Goal: Task Accomplishment & Management: Complete application form

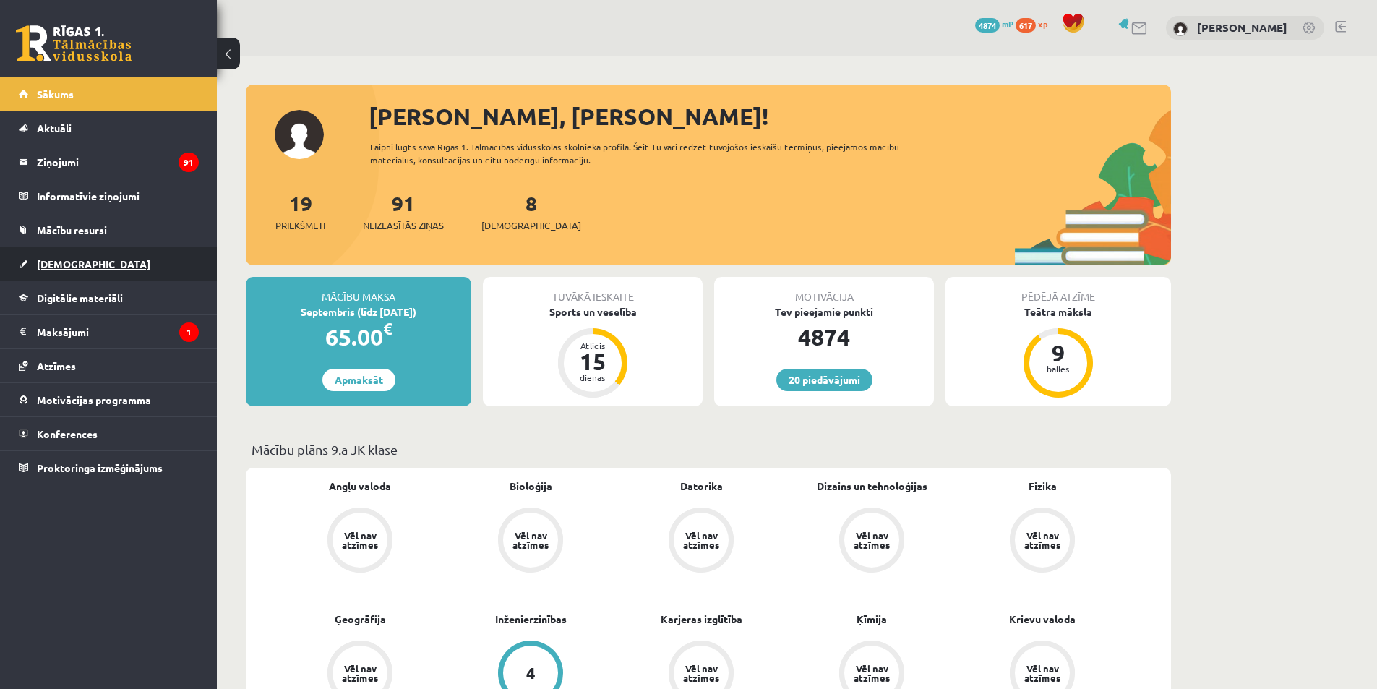
click at [84, 272] on link "[DEMOGRAPHIC_DATA]" at bounding box center [109, 263] width 180 height 33
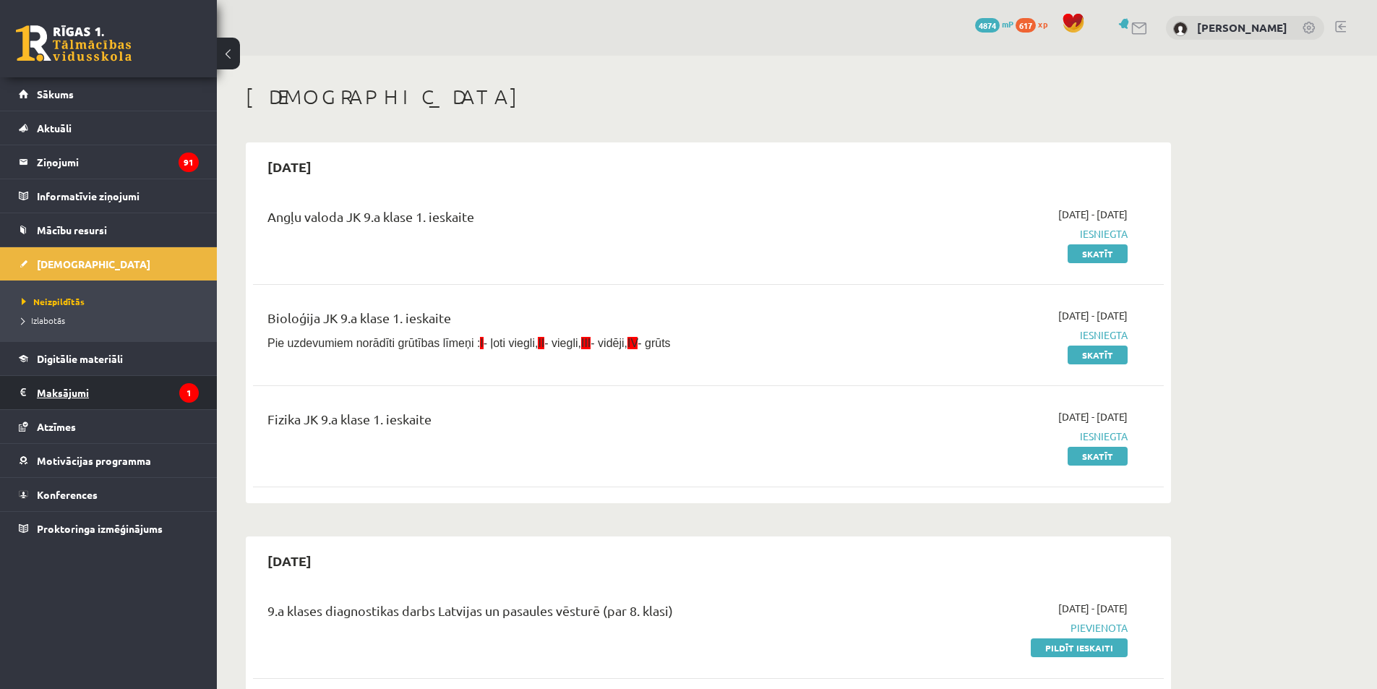
click at [110, 389] on legend "Maksājumi 1" at bounding box center [118, 392] width 162 height 33
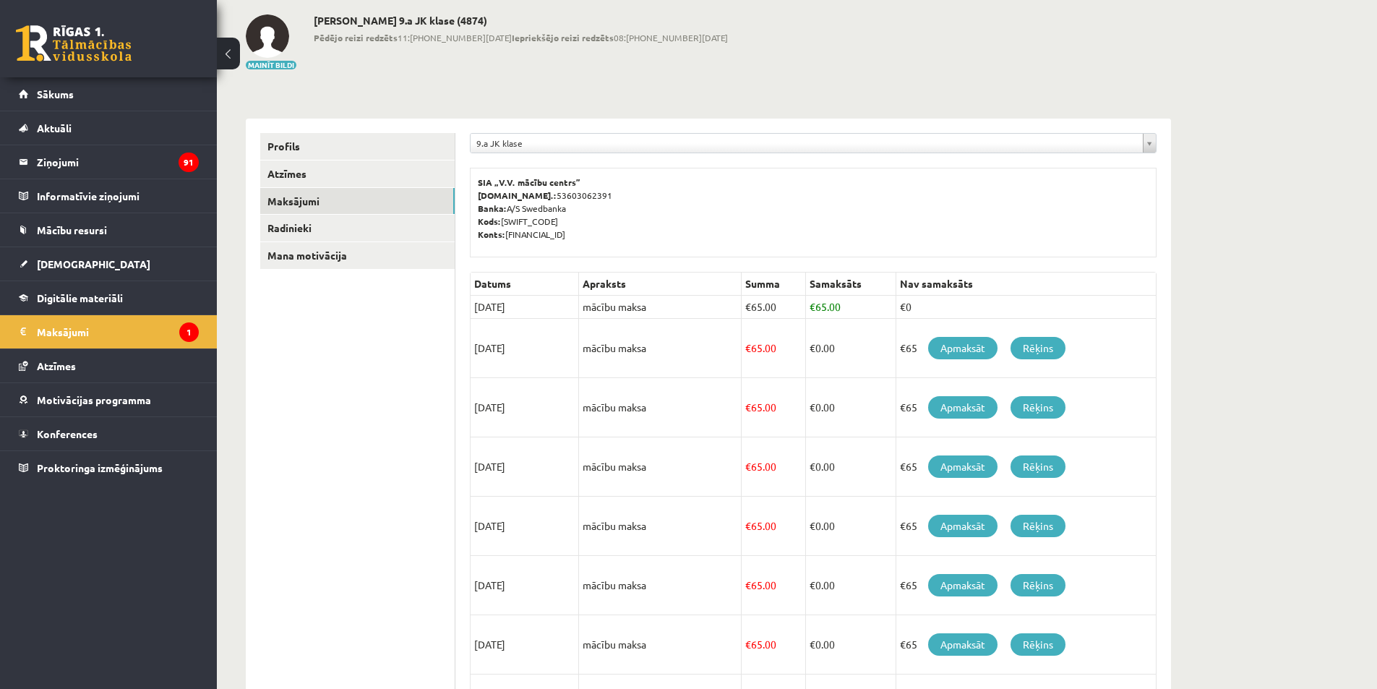
scroll to position [72, 0]
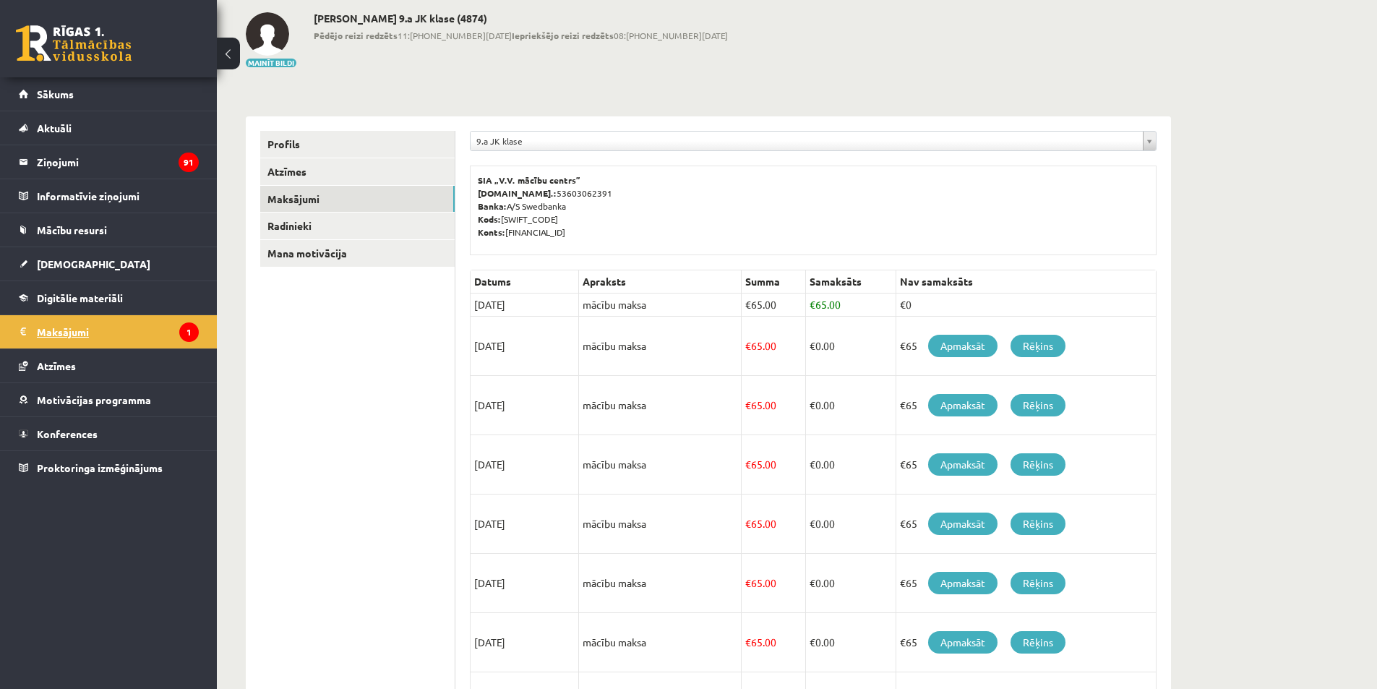
click at [85, 340] on legend "Maksājumi 1" at bounding box center [118, 331] width 162 height 33
click at [82, 240] on link "Mācību resursi" at bounding box center [109, 229] width 180 height 33
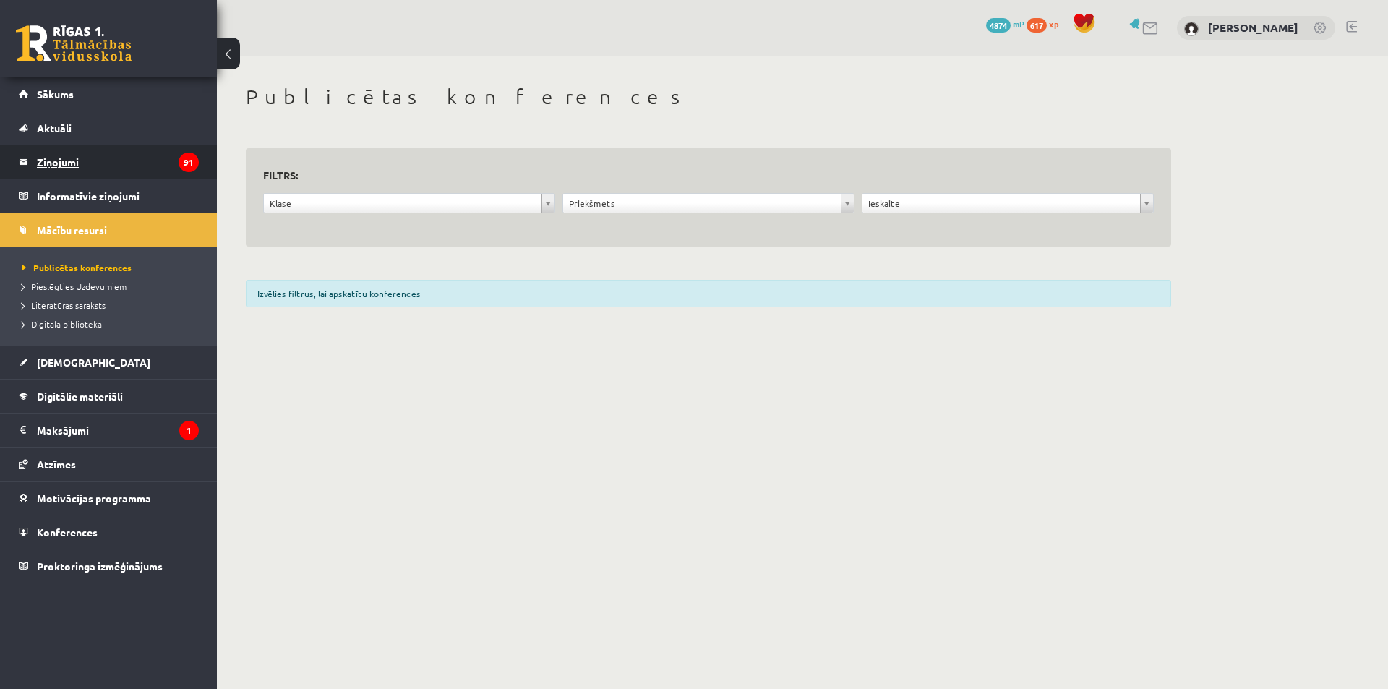
click at [166, 160] on legend "Ziņojumi 91" at bounding box center [118, 161] width 162 height 33
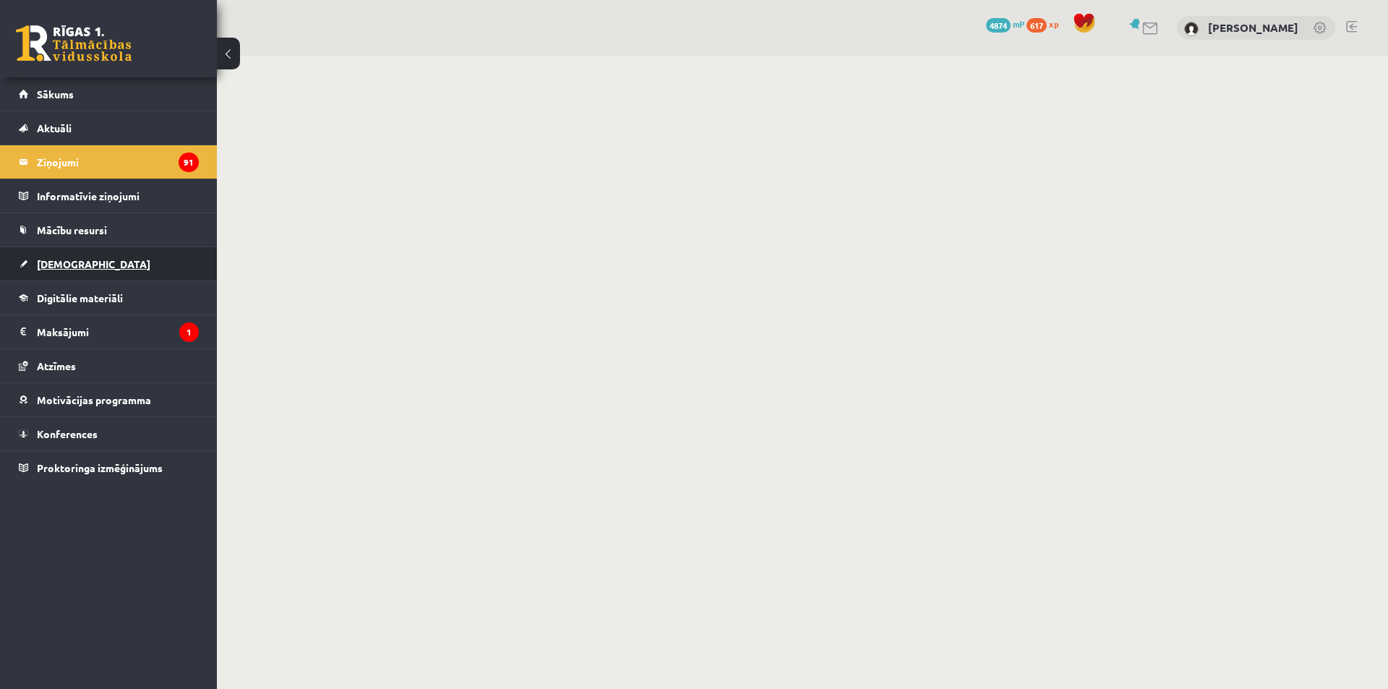
click at [110, 262] on link "[DEMOGRAPHIC_DATA]" at bounding box center [109, 263] width 180 height 33
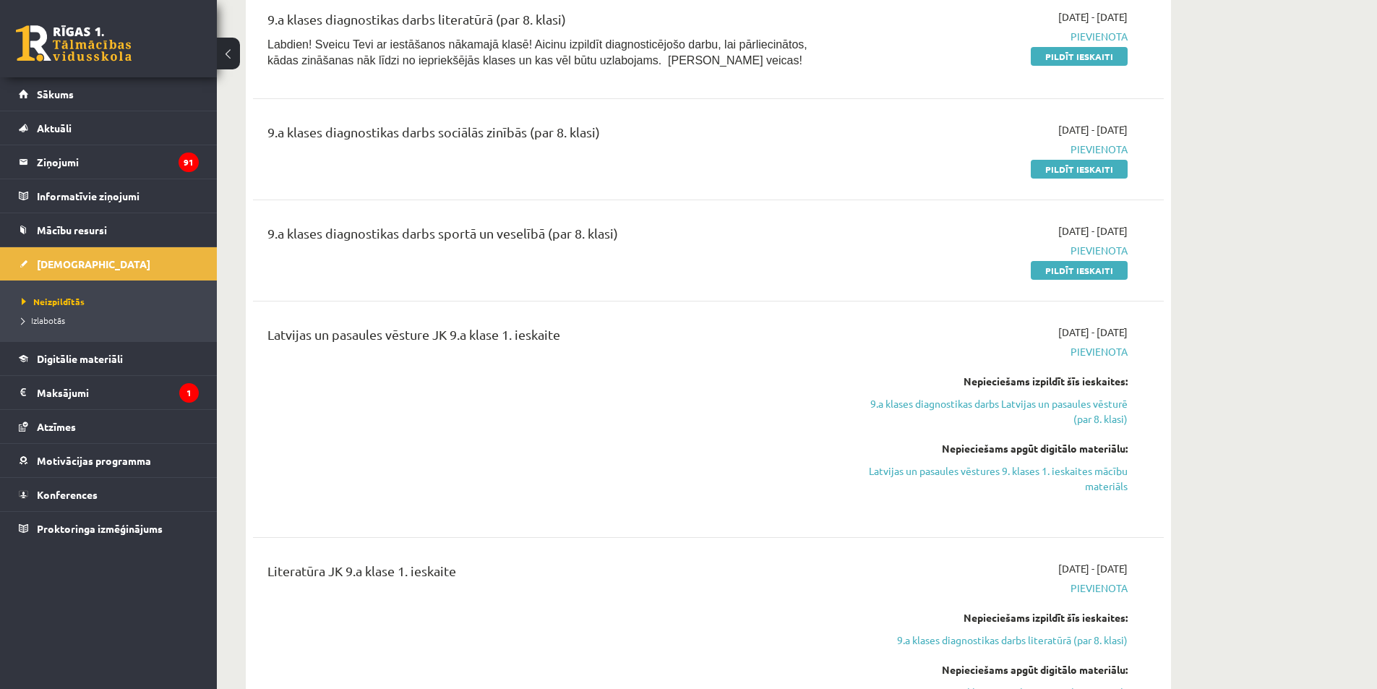
scroll to position [651, 0]
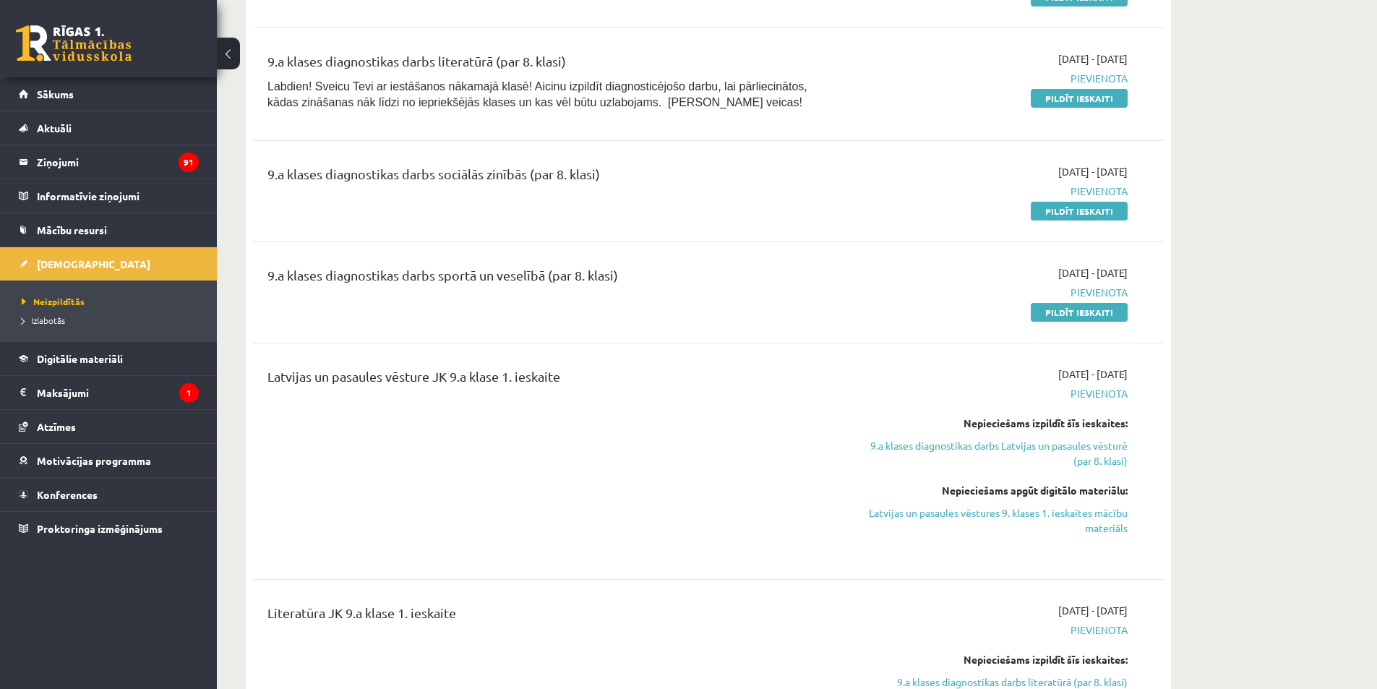
click at [1100, 290] on span "Pievienota" at bounding box center [991, 292] width 272 height 15
click at [1083, 321] on div "9.a klases diagnostikas darbs sportā un veselībā (par 8. klasi) 2025-09-16 - 20…" at bounding box center [708, 292] width 911 height 83
click at [1077, 317] on link "Pildīt ieskaiti" at bounding box center [1079, 312] width 97 height 19
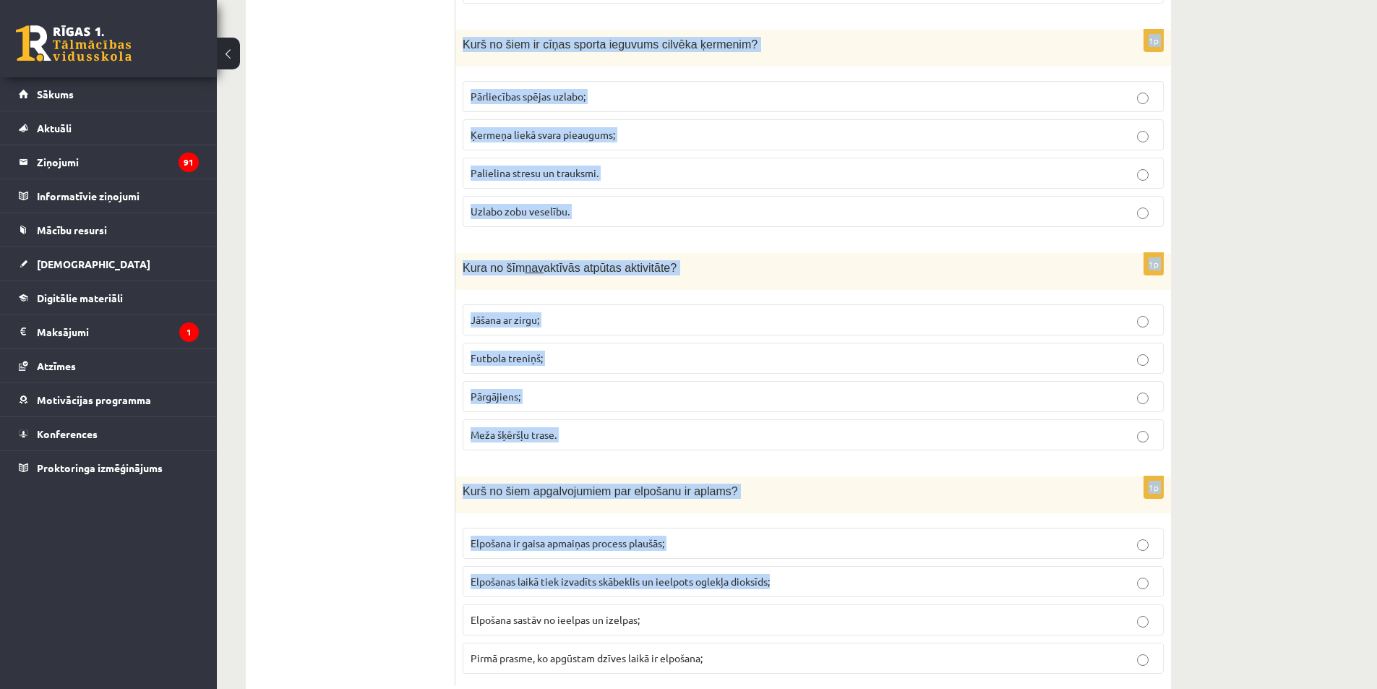
scroll to position [6320, 0]
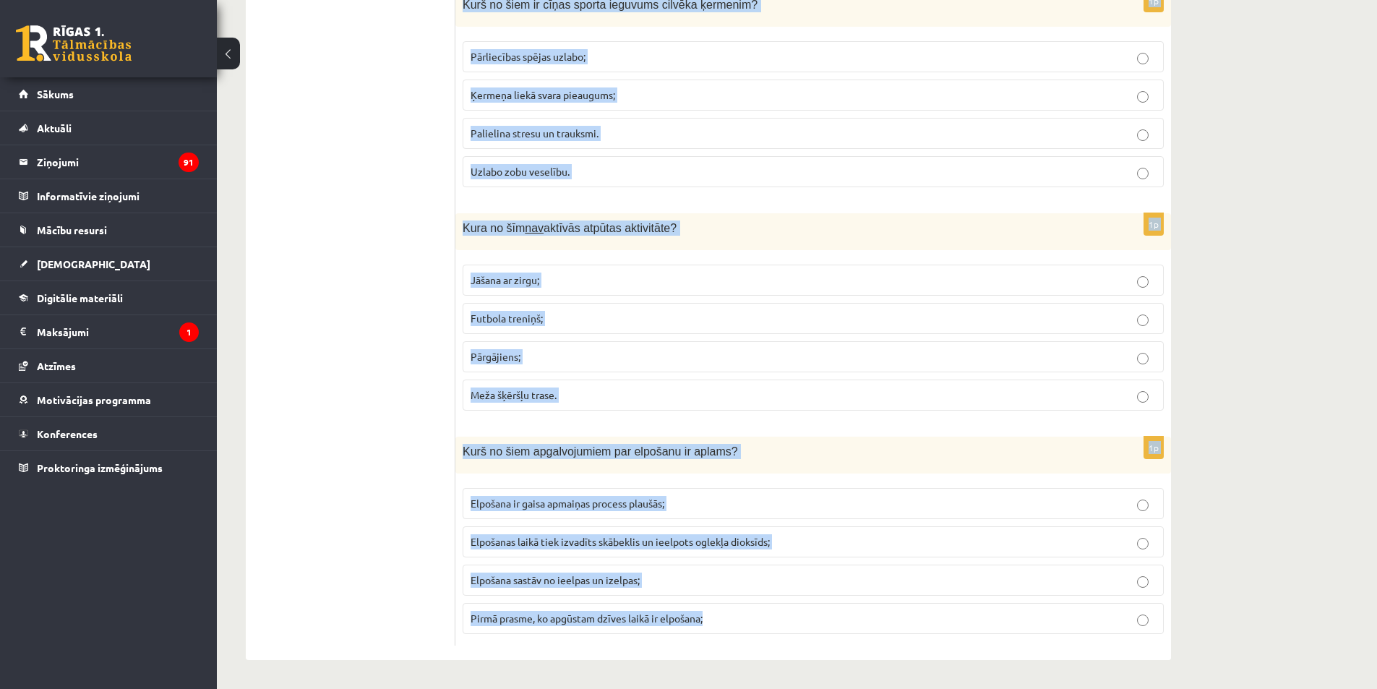
drag, startPoint x: 461, startPoint y: 284, endPoint x: 1091, endPoint y: 651, distance: 728.5
copy form "Kurā no šiem sporta veidiem ir lielāks laukums? Teniss; Badmintons; Galda tenis…"
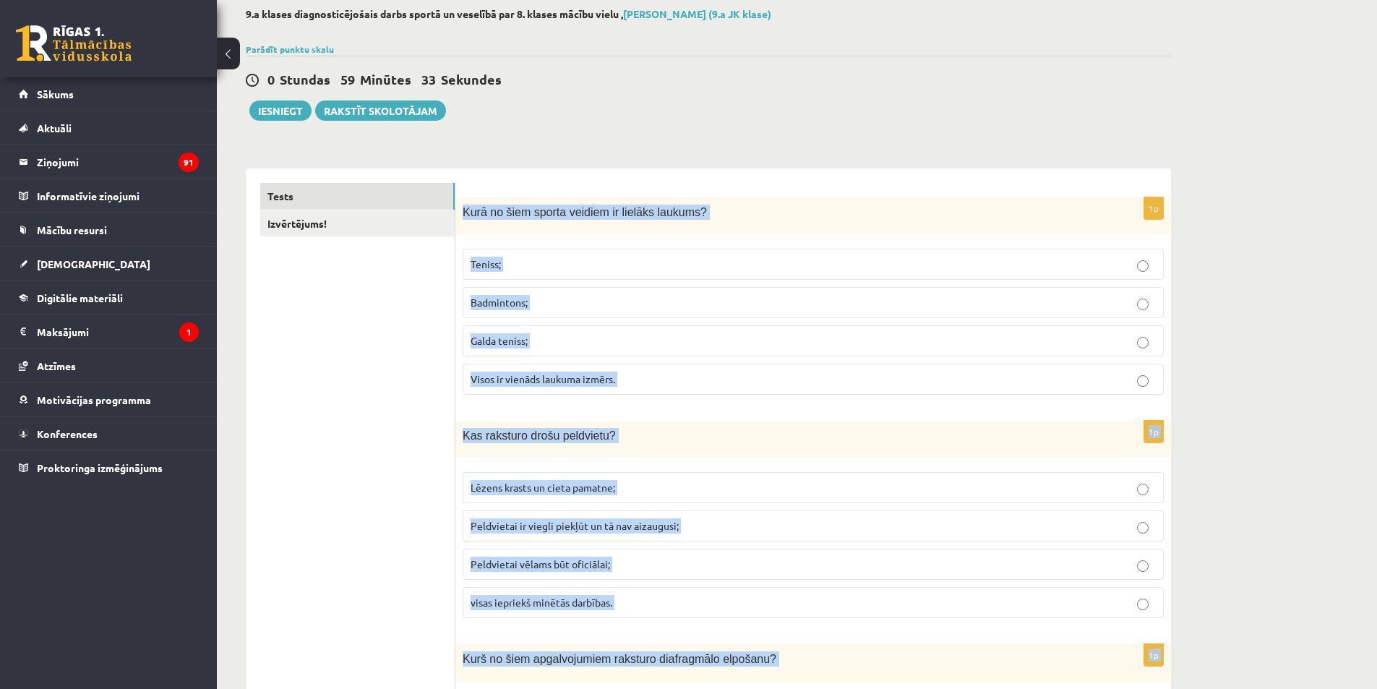
scroll to position [0, 0]
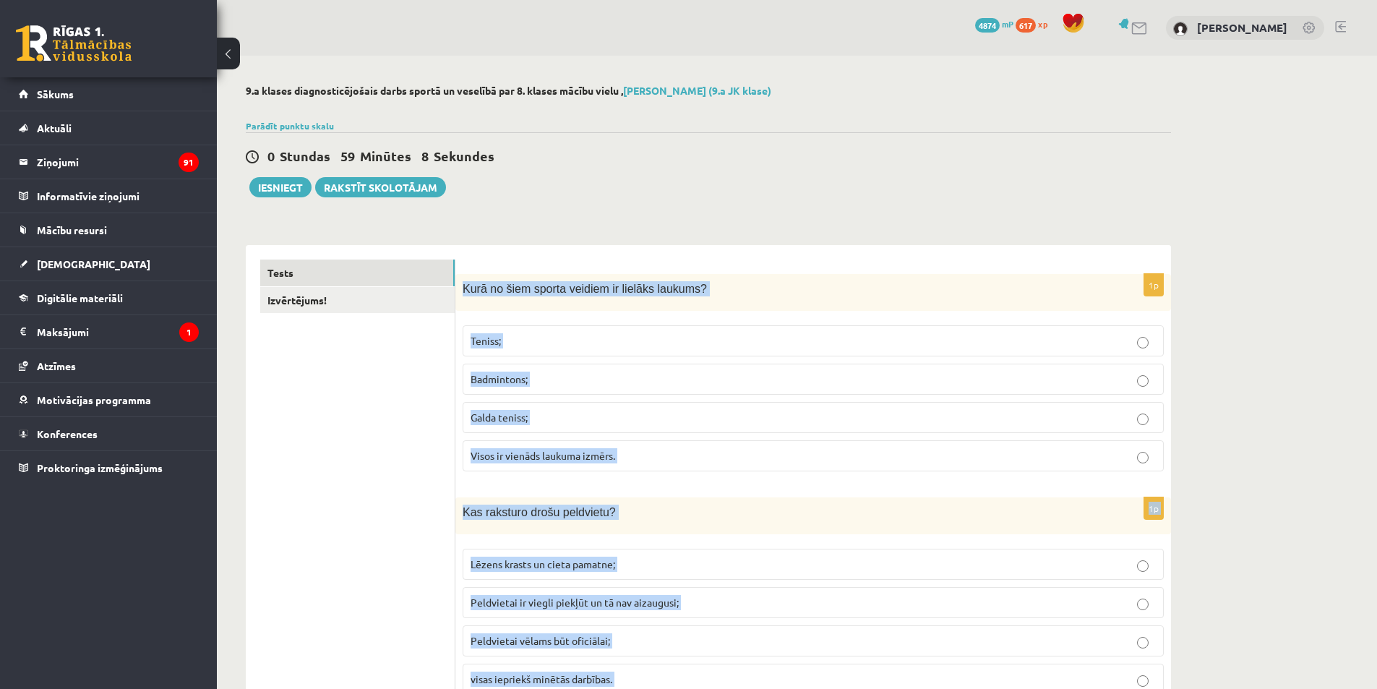
click at [522, 344] on p "Teniss;" at bounding box center [813, 340] width 685 height 15
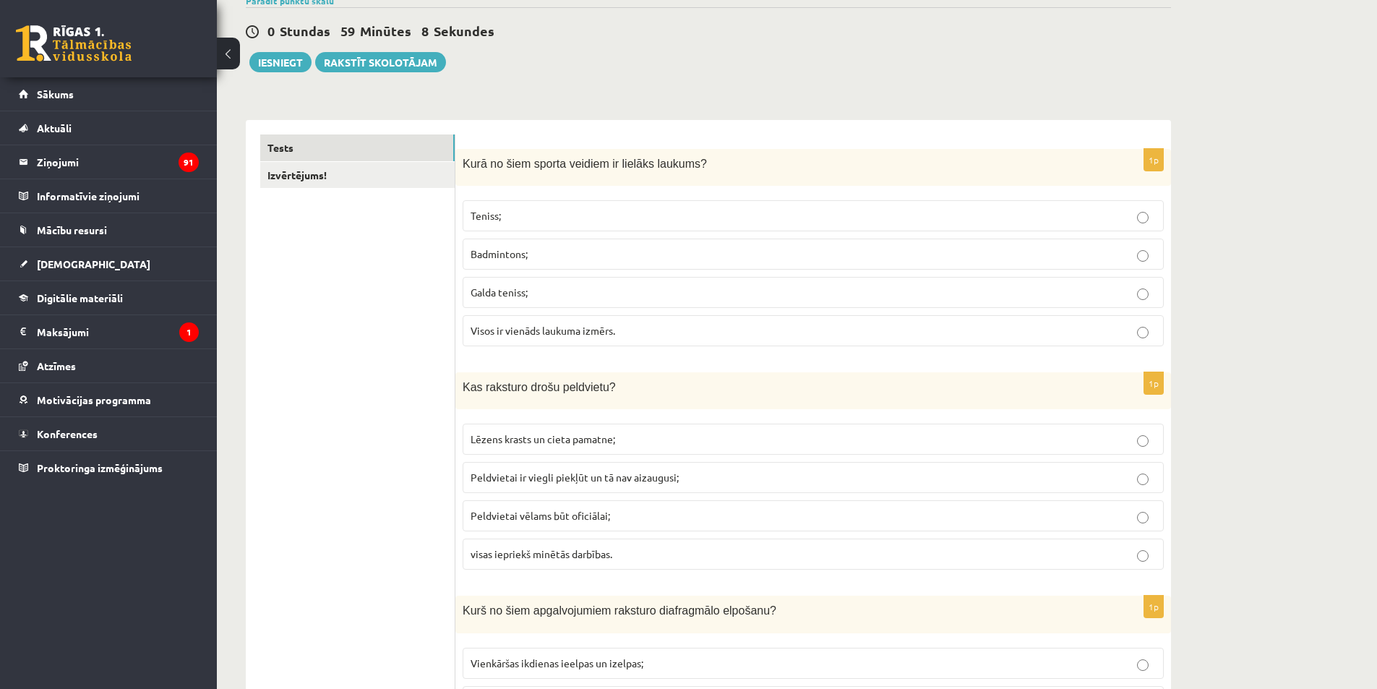
scroll to position [145, 0]
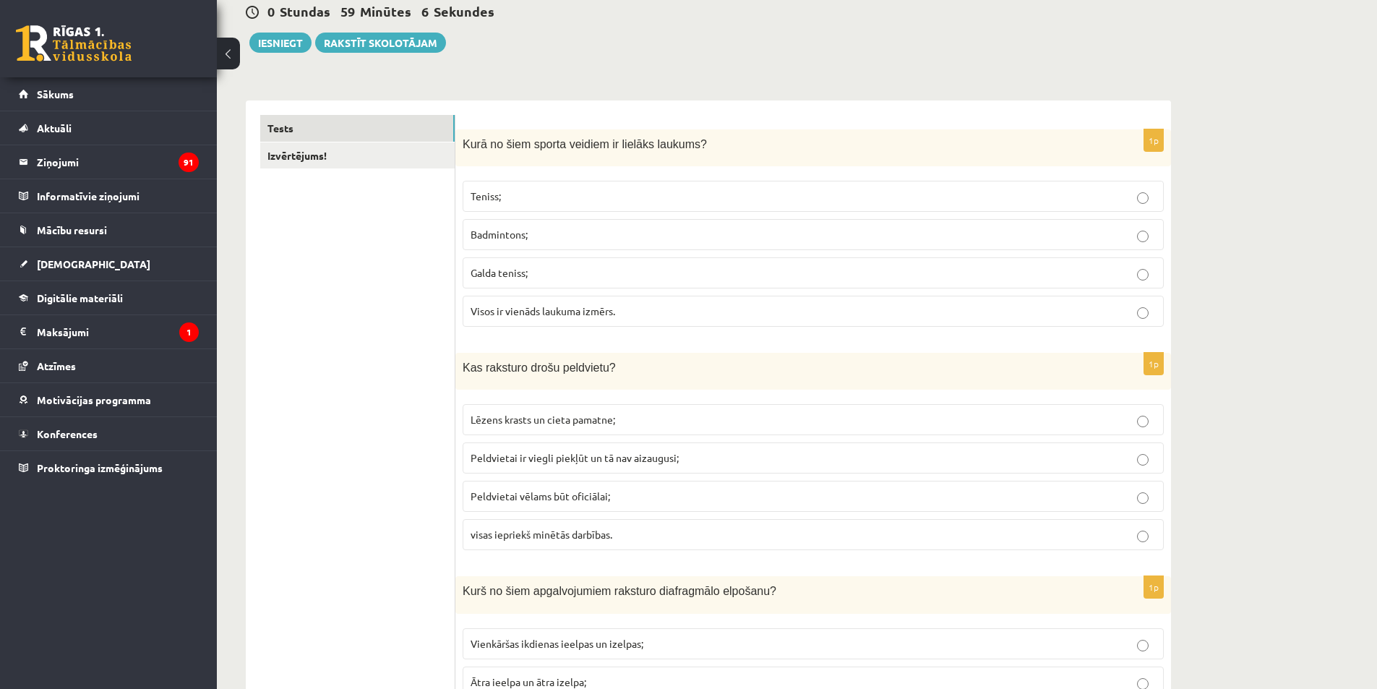
click at [512, 546] on label "visas iepriekš minētās darbības." at bounding box center [813, 534] width 701 height 31
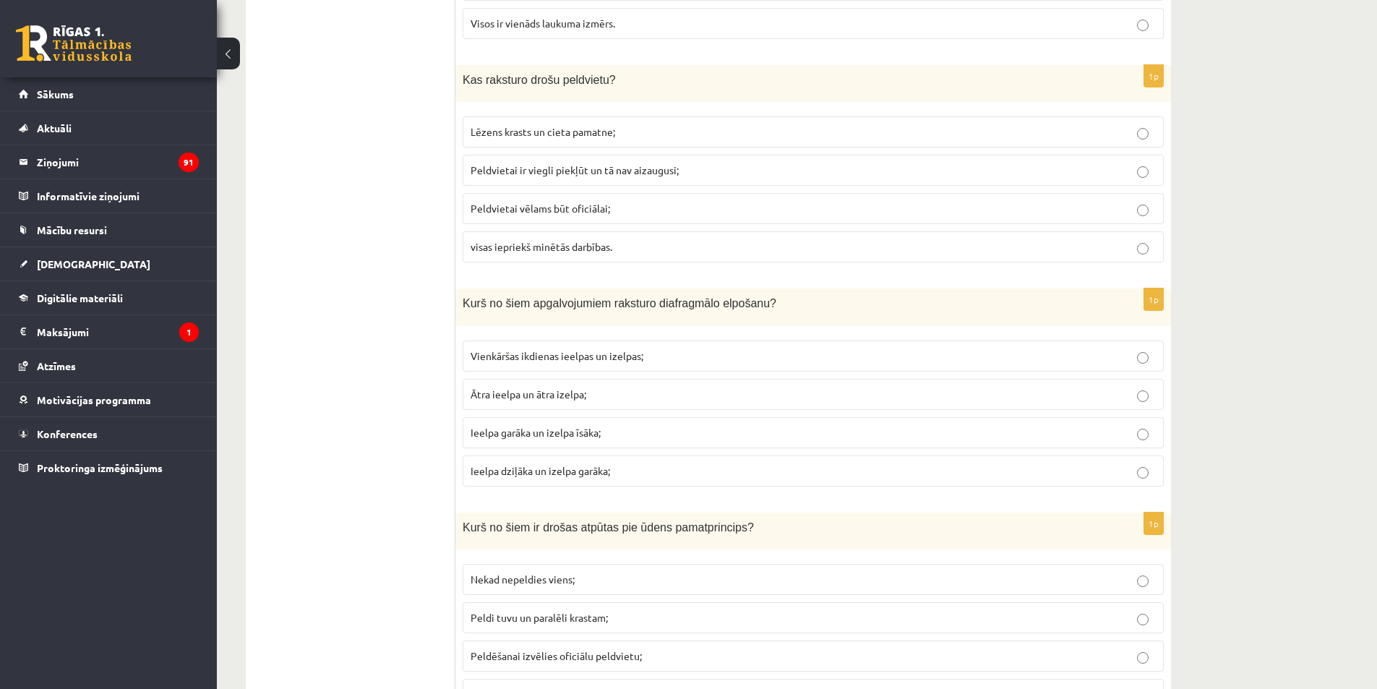
scroll to position [434, 0]
click at [533, 468] on span "Ieelpa dziļāka un izelpa garāka;" at bounding box center [541, 469] width 140 height 13
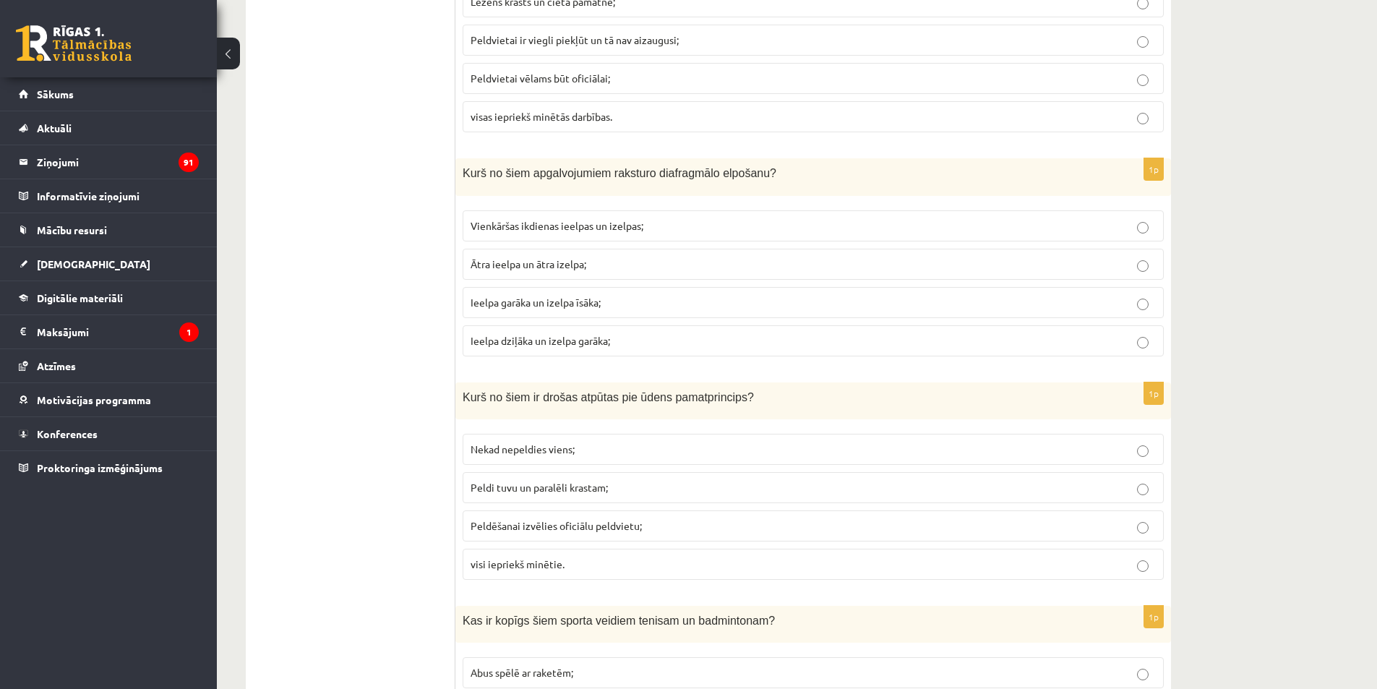
scroll to position [651, 0]
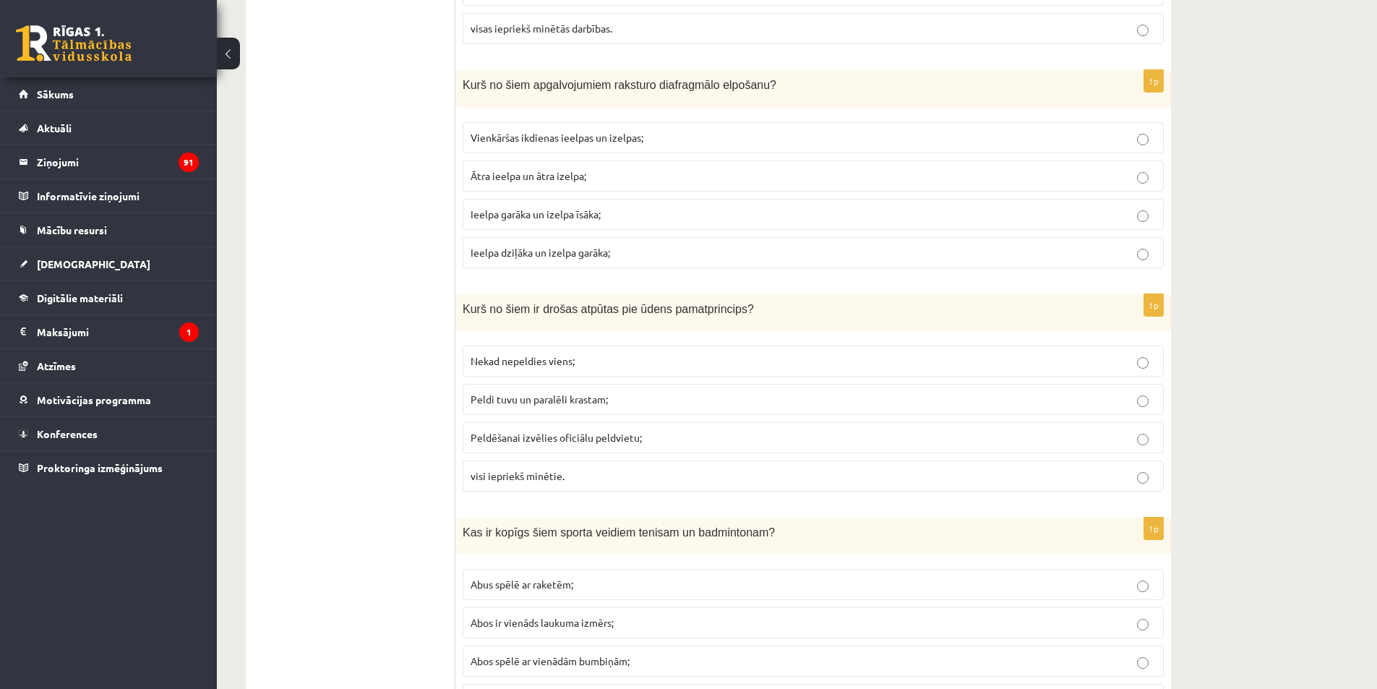
click at [521, 484] on p "visi iepriekš minētie." at bounding box center [813, 475] width 685 height 15
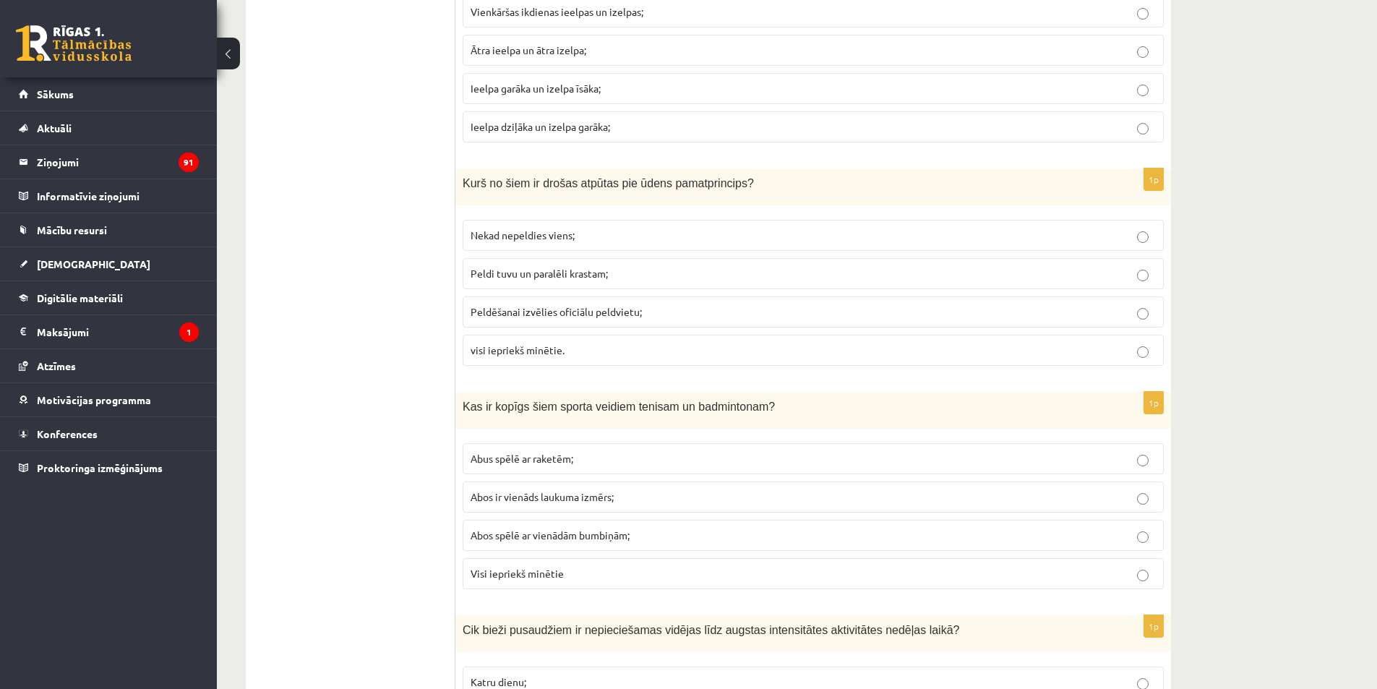
scroll to position [795, 0]
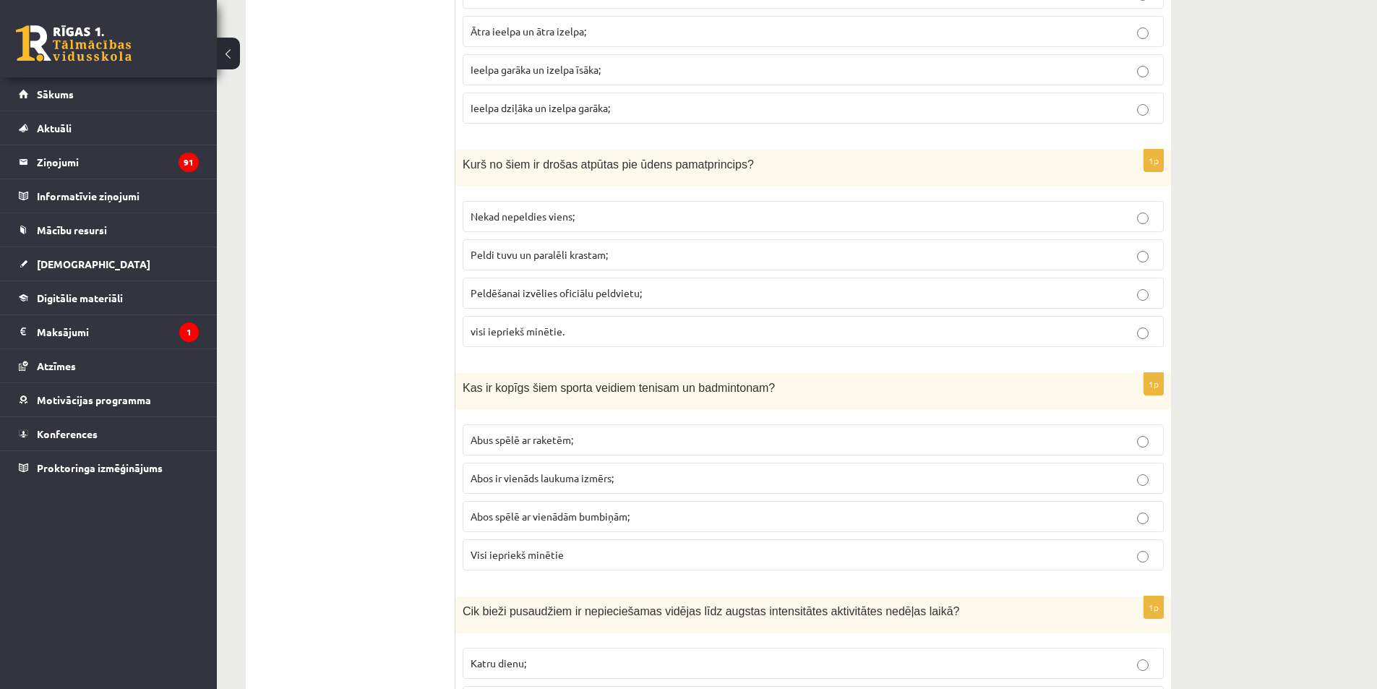
click at [548, 429] on label "Abus spēlē ar raketēm;" at bounding box center [813, 439] width 701 height 31
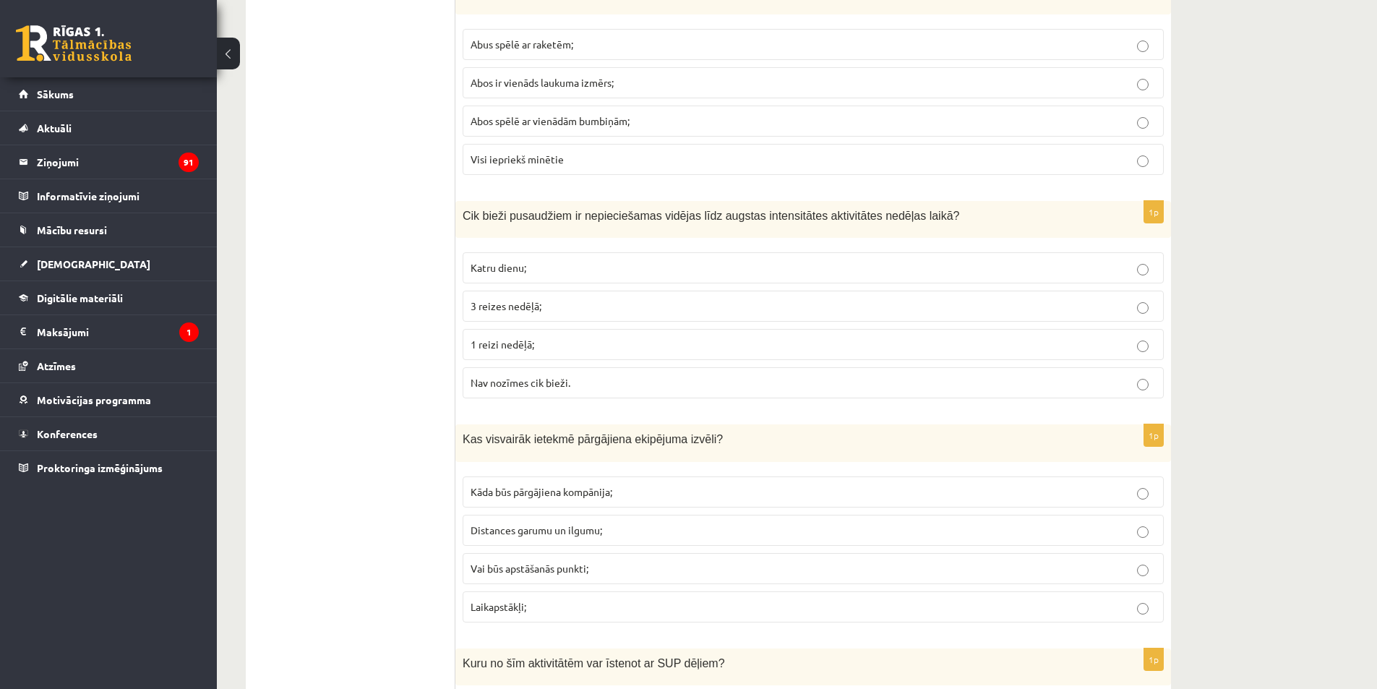
scroll to position [1229, 0]
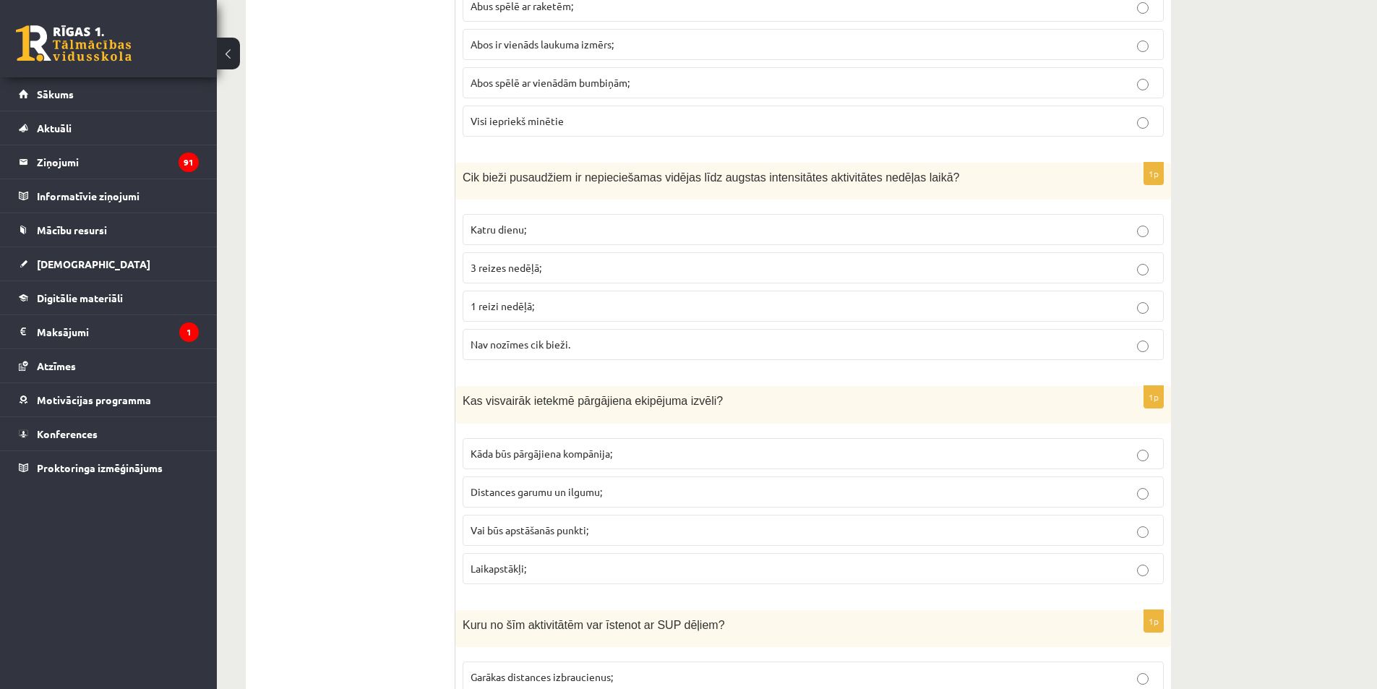
click at [499, 218] on label "Katru dienu;" at bounding box center [813, 229] width 701 height 31
click at [494, 497] on span "Distances garumu un ilgumu;" at bounding box center [537, 491] width 132 height 13
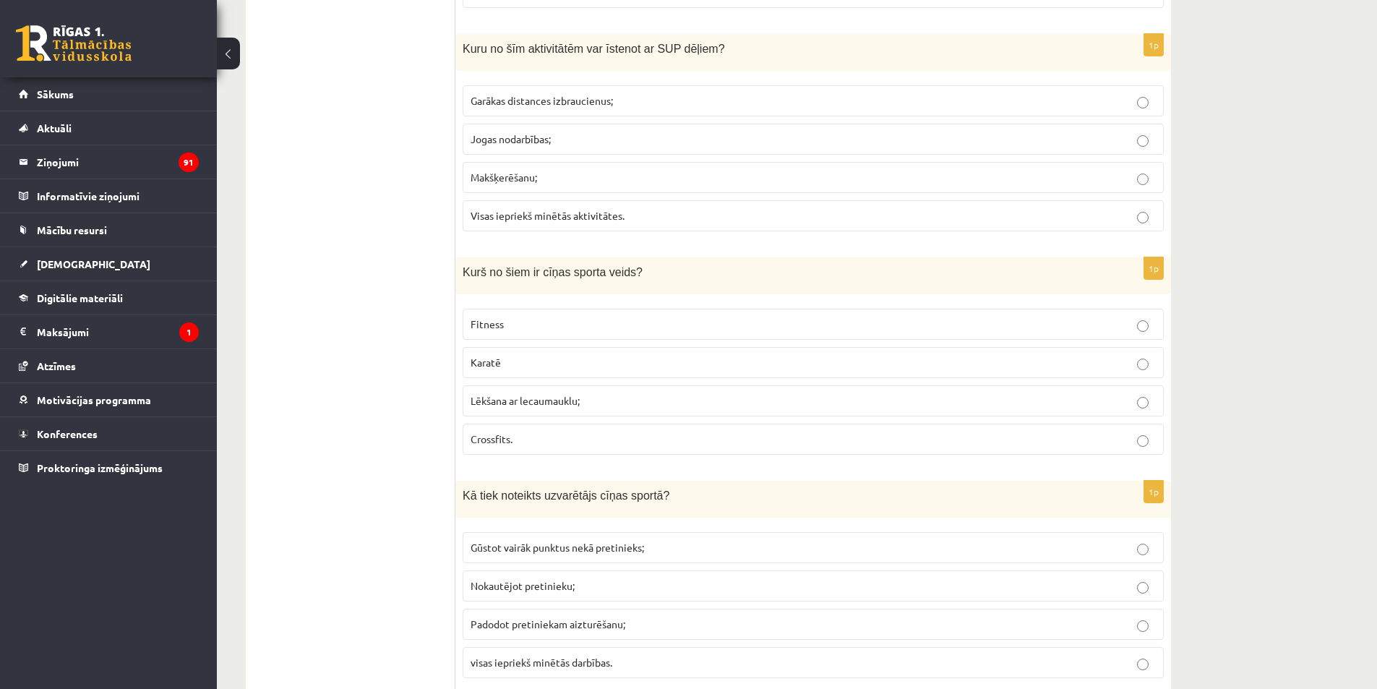
scroll to position [1807, 0]
click at [473, 215] on span "Visas iepriekš minētās aktivitātes." at bounding box center [548, 213] width 154 height 13
click at [512, 351] on label "Karatē" at bounding box center [813, 360] width 701 height 31
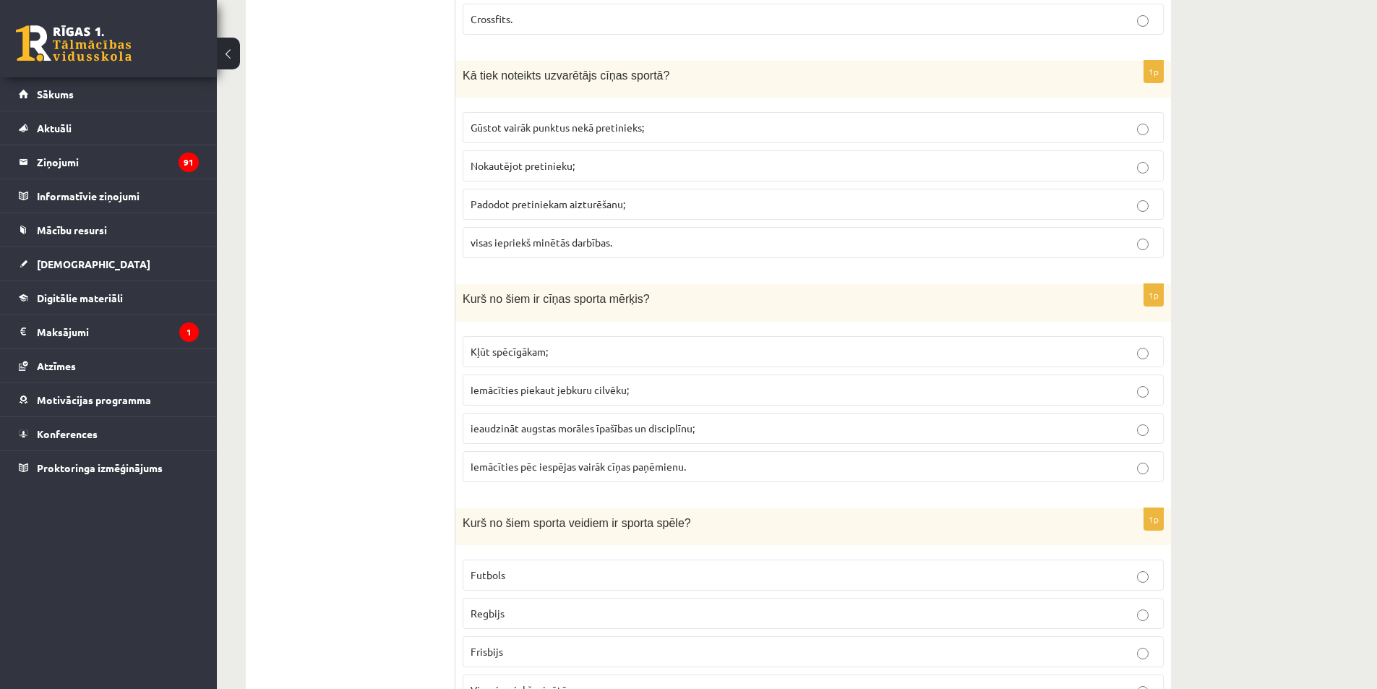
scroll to position [2241, 0]
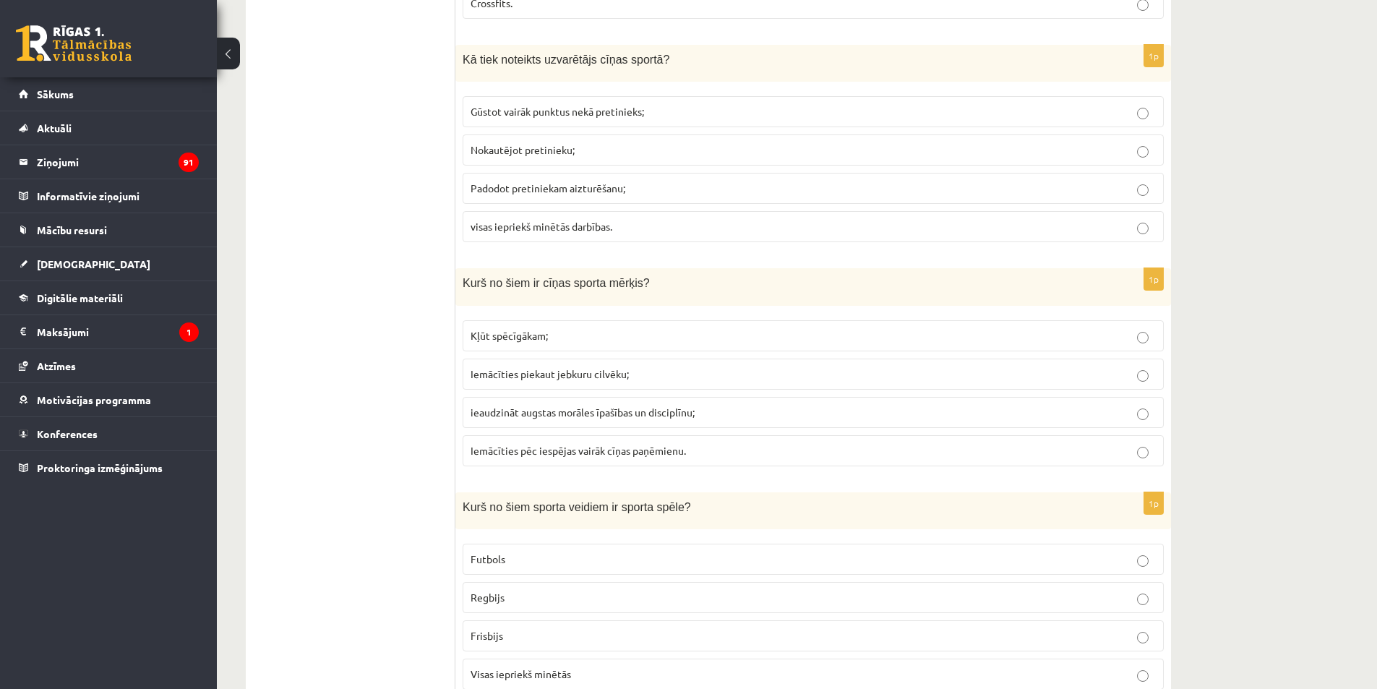
click at [473, 231] on span "visas iepriekš minētās darbības." at bounding box center [542, 226] width 142 height 13
click at [505, 416] on span "ieaudzināt augstas morāles īpašības un disciplīnu;" at bounding box center [583, 411] width 224 height 13
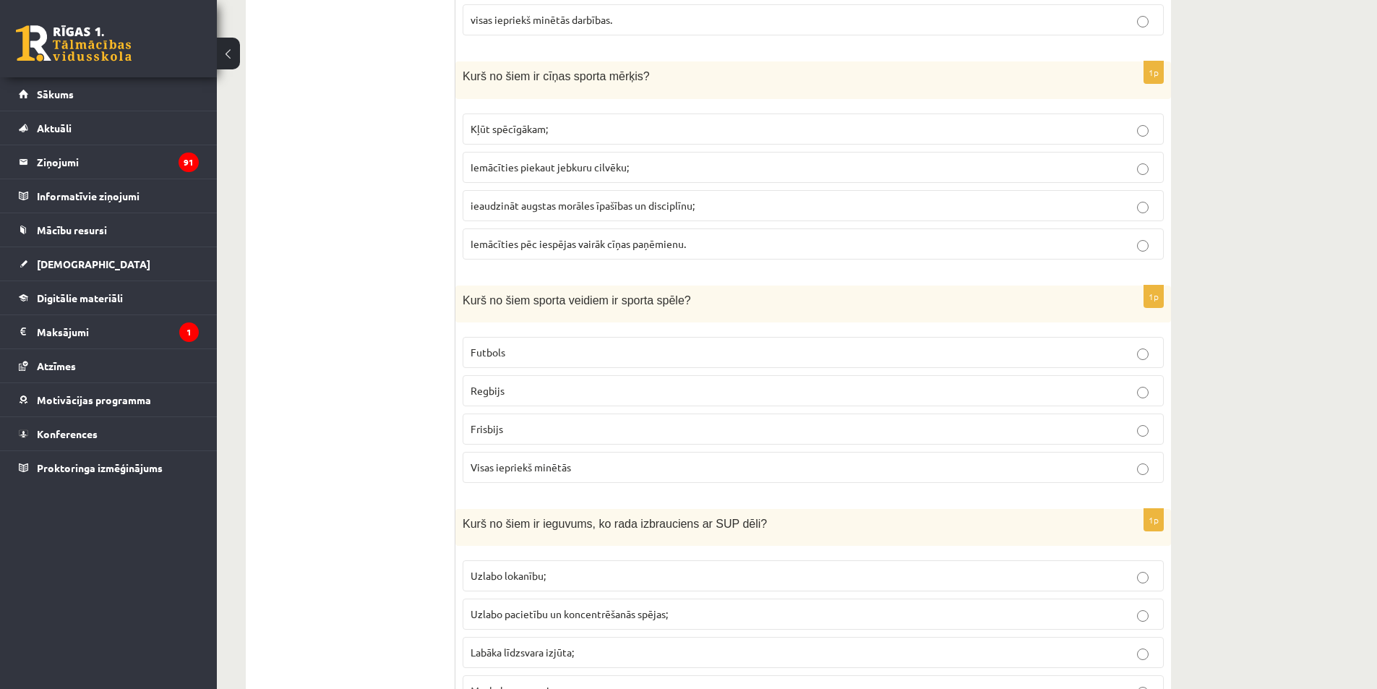
scroll to position [2458, 0]
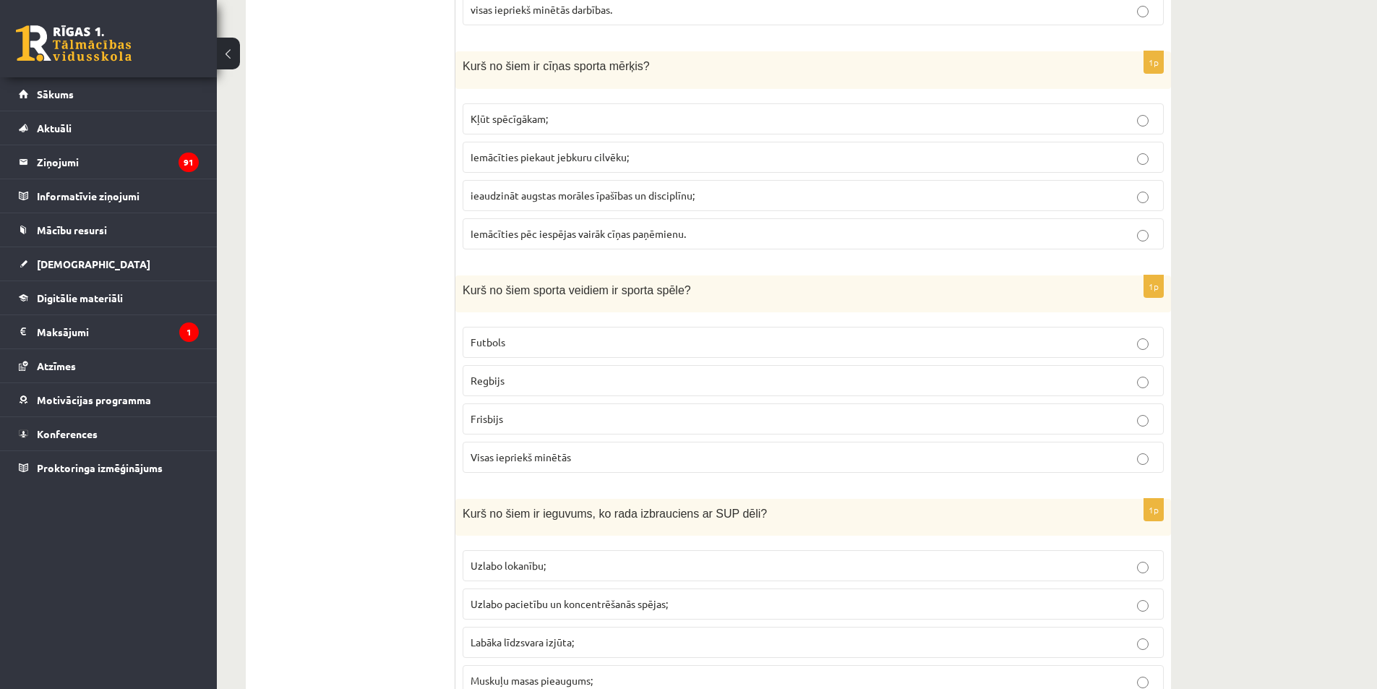
click at [524, 464] on p "Visas iepriekš minētās" at bounding box center [813, 457] width 685 height 15
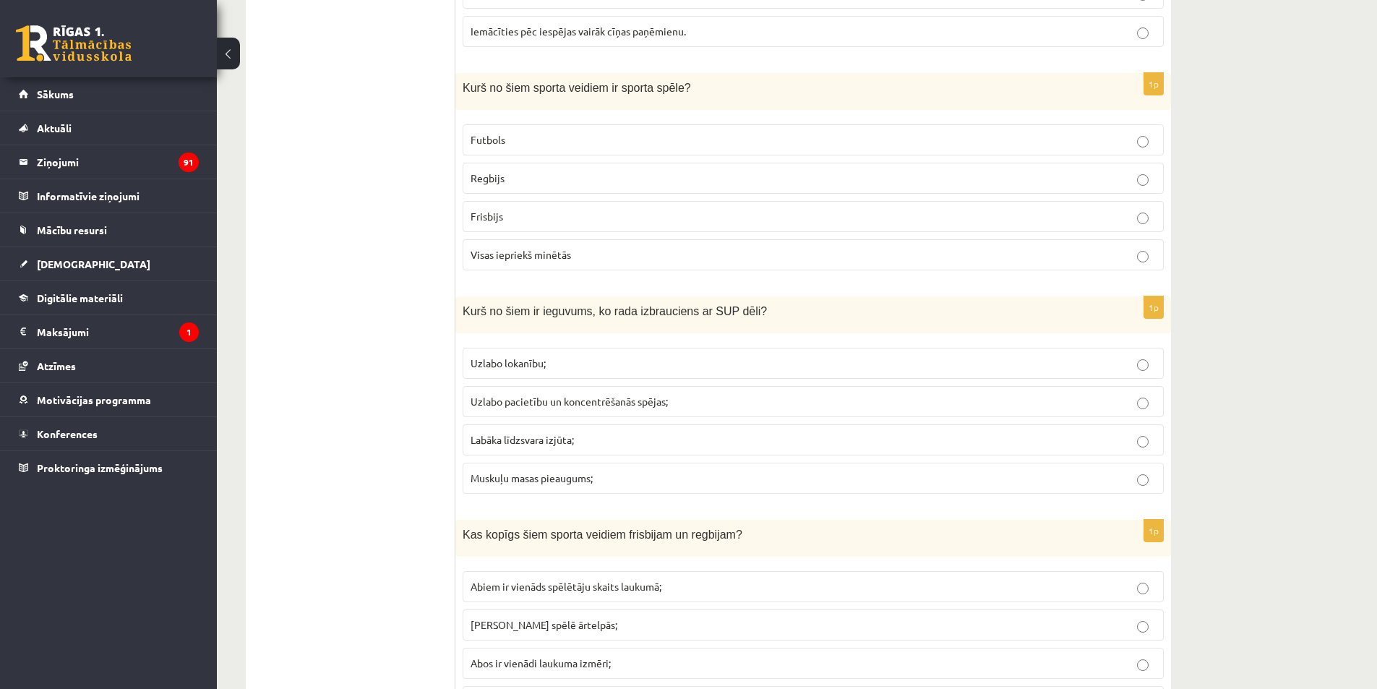
scroll to position [2674, 0]
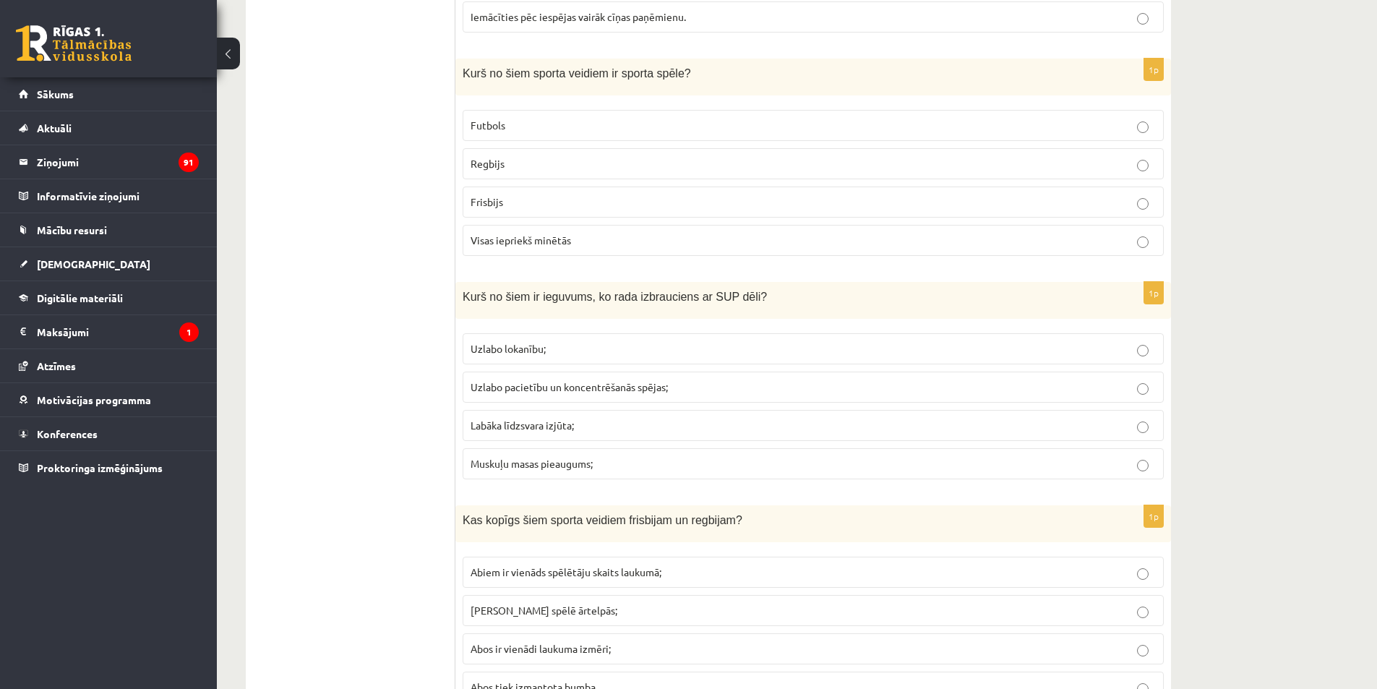
click at [516, 432] on span "Labāka līdzsvara izjūta;" at bounding box center [522, 425] width 103 height 13
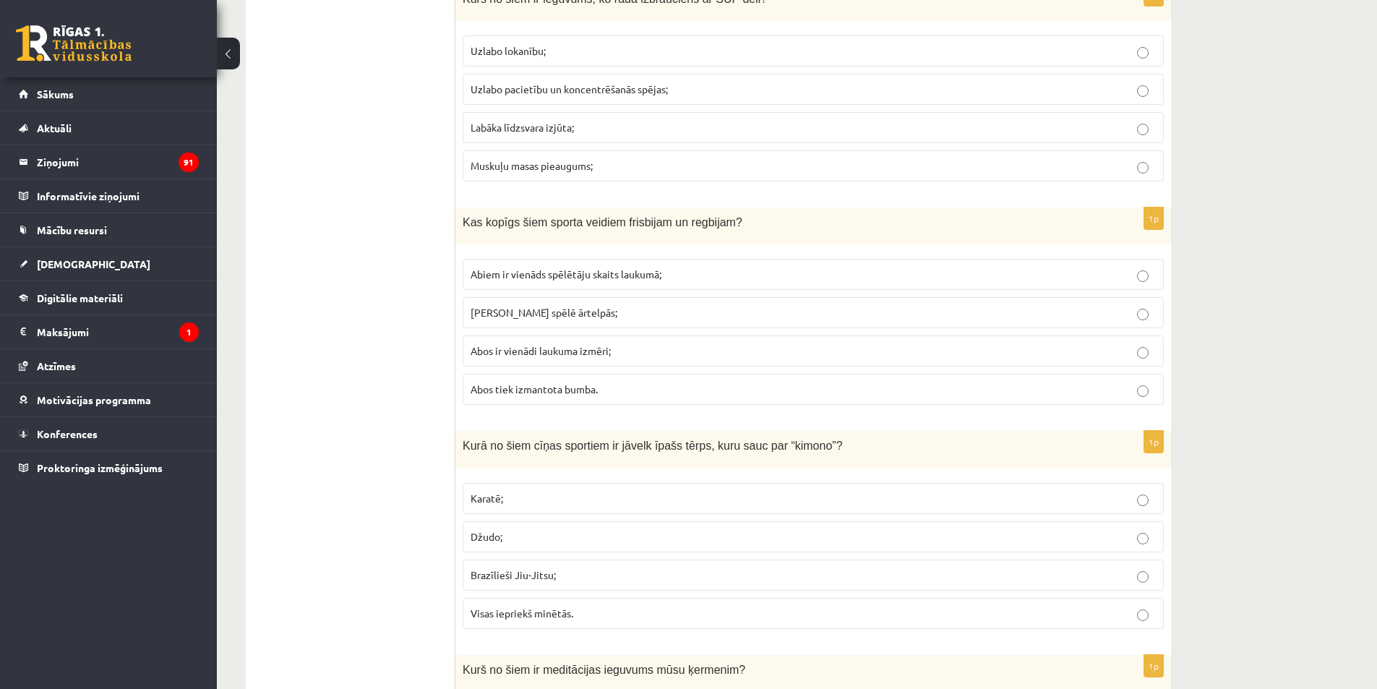
scroll to position [3036, 0]
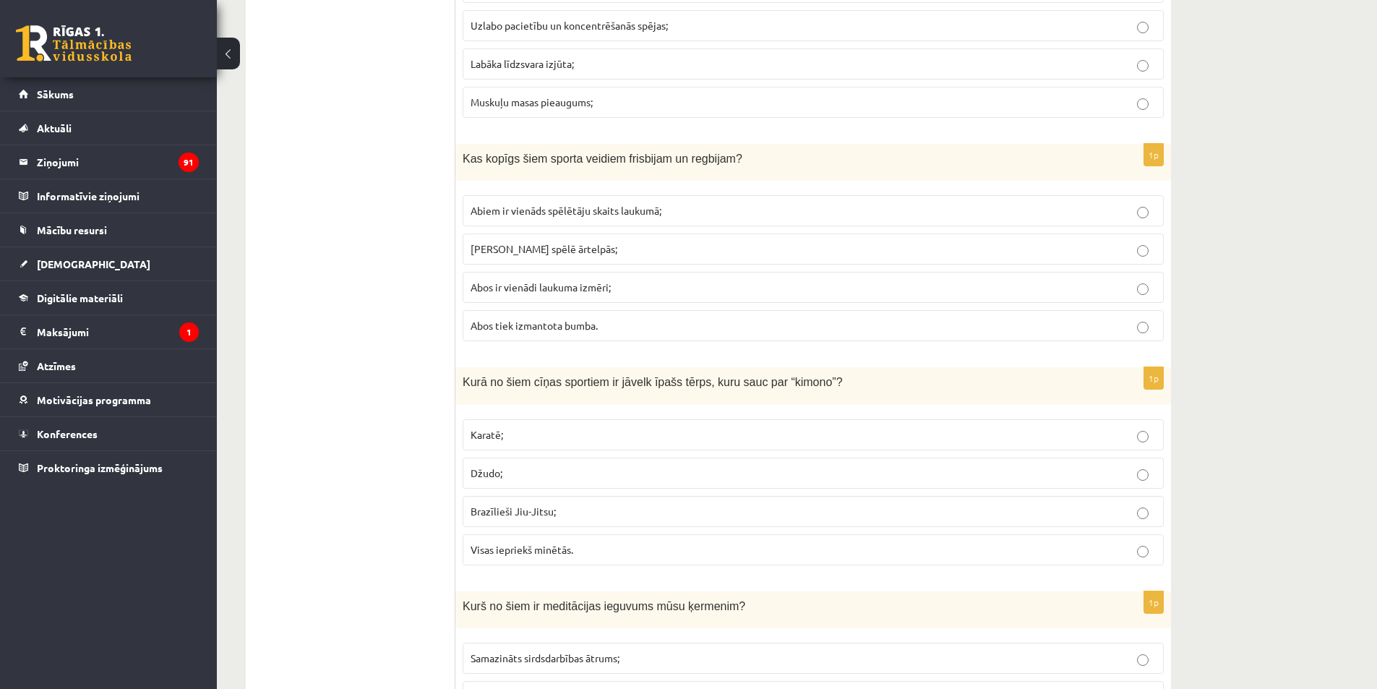
click at [558, 333] on p "Abos tiek izmantota bumba." at bounding box center [813, 325] width 685 height 15
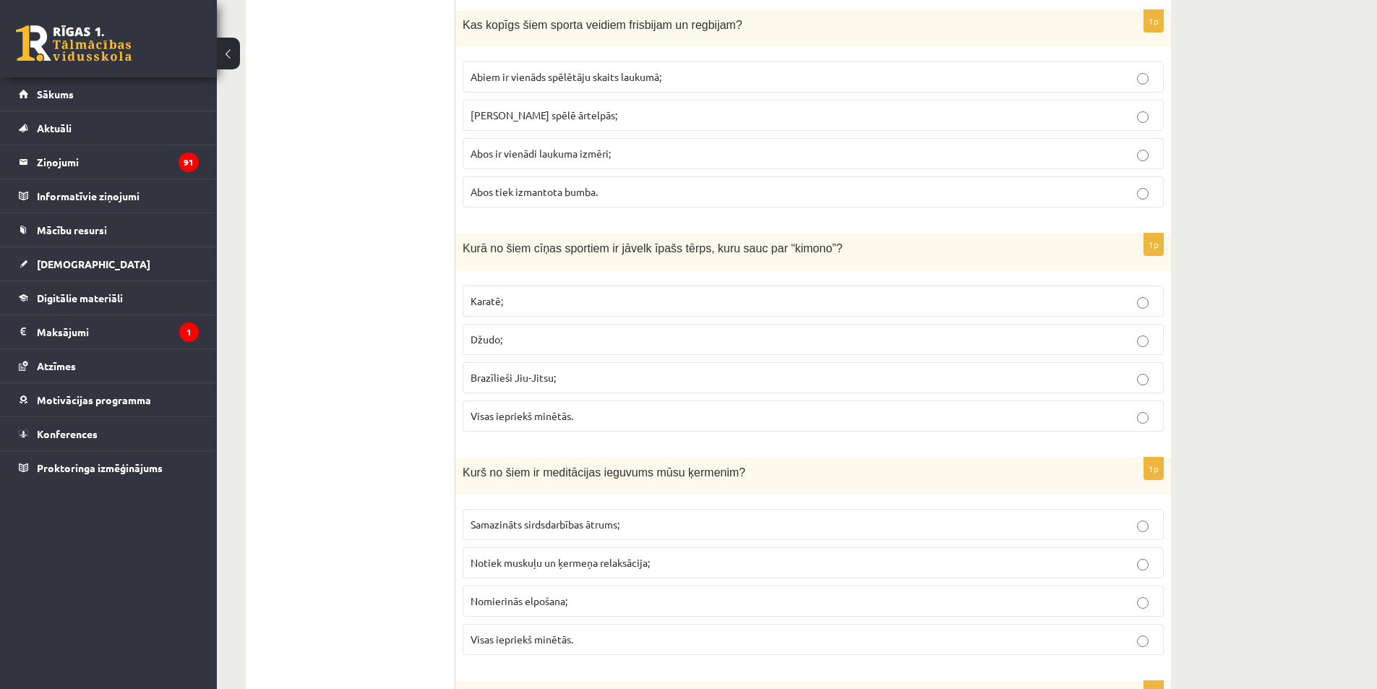
scroll to position [3180, 0]
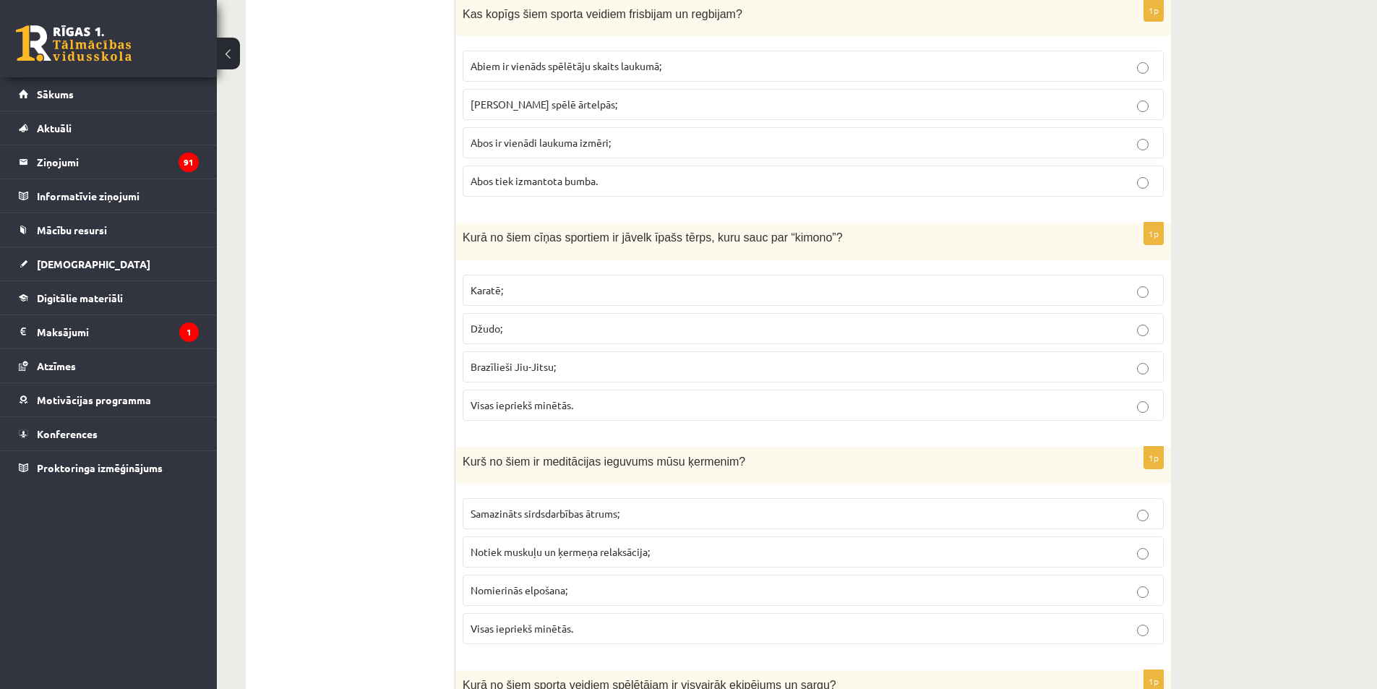
click at [534, 399] on span "Visas iepriekš minētās." at bounding box center [522, 404] width 103 height 13
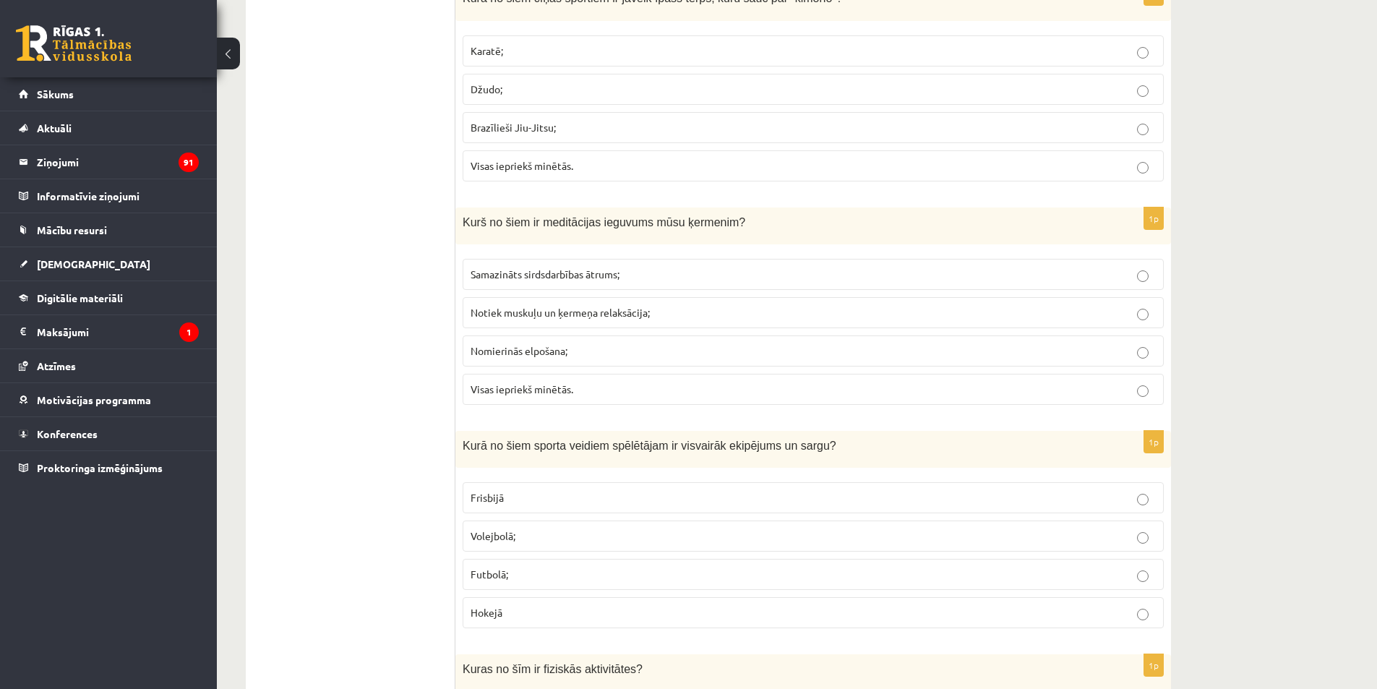
scroll to position [3469, 0]
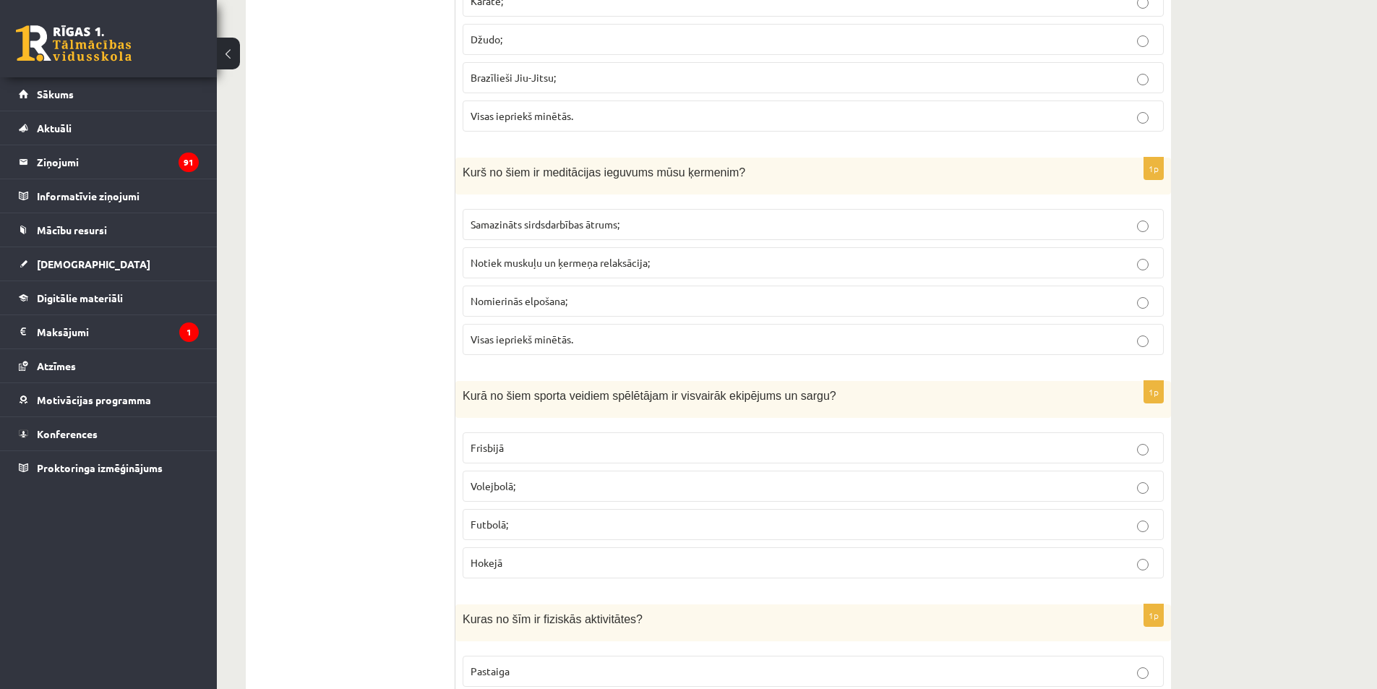
click at [481, 575] on label "Hokejā" at bounding box center [813, 562] width 701 height 31
click at [493, 343] on span "Visas iepriekš minētās." at bounding box center [522, 338] width 103 height 13
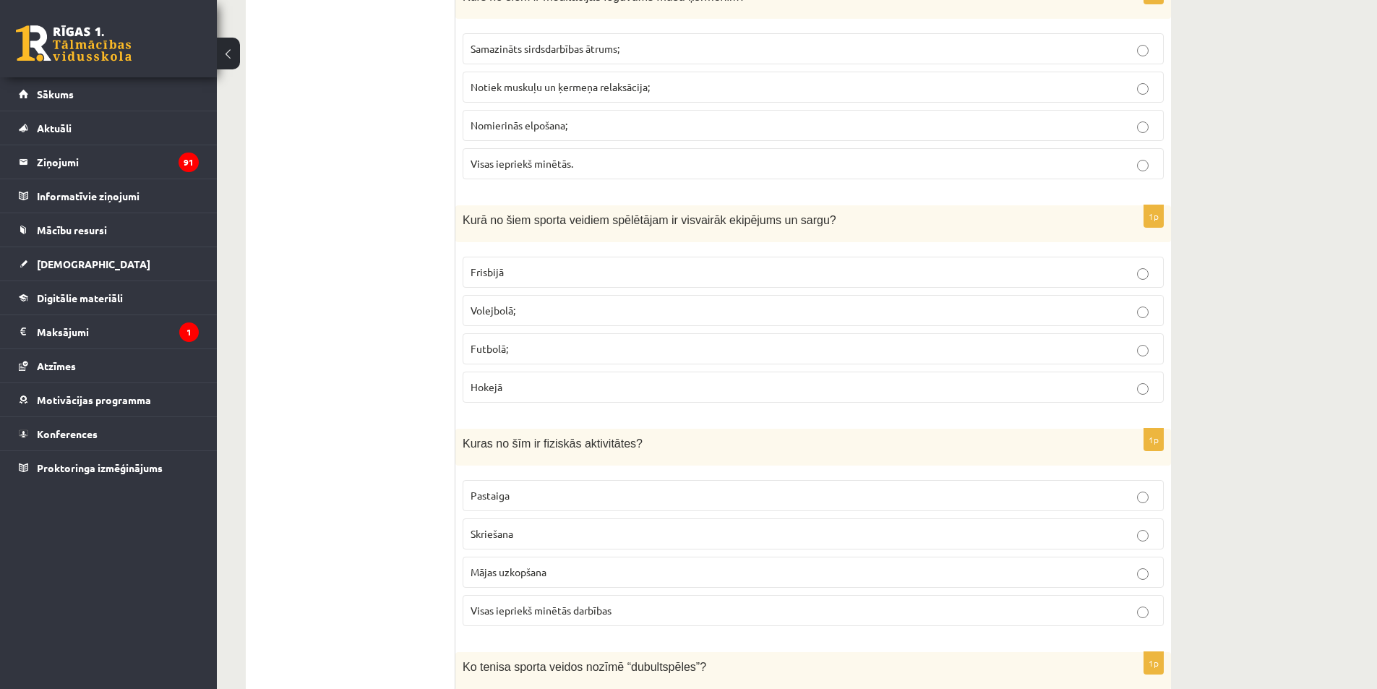
scroll to position [3686, 0]
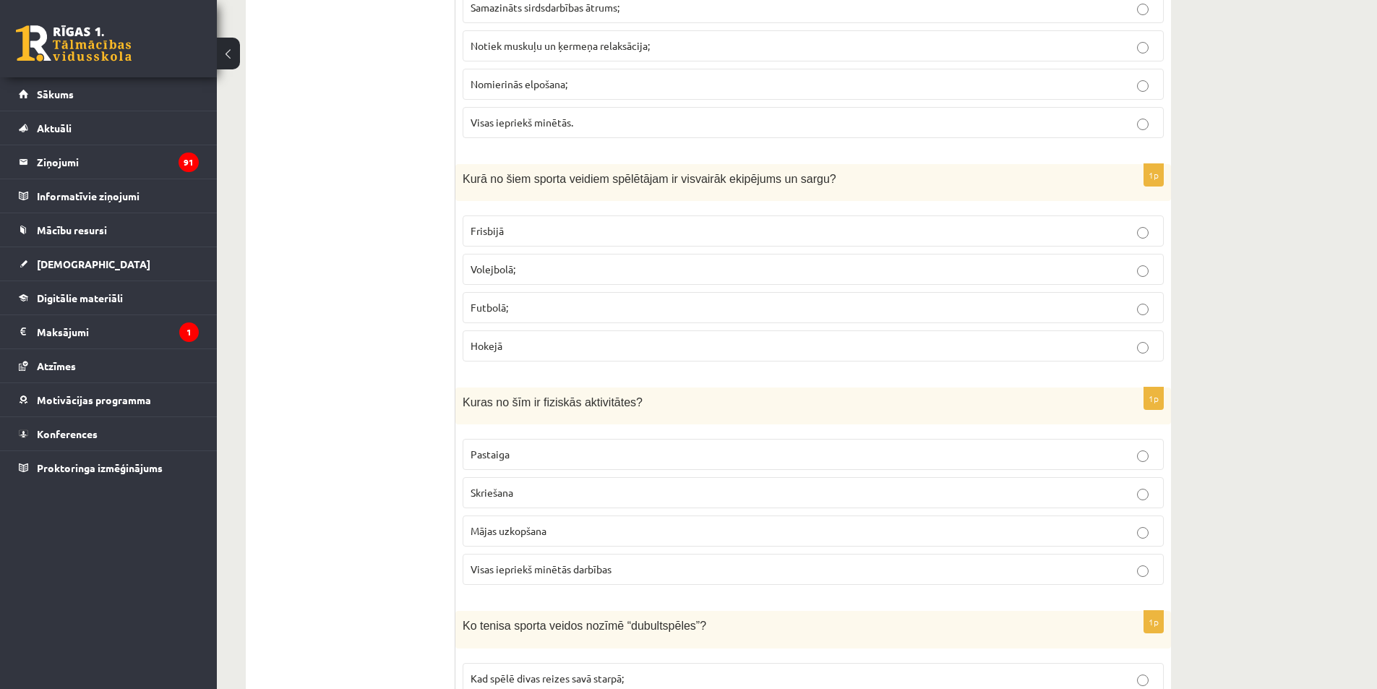
click at [514, 558] on label "Visas iepriekš minētās darbības" at bounding box center [813, 569] width 701 height 31
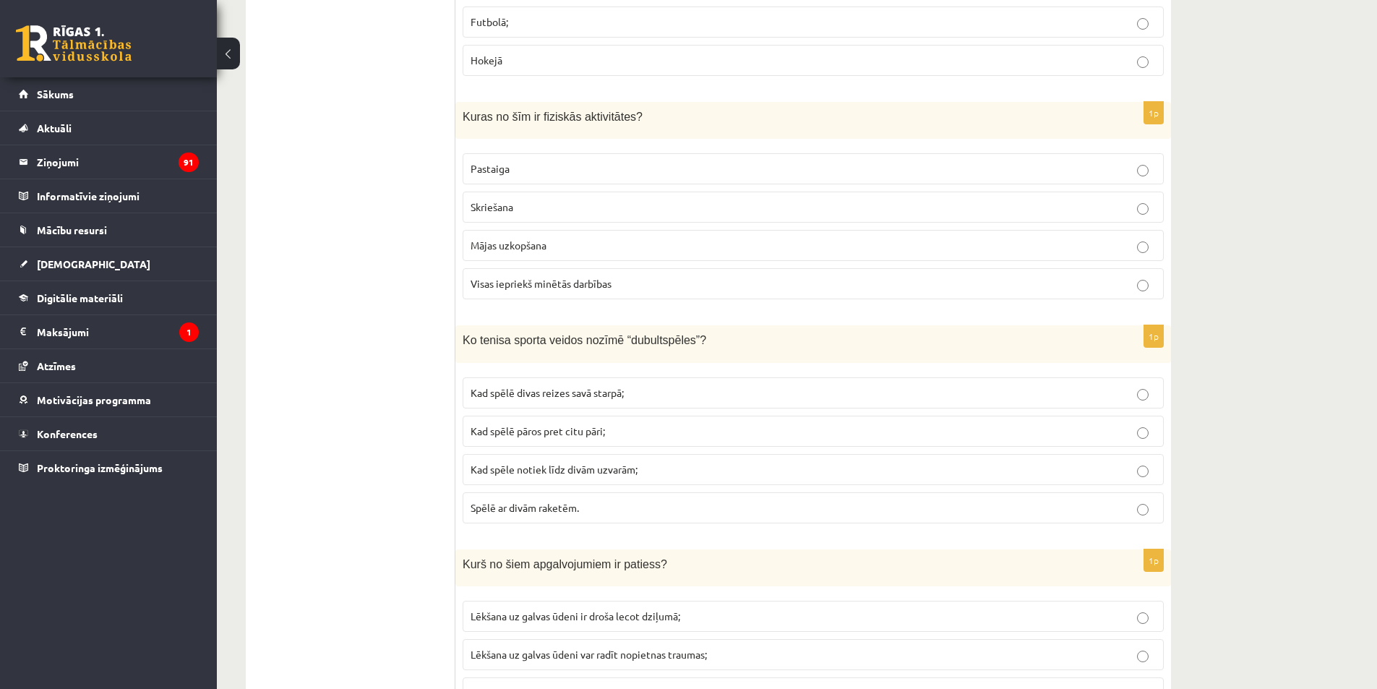
scroll to position [3975, 0]
click at [575, 429] on span "Kad spēlē pāros pret citu pāri;" at bounding box center [538, 427] width 134 height 13
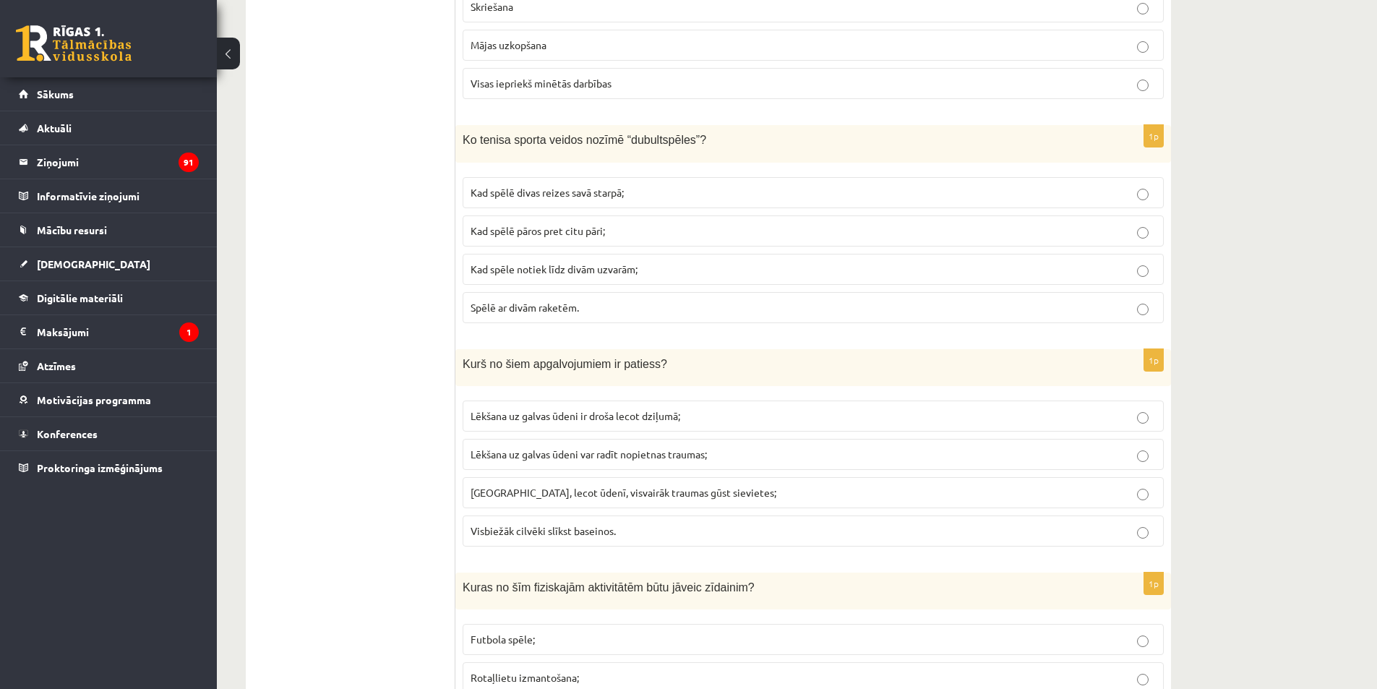
scroll to position [4265, 0]
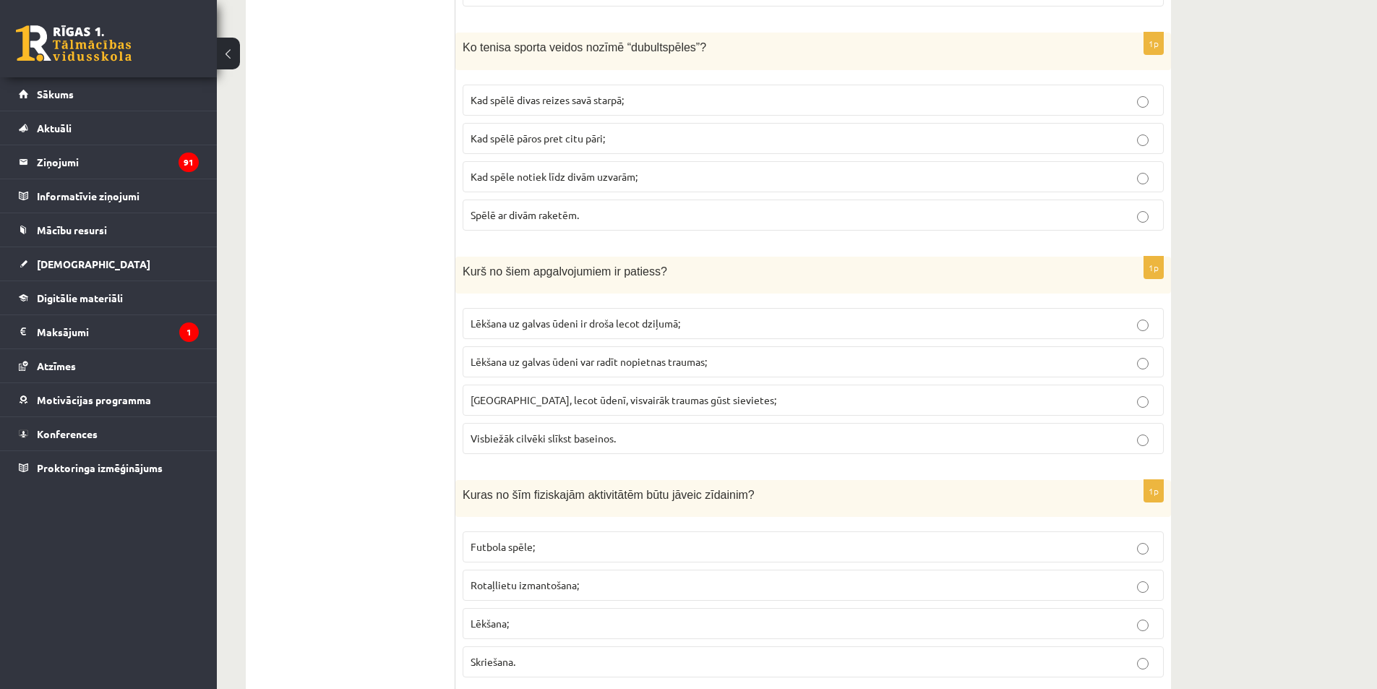
click at [700, 358] on span "Lēkšana uz galvas ūdeni var radīt nopietnas traumas;" at bounding box center [589, 361] width 236 height 13
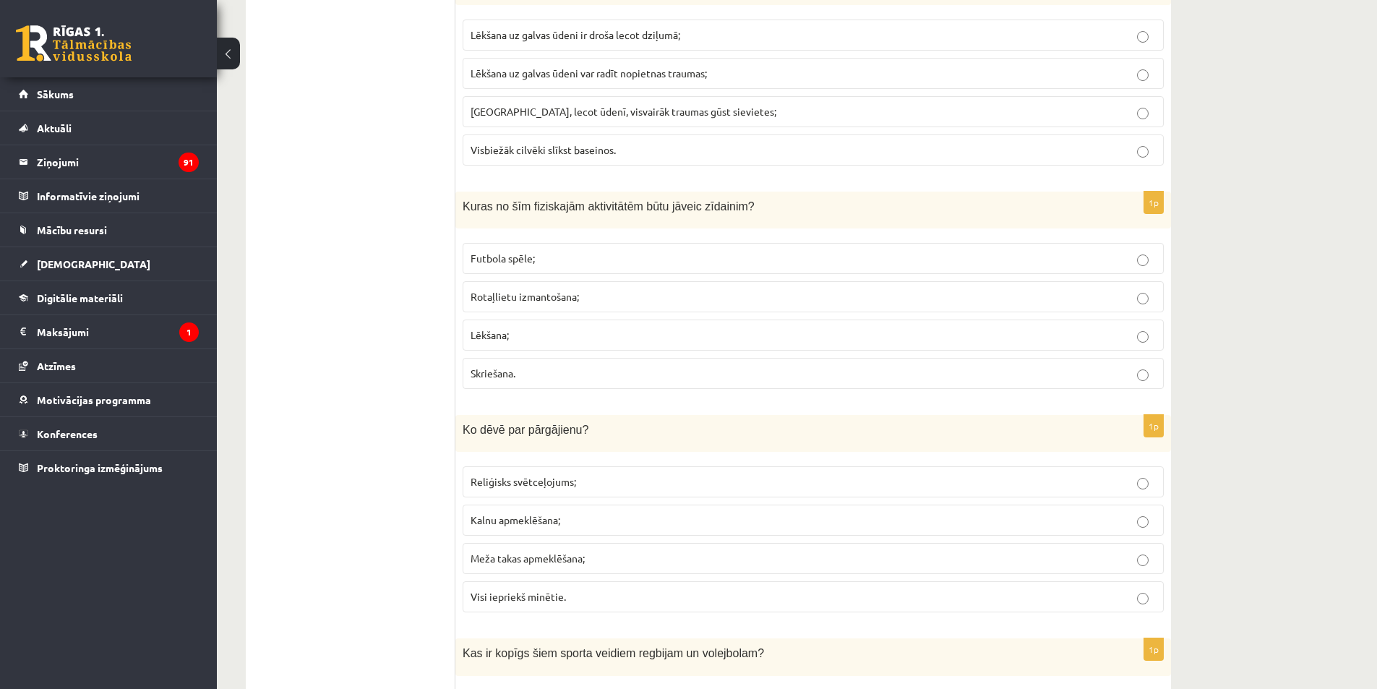
scroll to position [4554, 0]
click at [504, 296] on span "Rotaļlietu izmantošana;" at bounding box center [525, 295] width 108 height 13
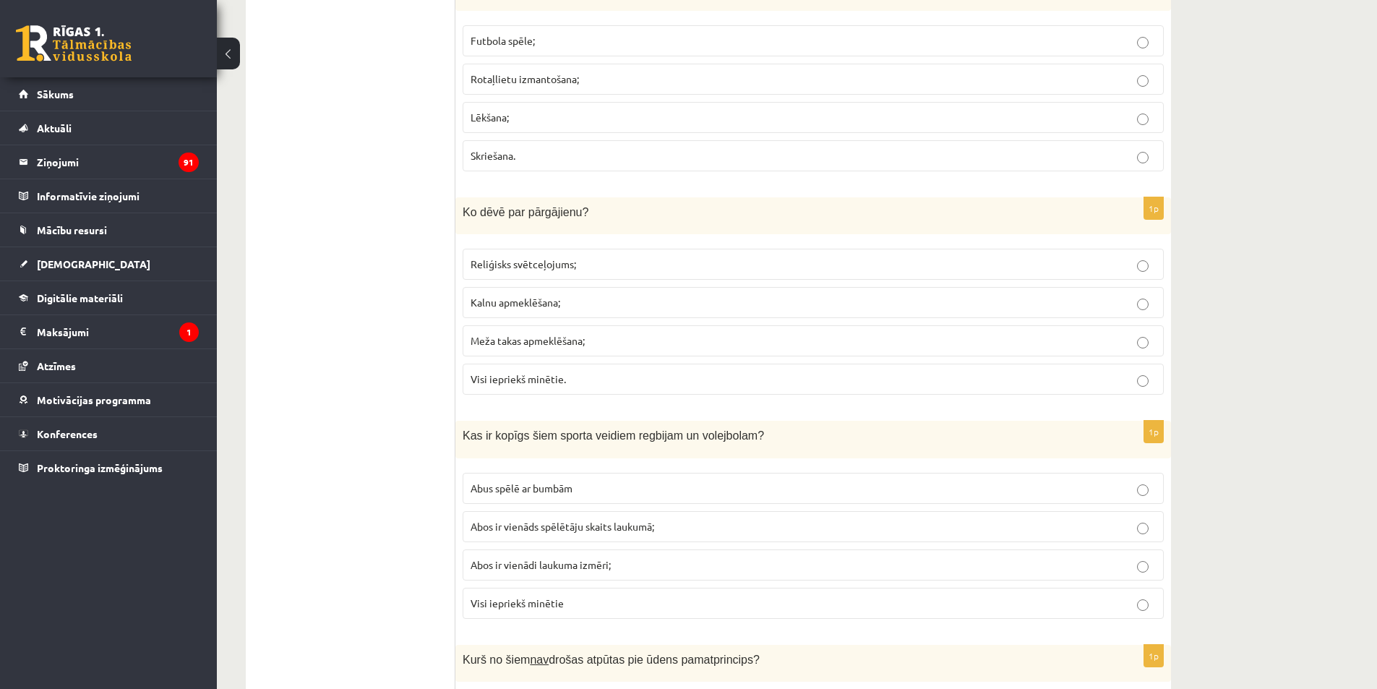
scroll to position [4843, 0]
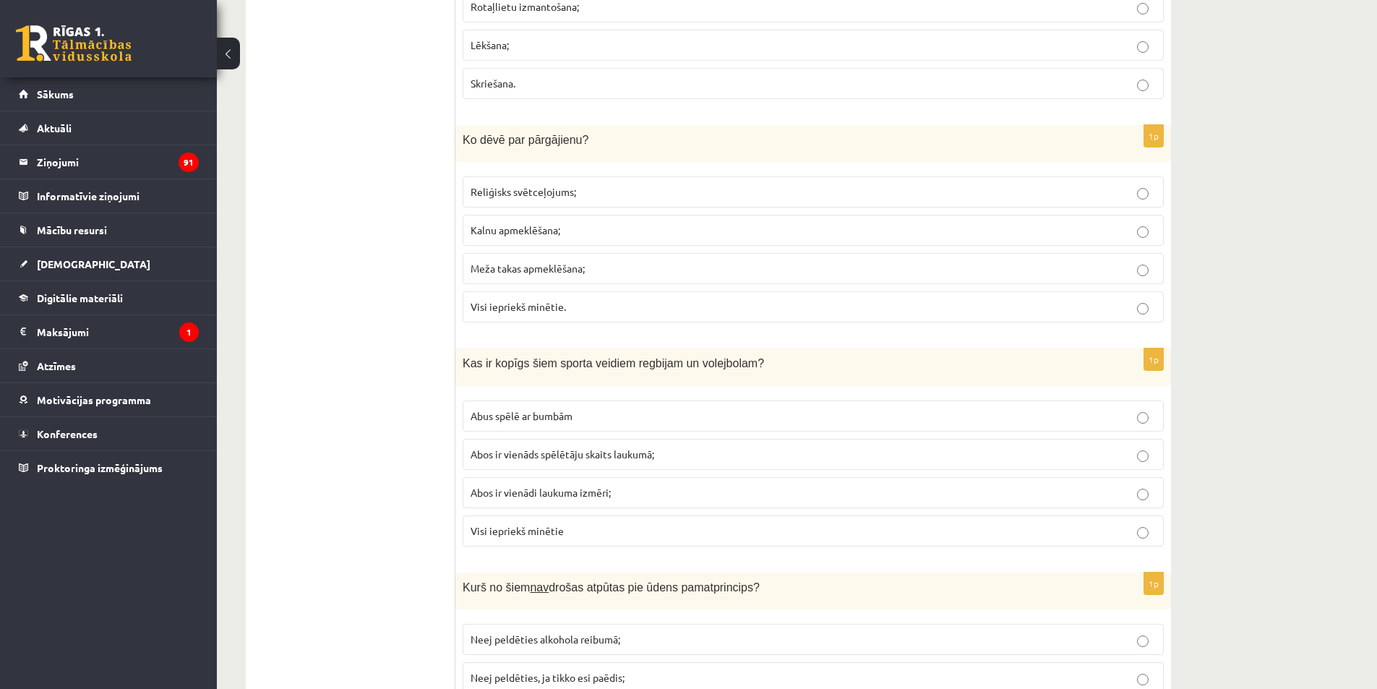
click at [522, 314] on p "Visi iepriekš minētie." at bounding box center [813, 306] width 685 height 15
click at [515, 411] on span "Abus spēlē ar bumbām" at bounding box center [522, 415] width 102 height 13
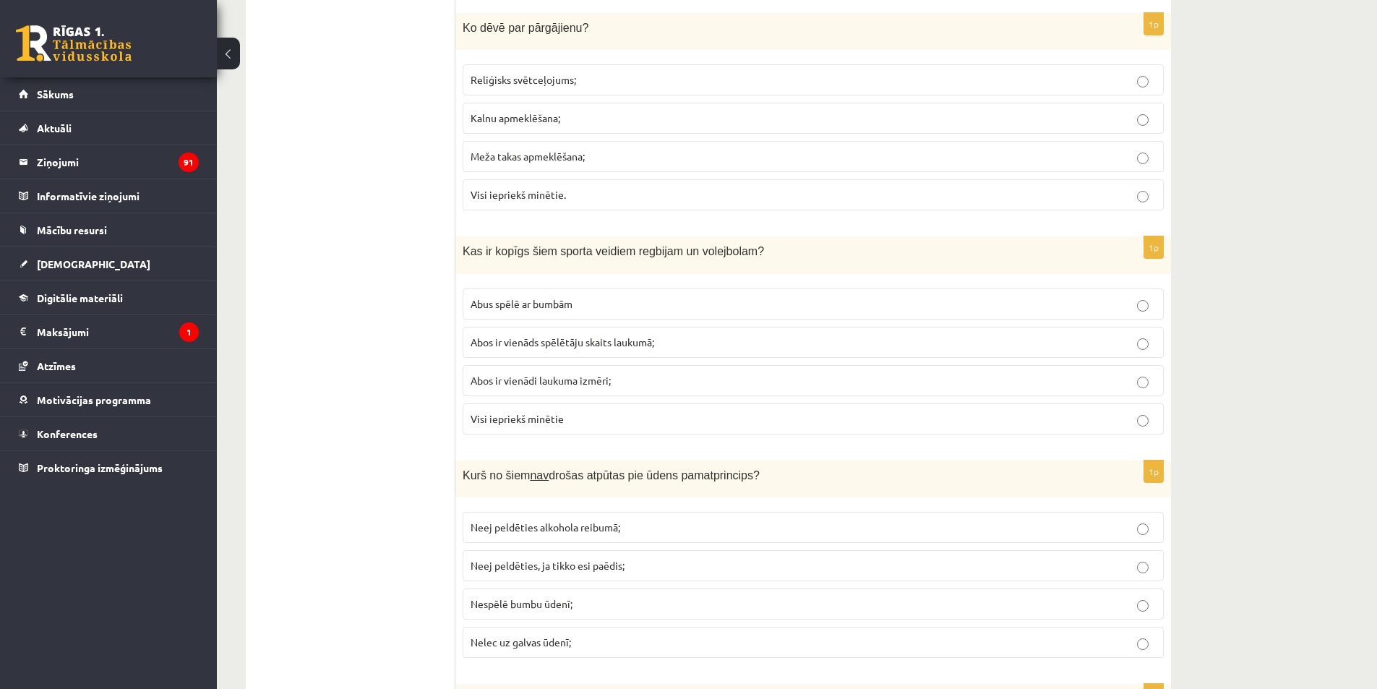
scroll to position [5060, 0]
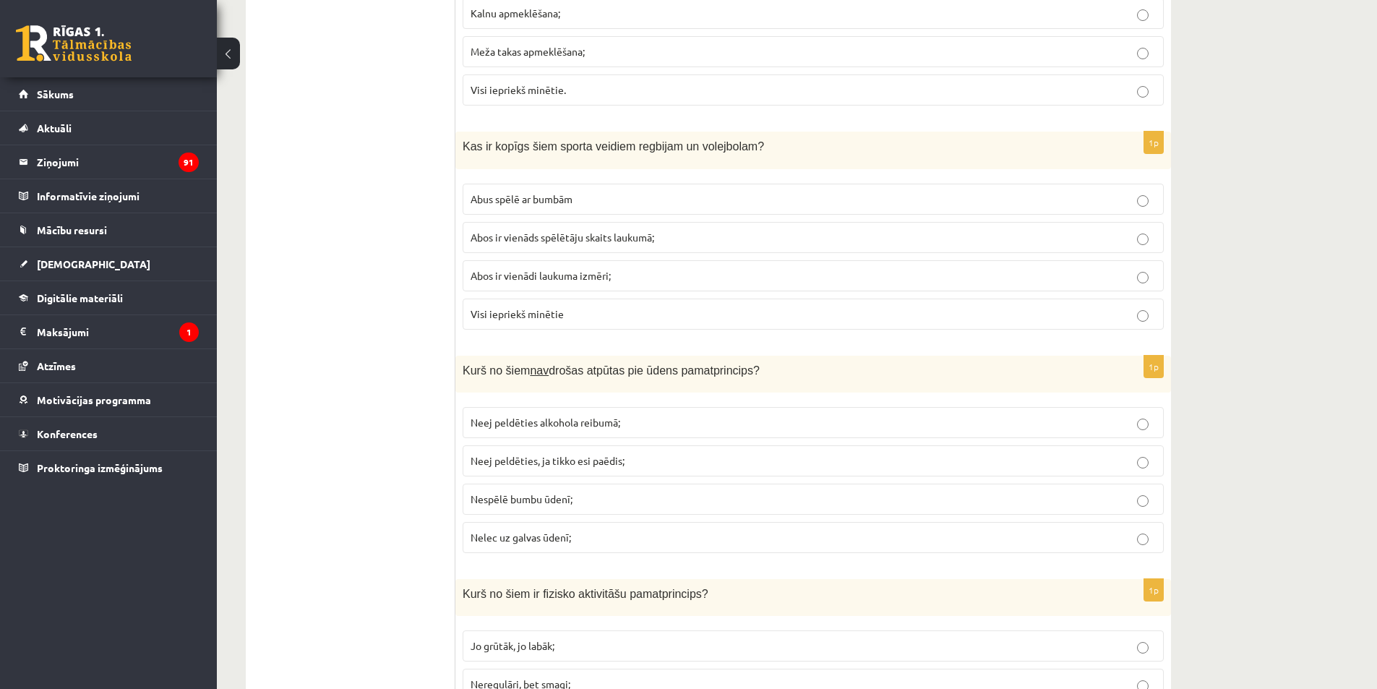
click at [518, 510] on label "Nespēlē bumbu ūdenī;" at bounding box center [813, 499] width 701 height 31
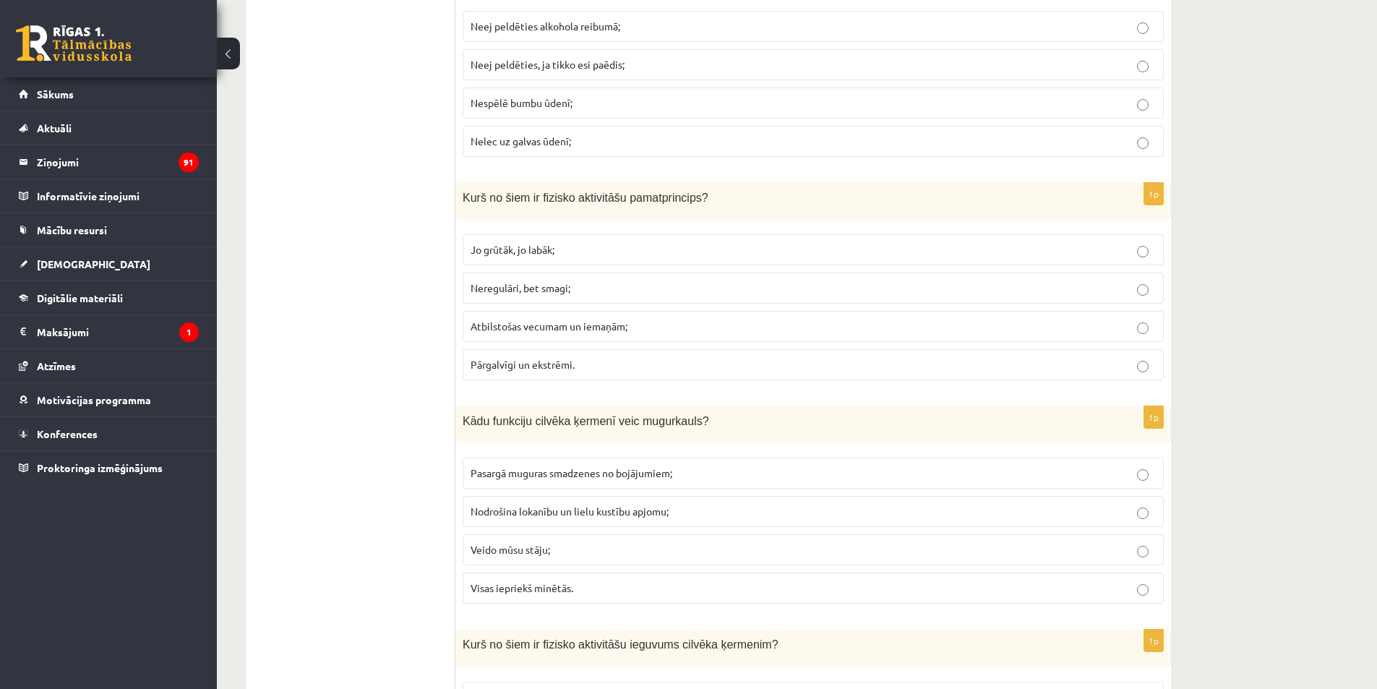
scroll to position [5493, 0]
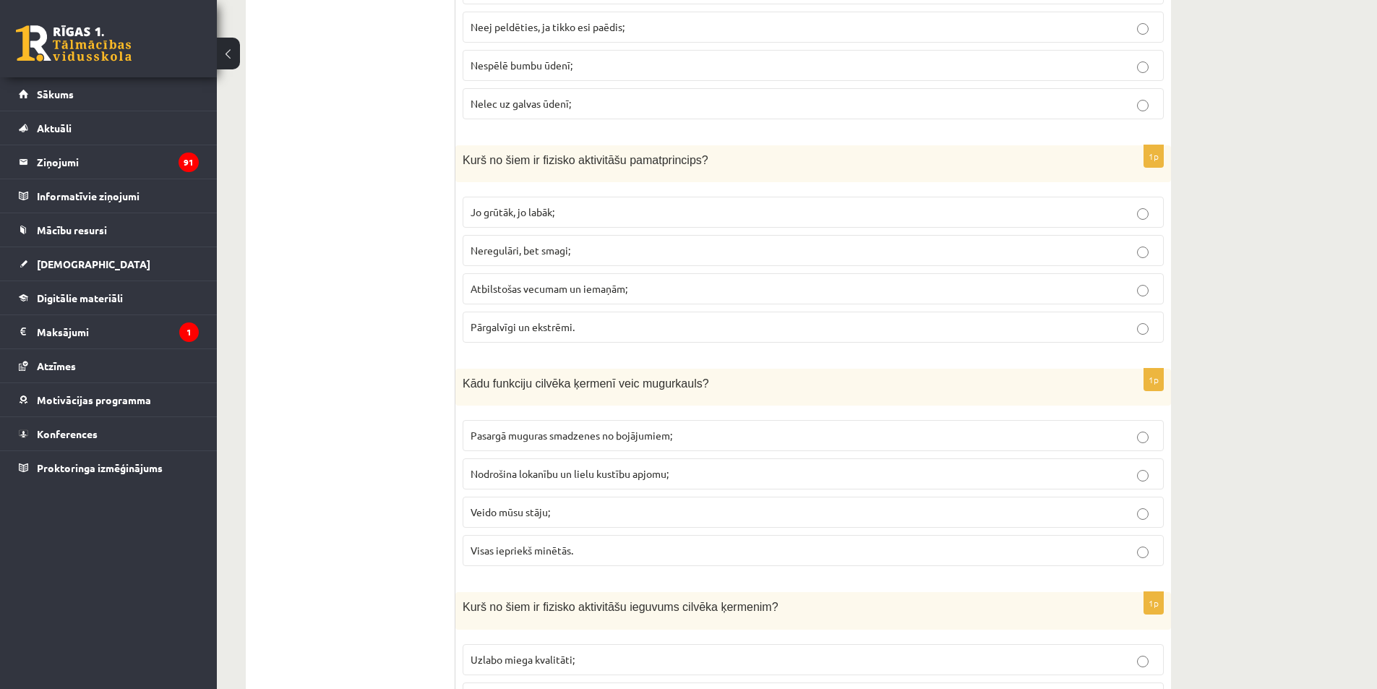
click at [537, 248] on span "Neregulāri, bet smagi;" at bounding box center [521, 250] width 100 height 13
click at [529, 301] on label "Atbilstošas vecumam un iemaņām;" at bounding box center [813, 288] width 701 height 31
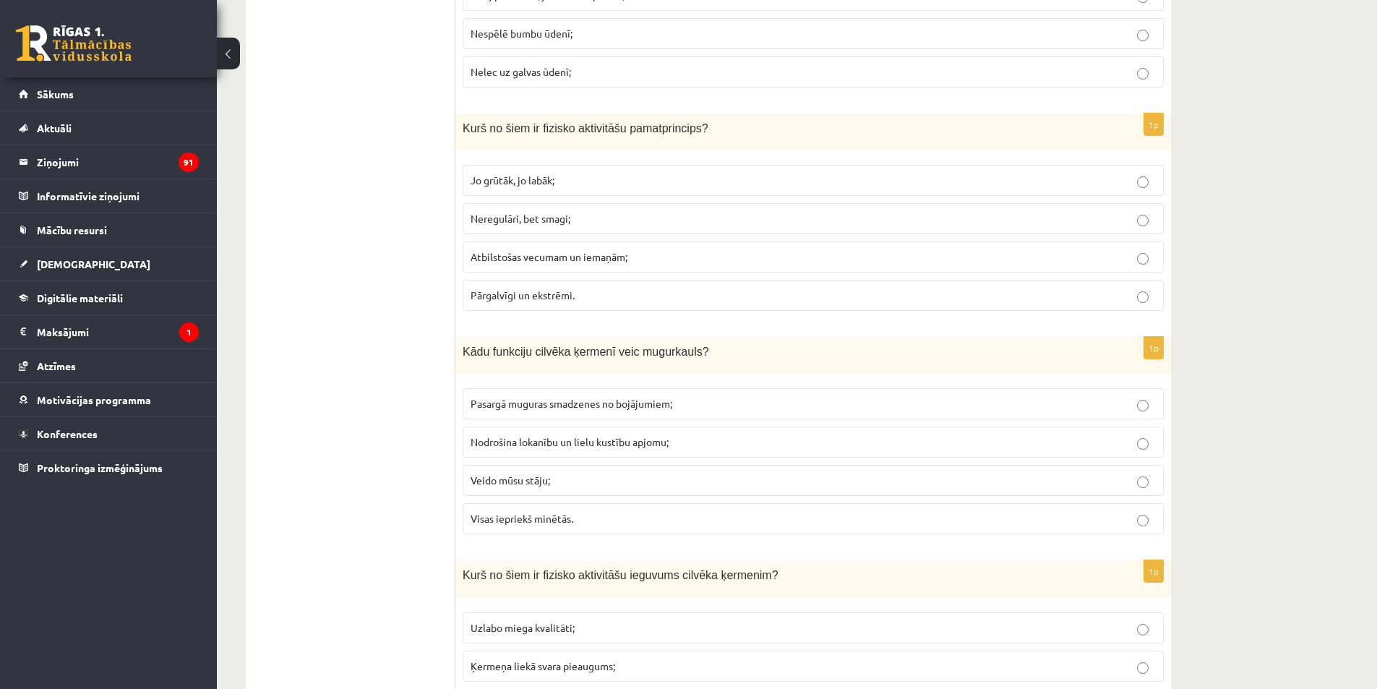
scroll to position [5566, 0]
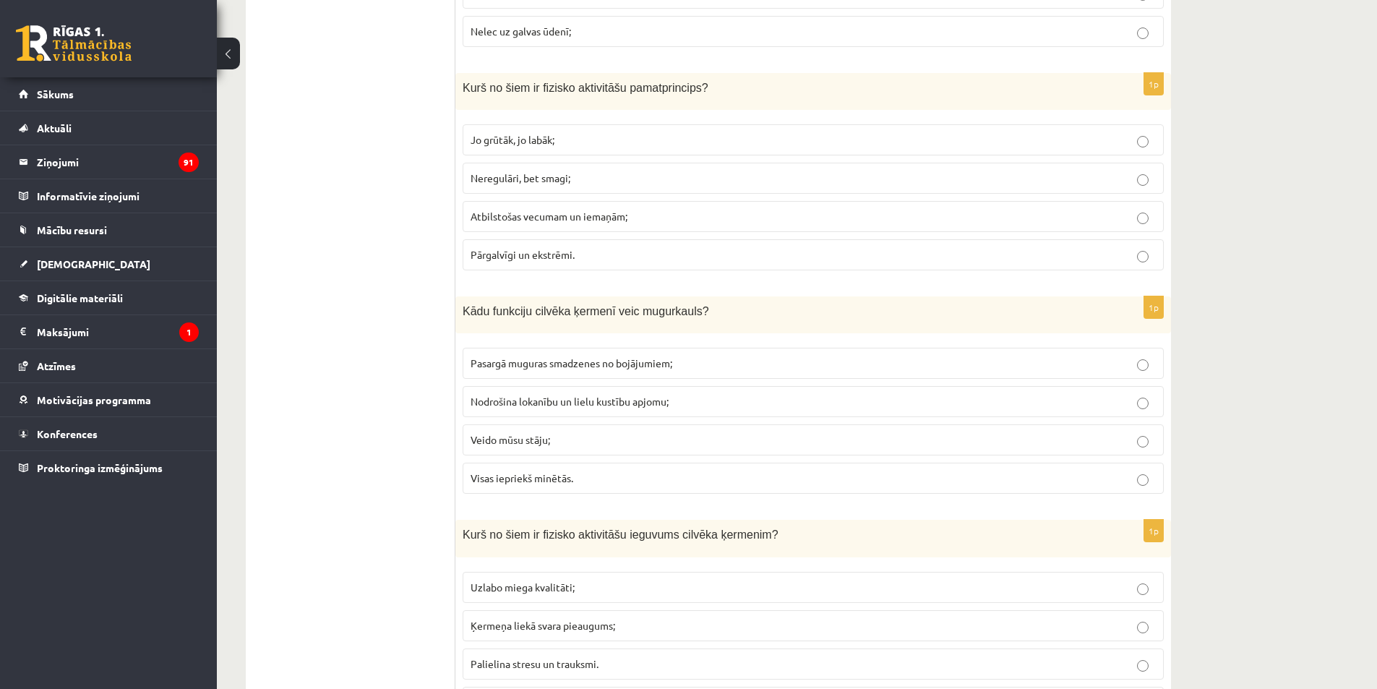
click at [508, 475] on span "Visas iepriekš minētās." at bounding box center [522, 477] width 103 height 13
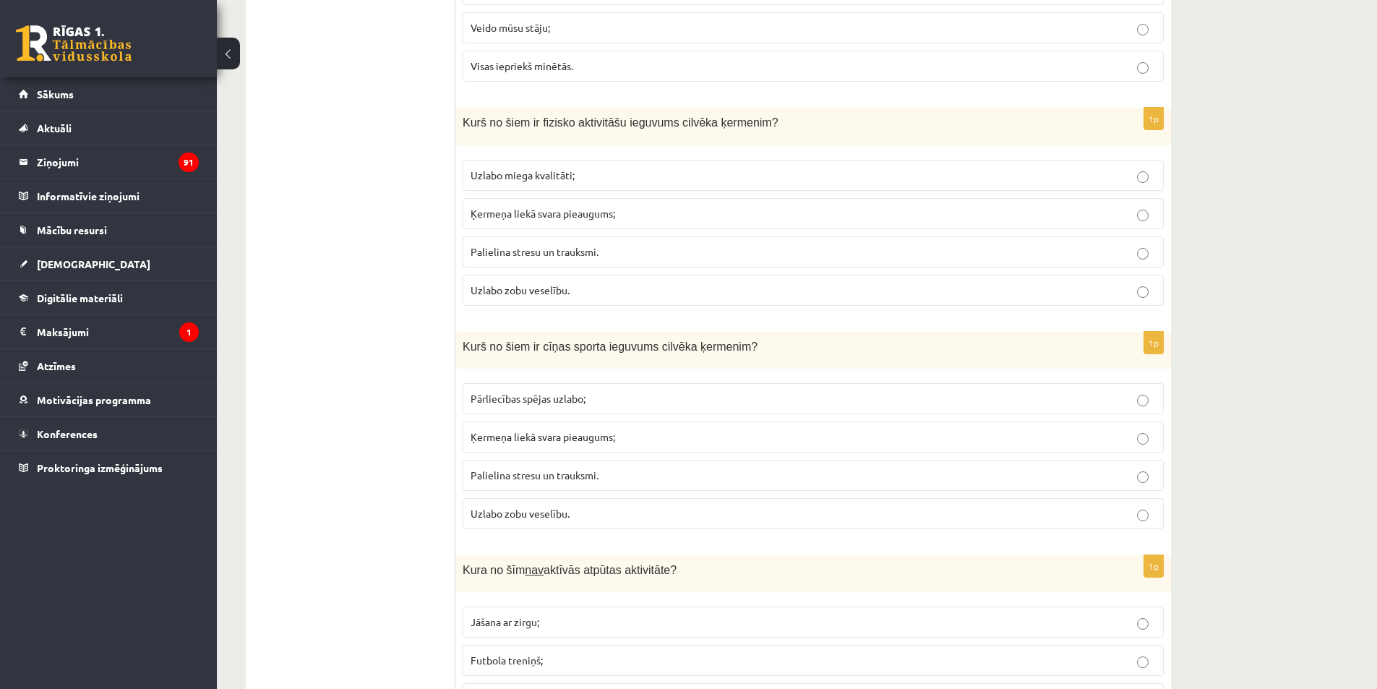
scroll to position [5999, 0]
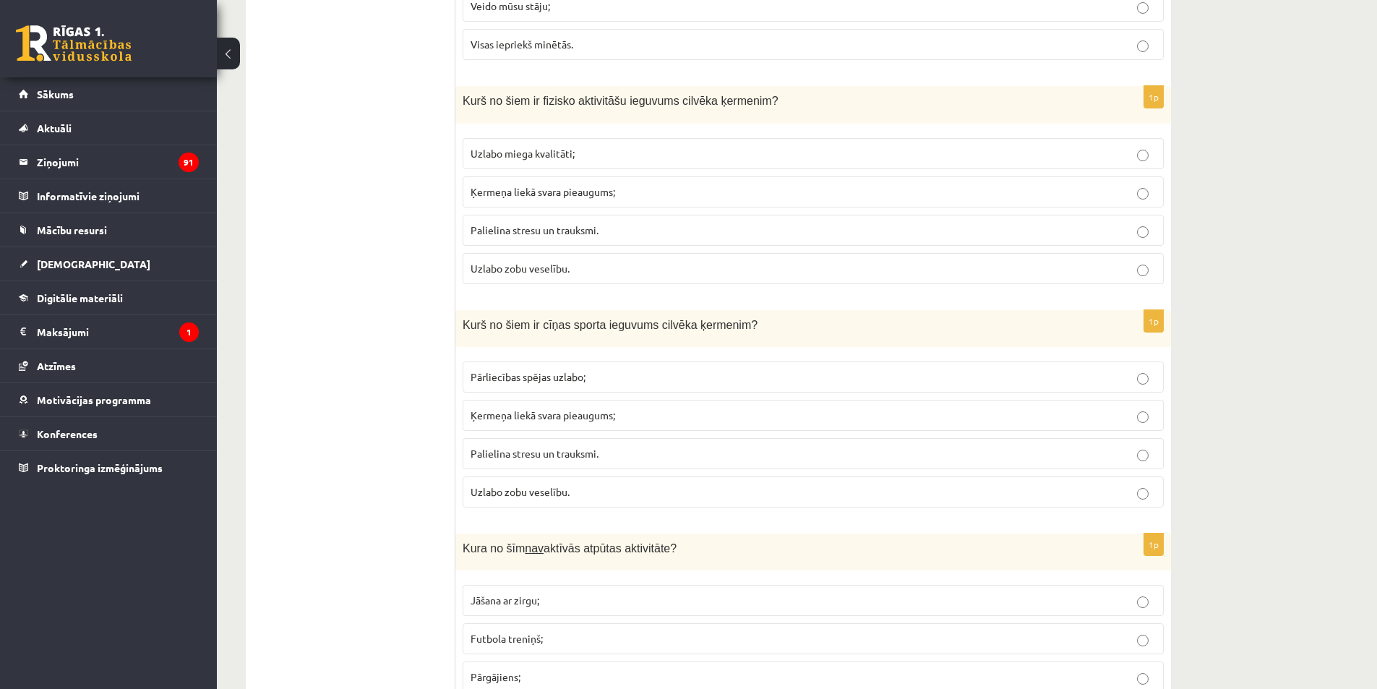
click at [482, 153] on span "Uzlabo miega kvalitāti;" at bounding box center [523, 153] width 104 height 13
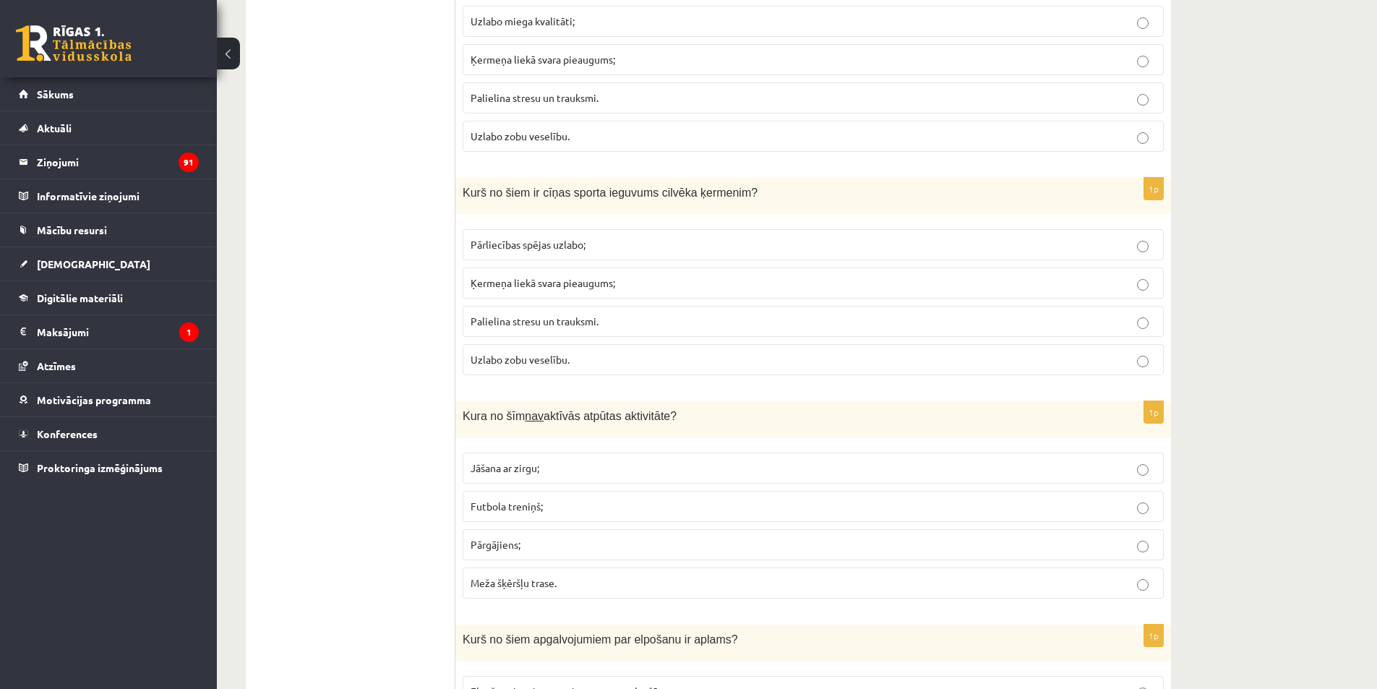
scroll to position [6144, 0]
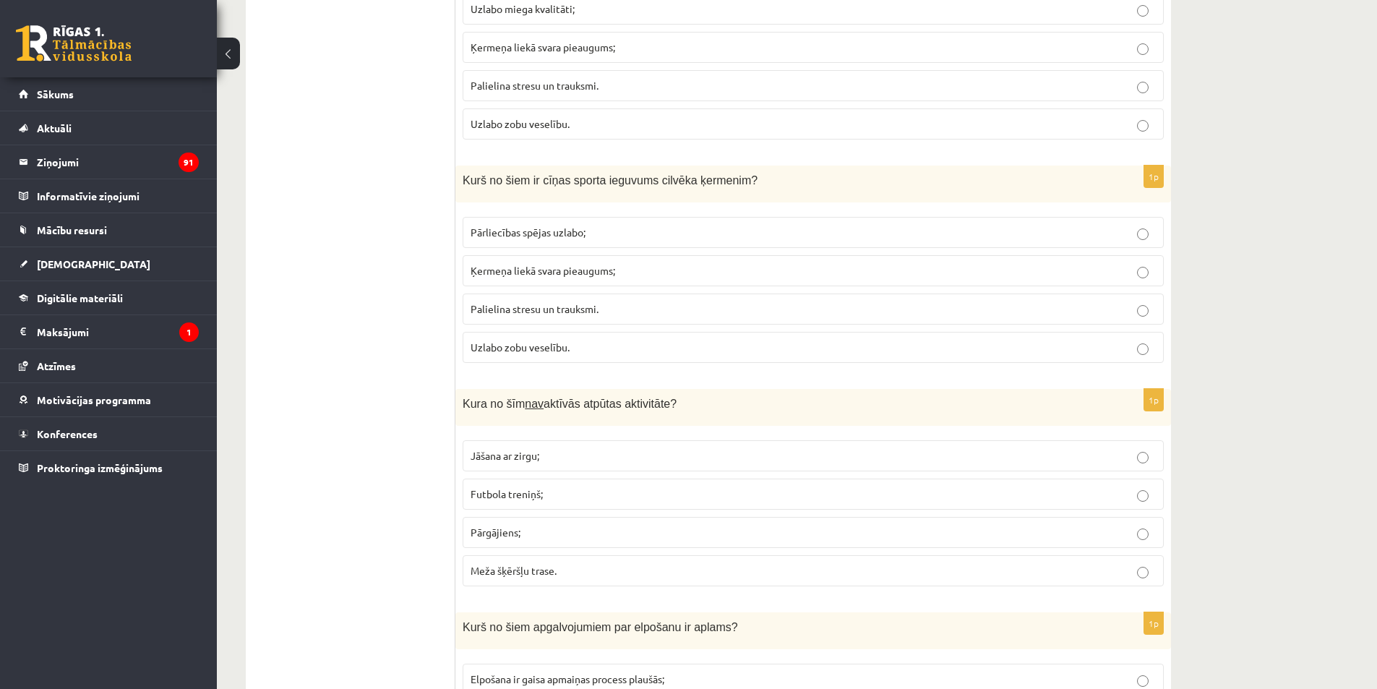
click at [569, 233] on span "Pārliecības spējas uzlabo;" at bounding box center [528, 232] width 115 height 13
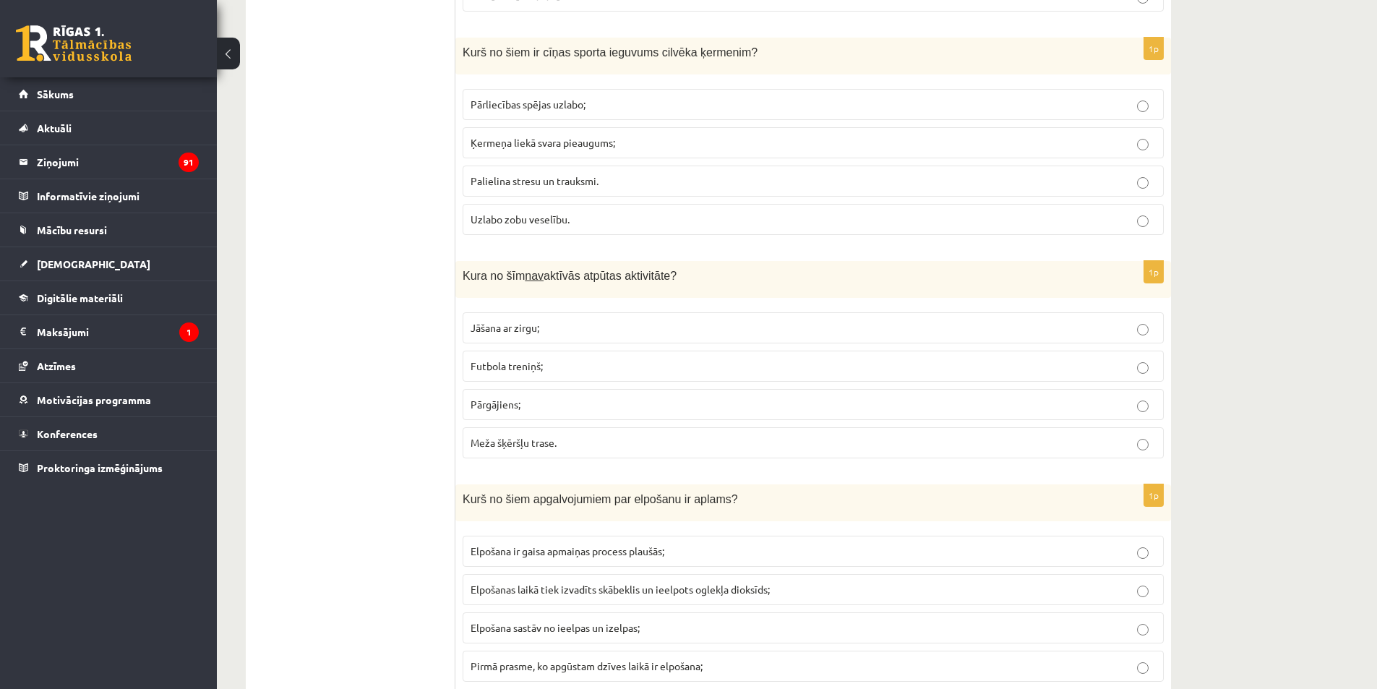
scroll to position [6320, 0]
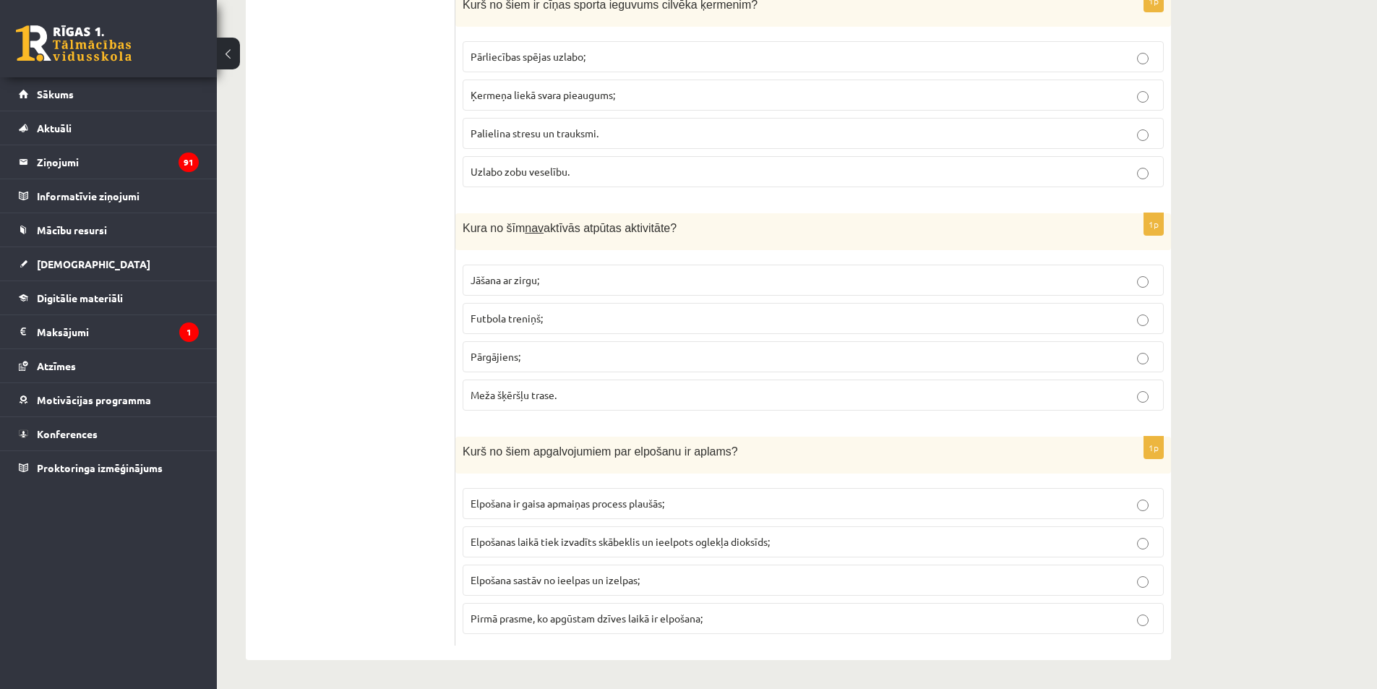
click at [714, 546] on span "Elpošanas laikā tiek izvadīts skābeklis un ieelpots oglekļa dioksīds;" at bounding box center [620, 541] width 299 height 13
drag, startPoint x: 518, startPoint y: 268, endPoint x: 536, endPoint y: 272, distance: 18.6
click at [518, 267] on label "Jāšana ar zirgu;" at bounding box center [813, 280] width 701 height 31
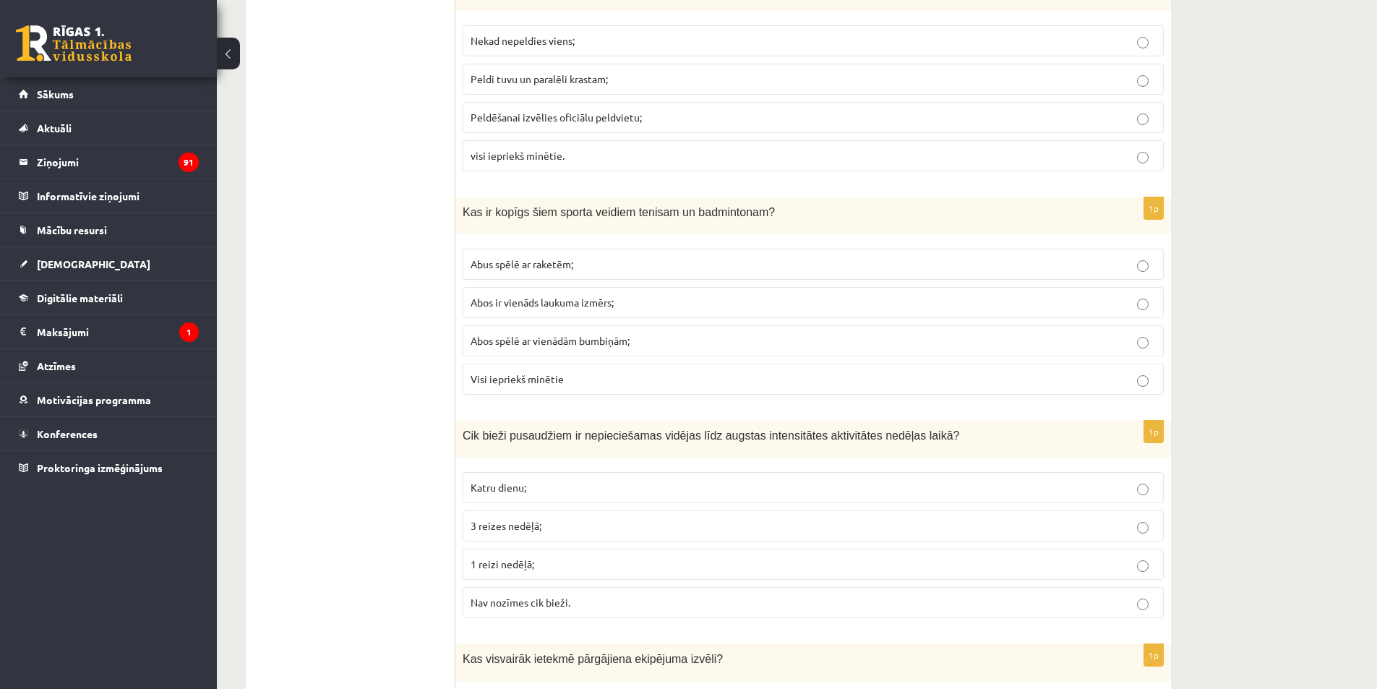
scroll to position [0, 0]
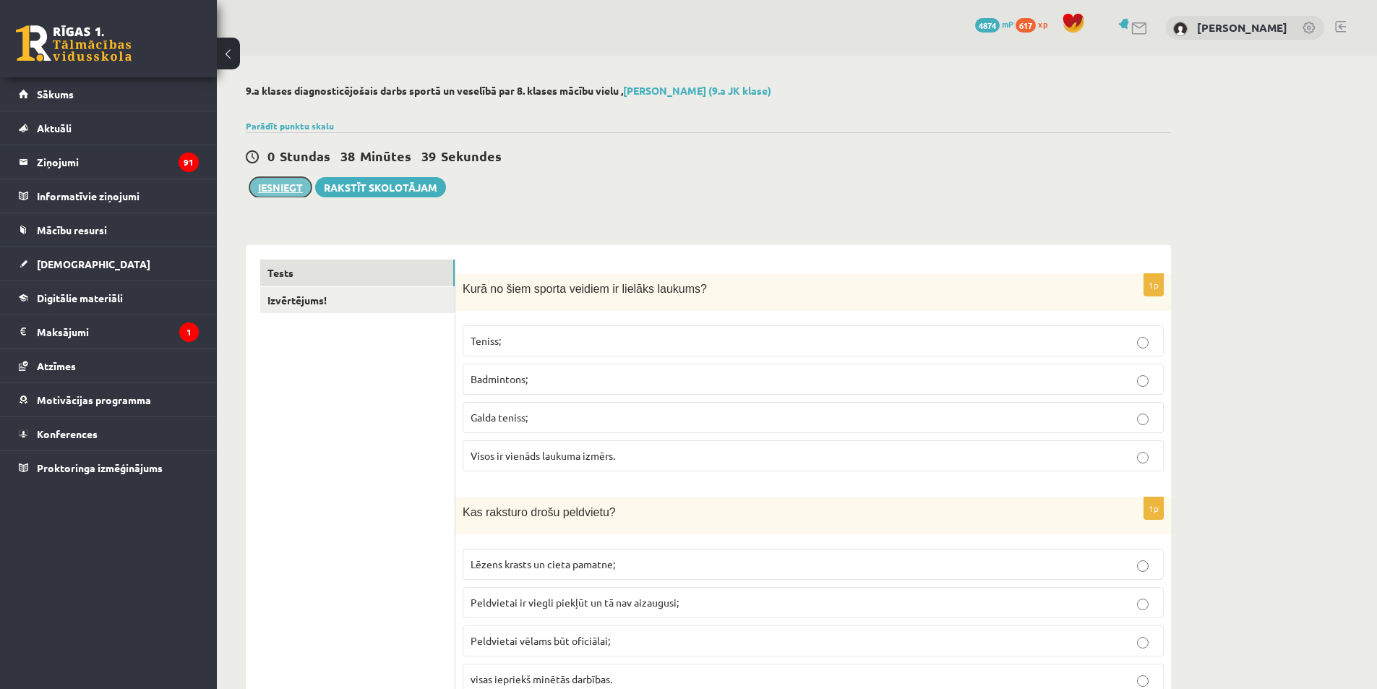
click at [283, 191] on button "Iesniegt" at bounding box center [280, 187] width 62 height 20
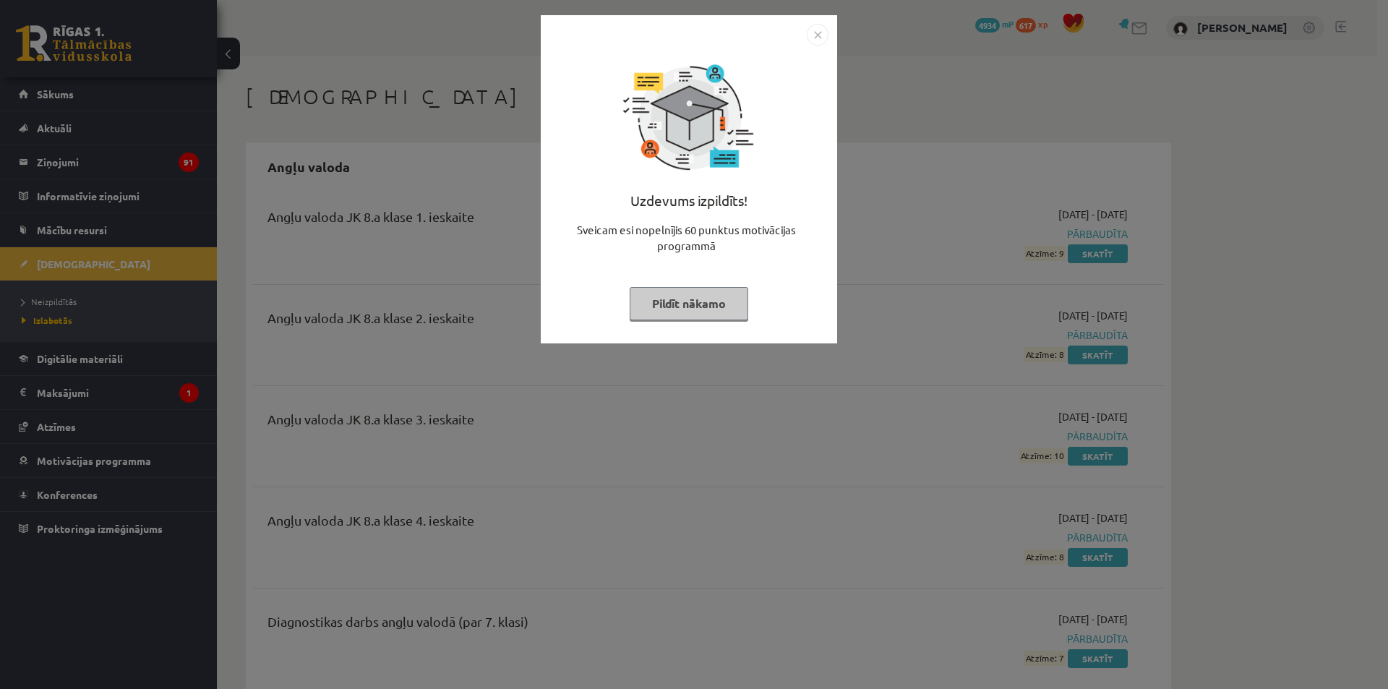
click at [682, 306] on button "Pildīt nākamo" at bounding box center [689, 303] width 119 height 33
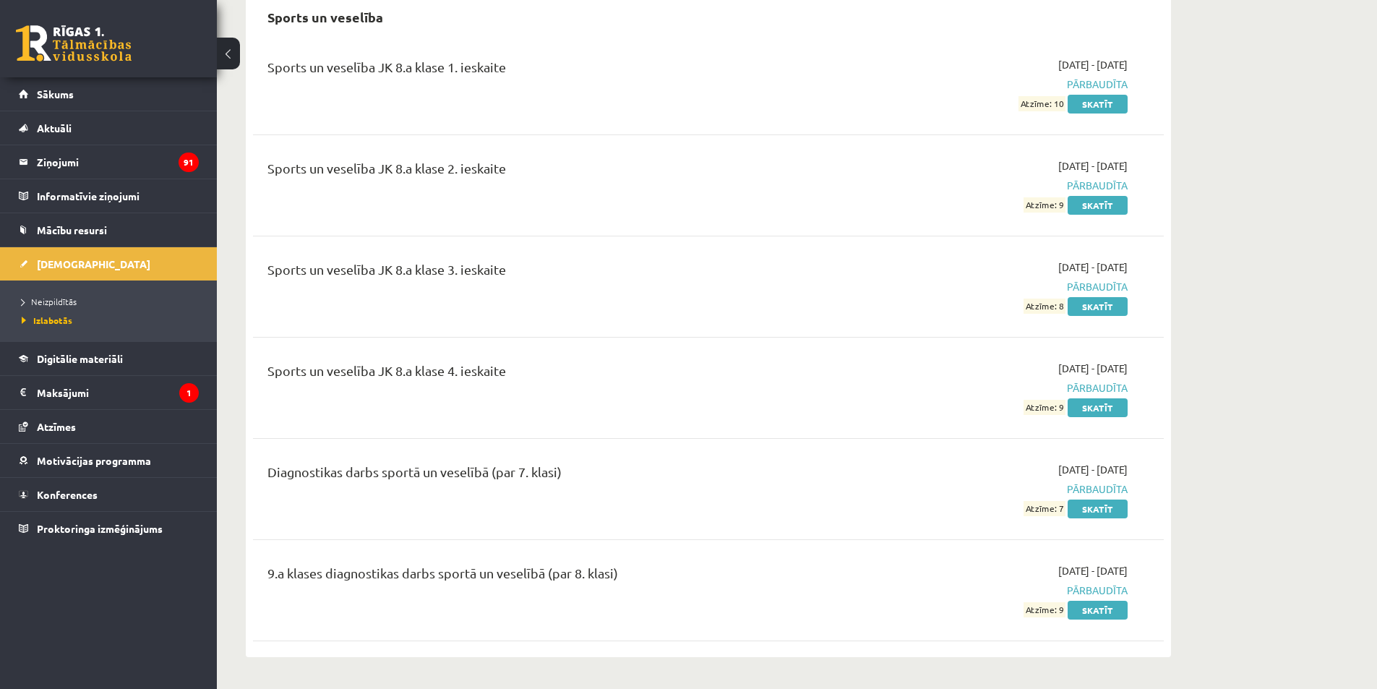
scroll to position [10119, 0]
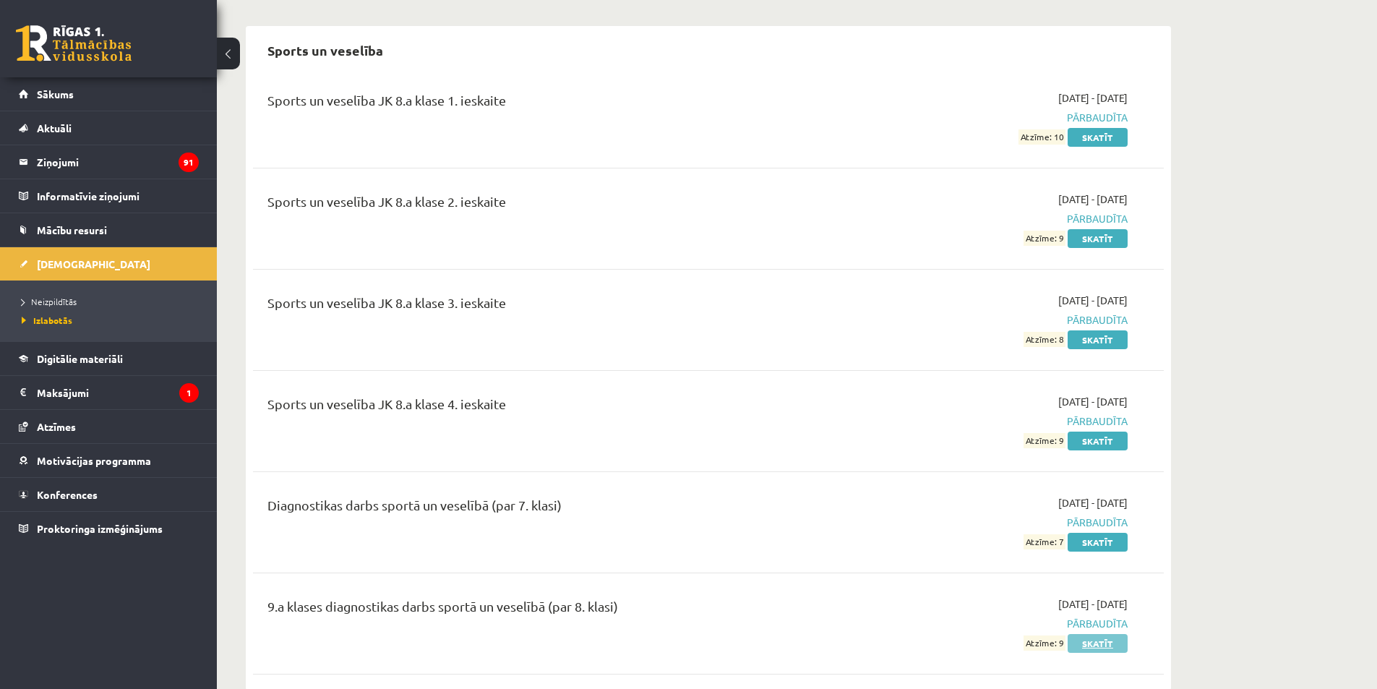
click at [1089, 634] on link "Skatīt" at bounding box center [1098, 643] width 60 height 19
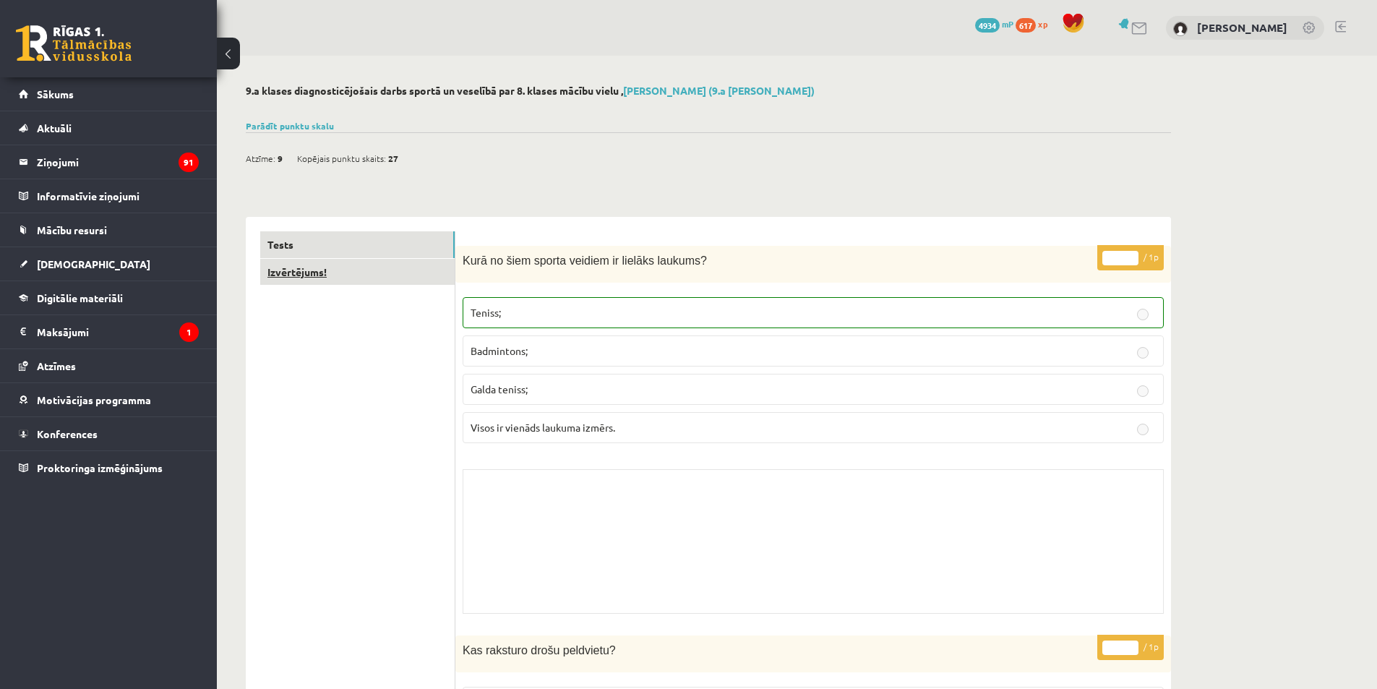
click at [387, 275] on link "Izvērtējums!" at bounding box center [357, 272] width 194 height 27
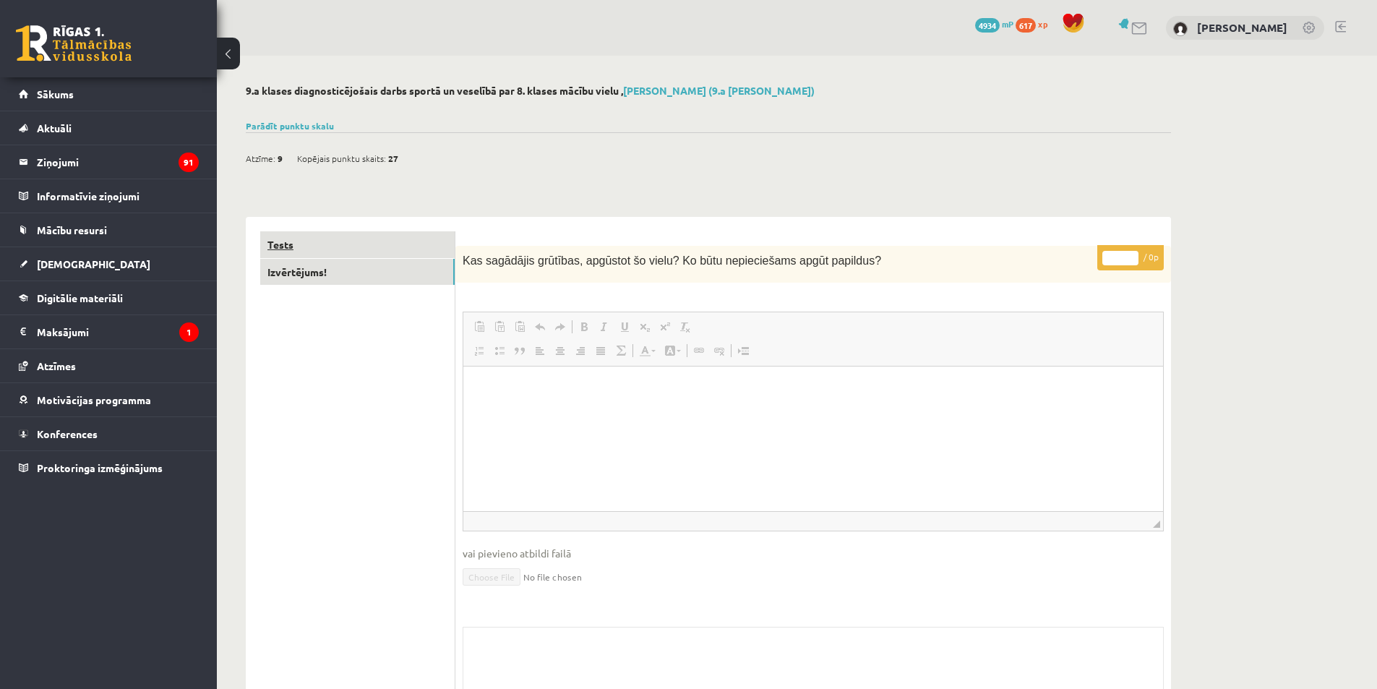
click at [354, 239] on link "Tests" at bounding box center [357, 244] width 194 height 27
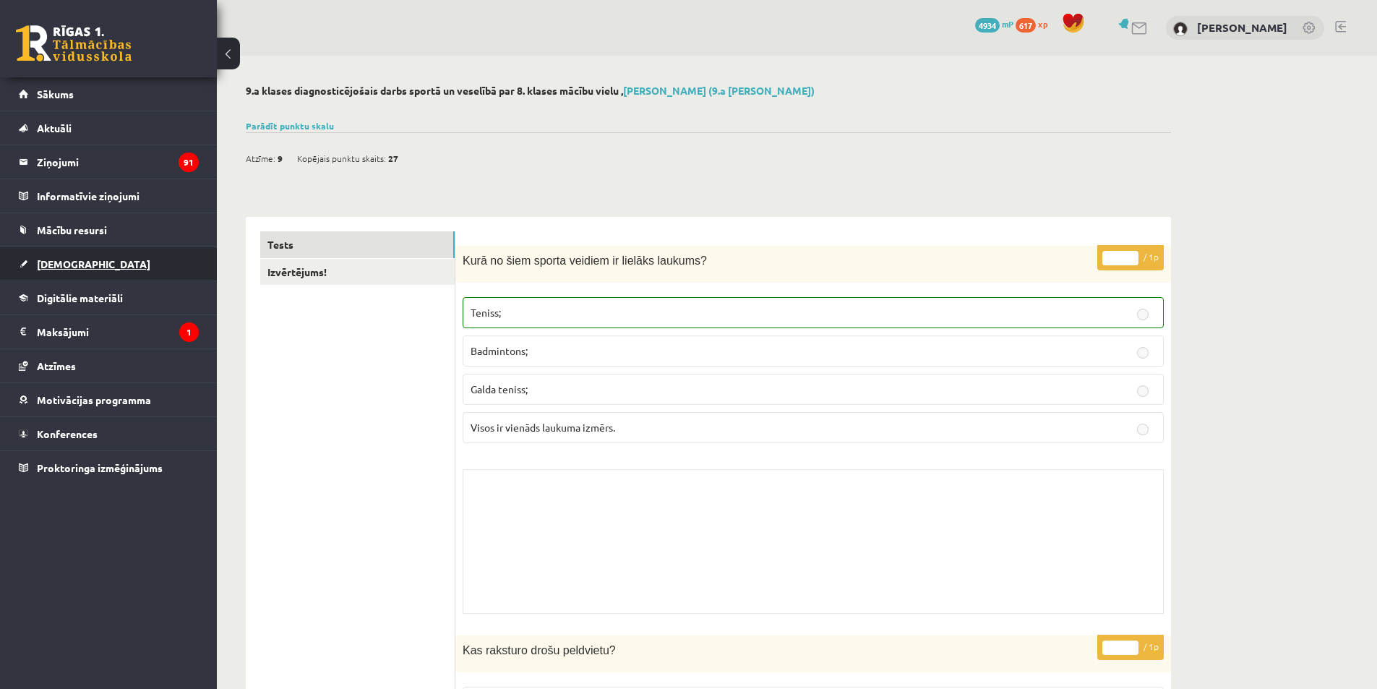
click at [110, 255] on link "[DEMOGRAPHIC_DATA]" at bounding box center [109, 263] width 180 height 33
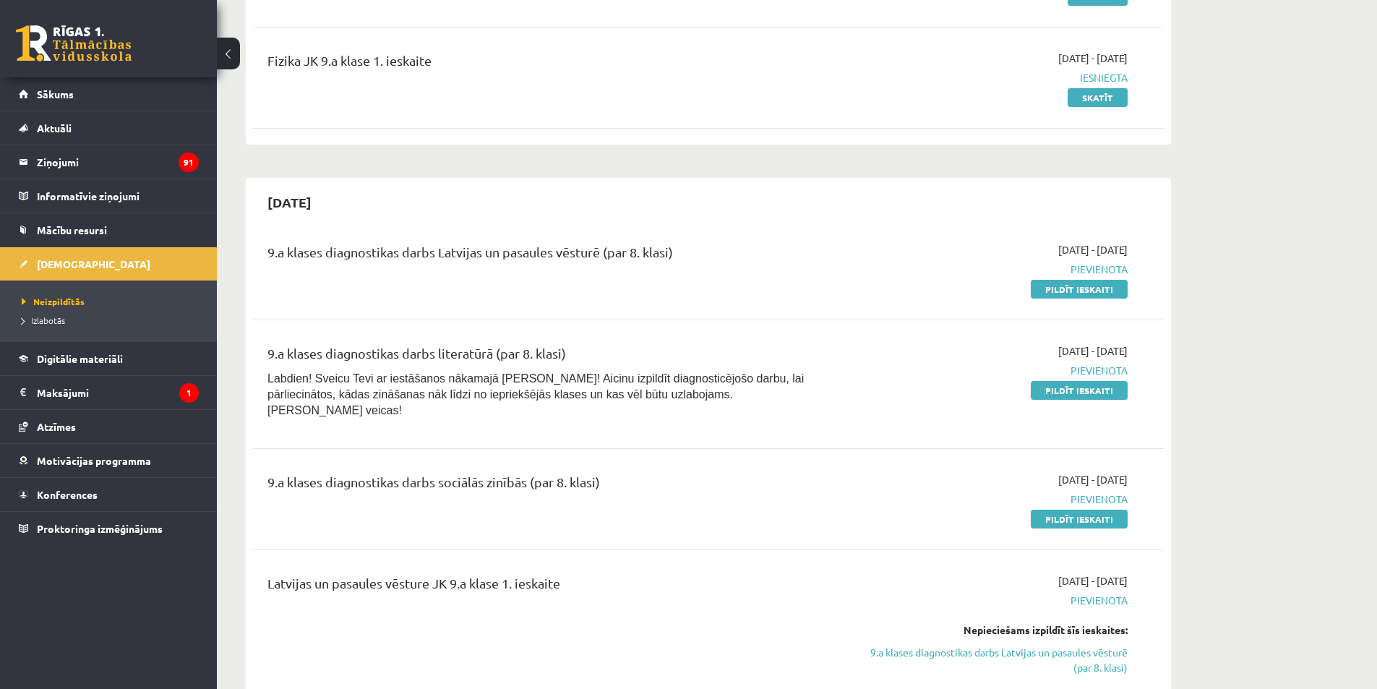
scroll to position [361, 0]
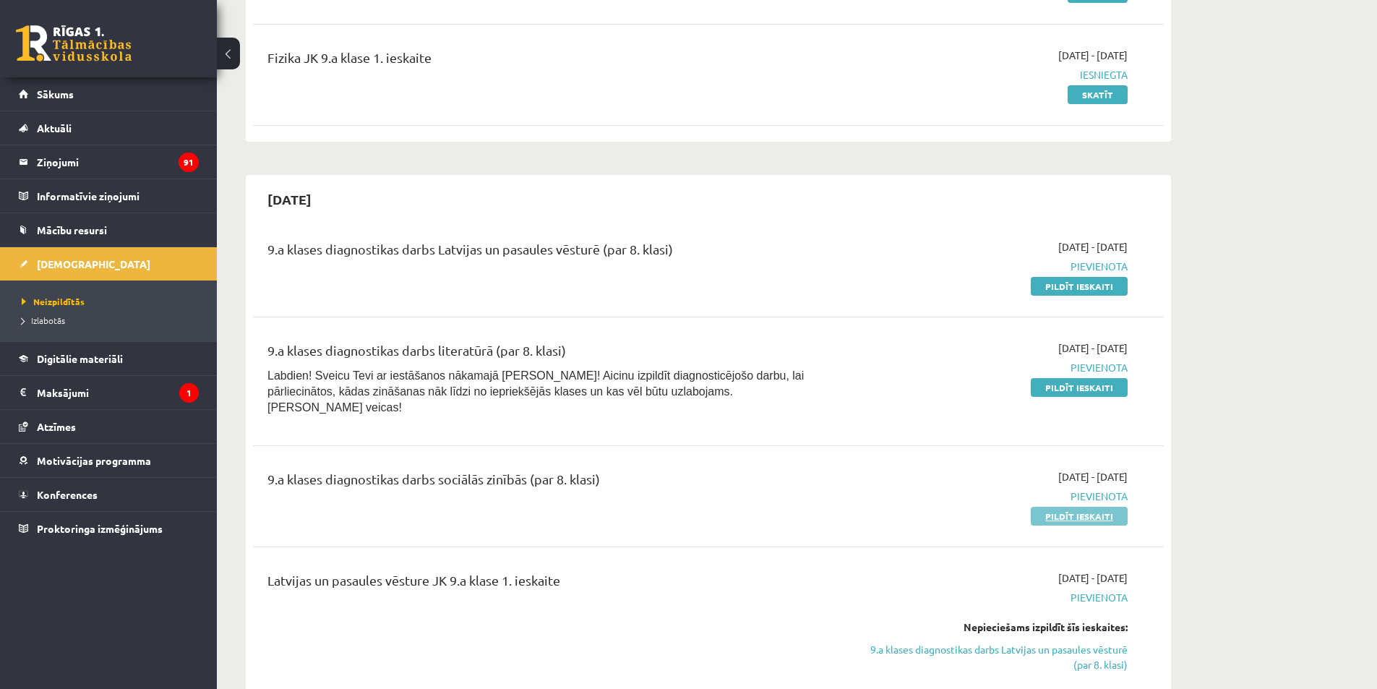
click at [1084, 507] on link "Pildīt ieskaiti" at bounding box center [1079, 516] width 97 height 19
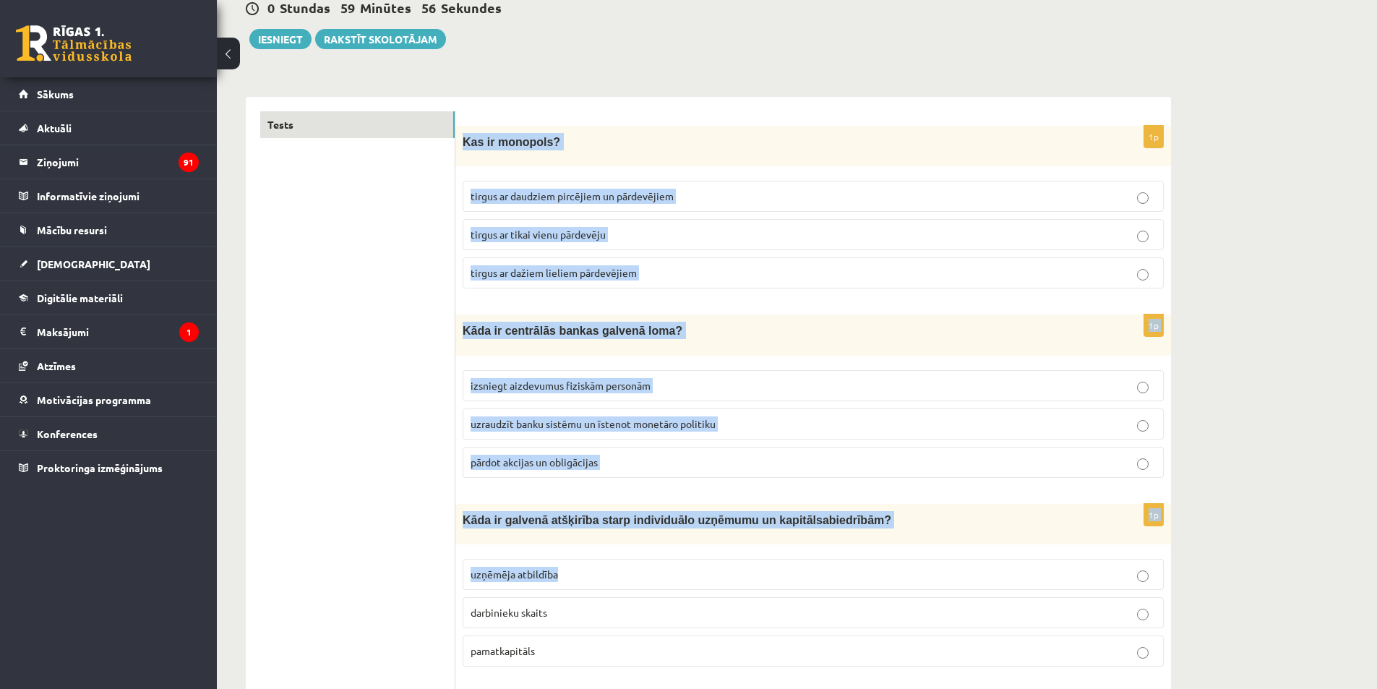
scroll to position [361, 0]
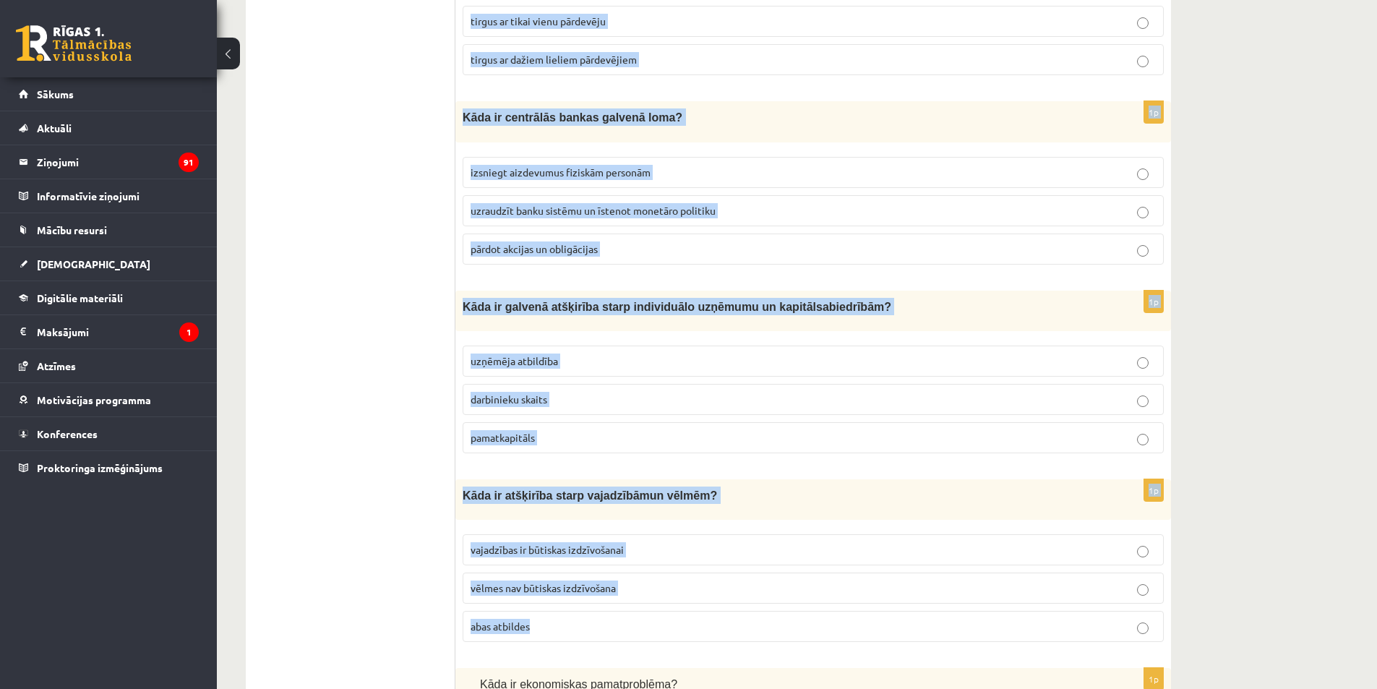
drag, startPoint x: 459, startPoint y: 288, endPoint x: 712, endPoint y: 606, distance: 406.9
copy form "Kas ir monopols? tirgus ar daudziem pircējiem un pārdevējiem tirgus ar tikai vi…"
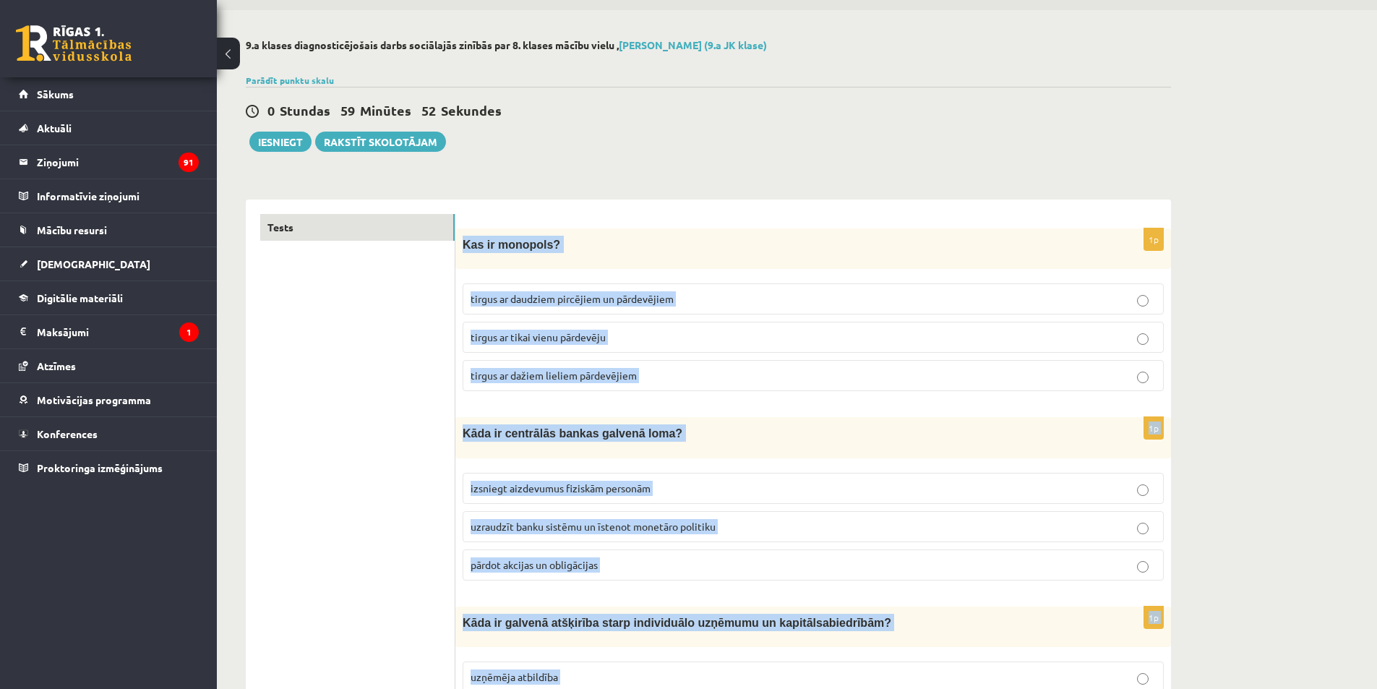
scroll to position [0, 0]
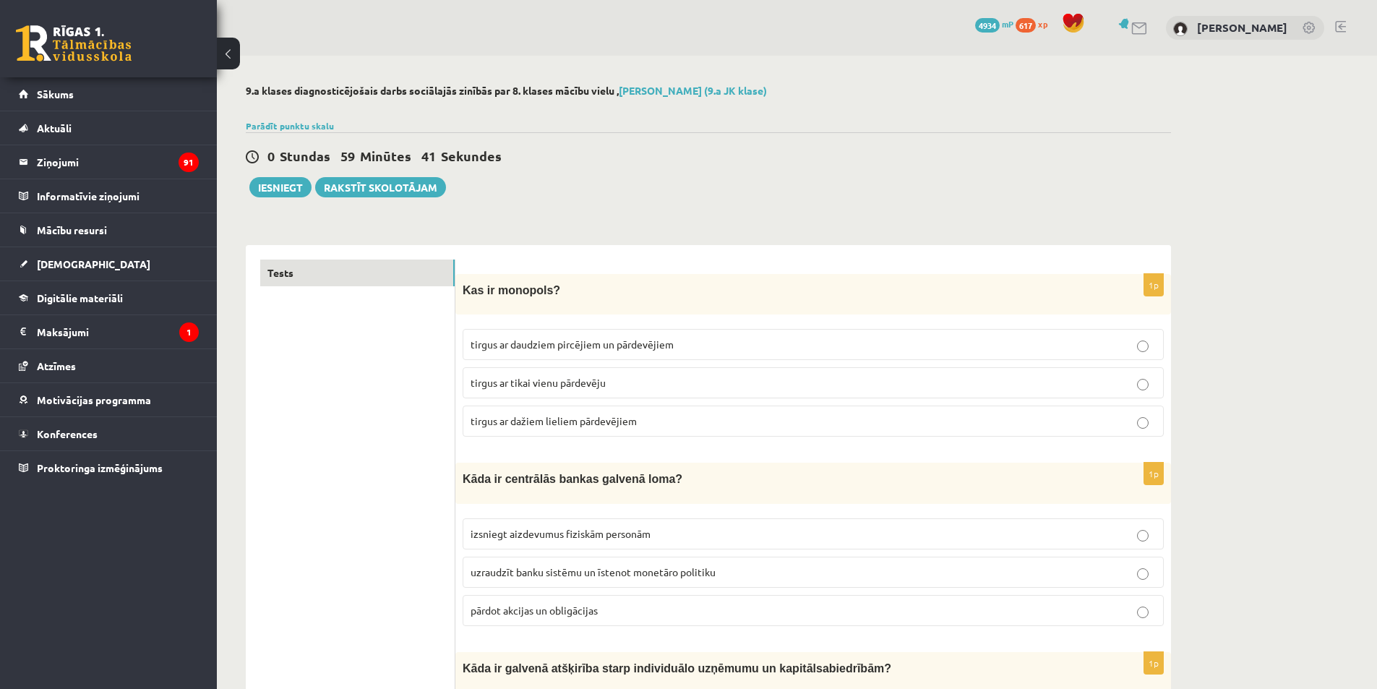
click at [541, 374] on label "tirgus ar tikai vienu pārdevēju" at bounding box center [813, 382] width 701 height 31
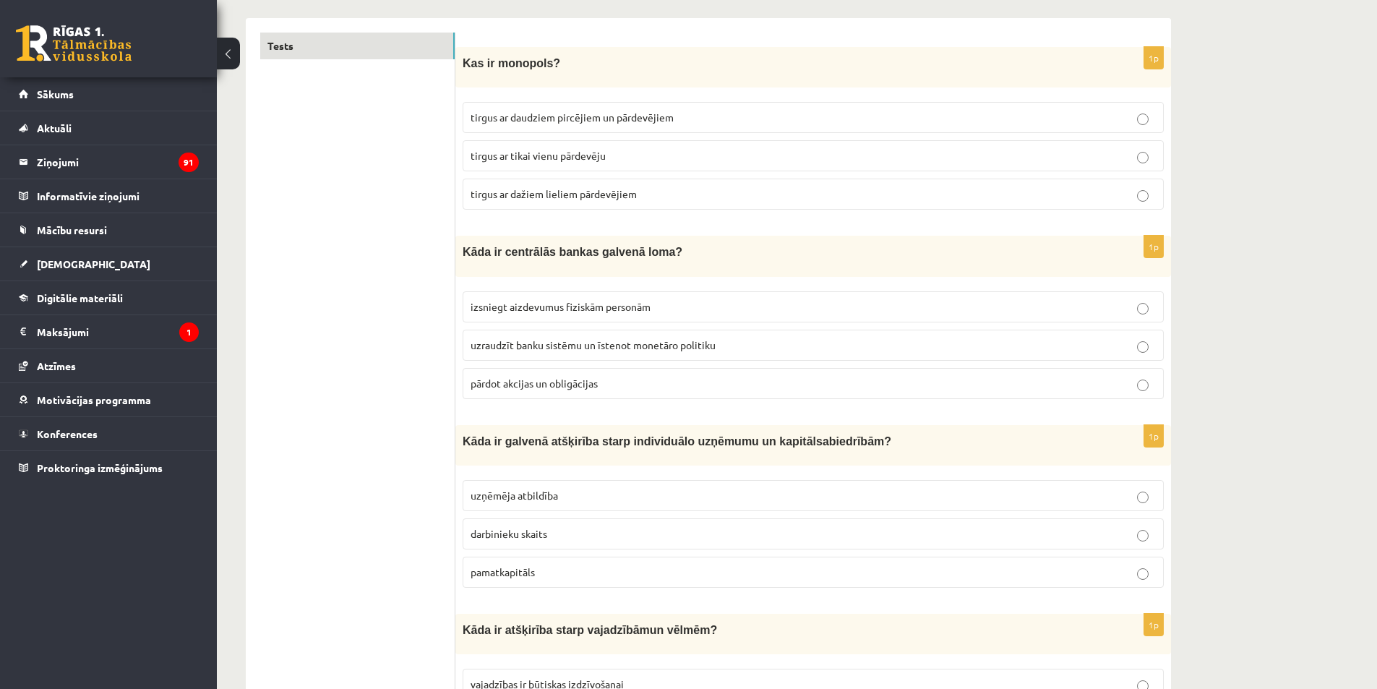
scroll to position [289, 0]
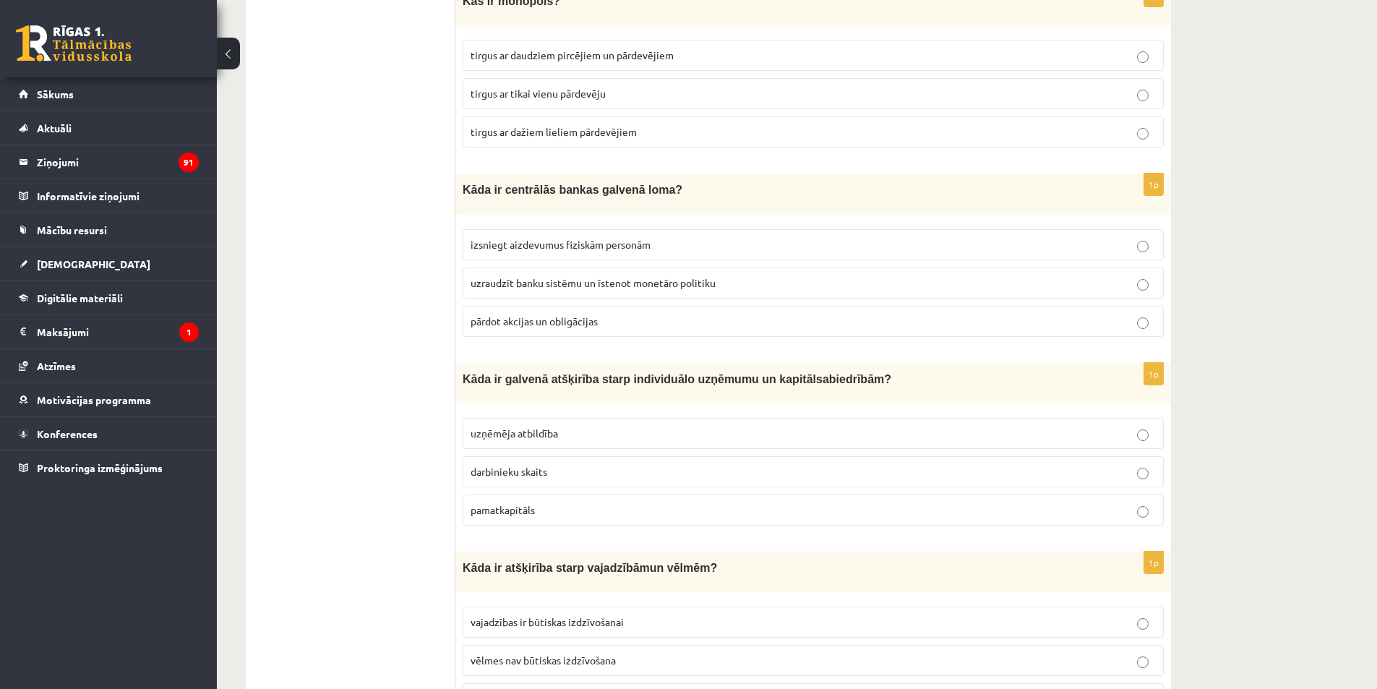
click at [614, 276] on span "uzraudzīt banku sistēmu un īstenot monetāro politiku" at bounding box center [593, 282] width 245 height 13
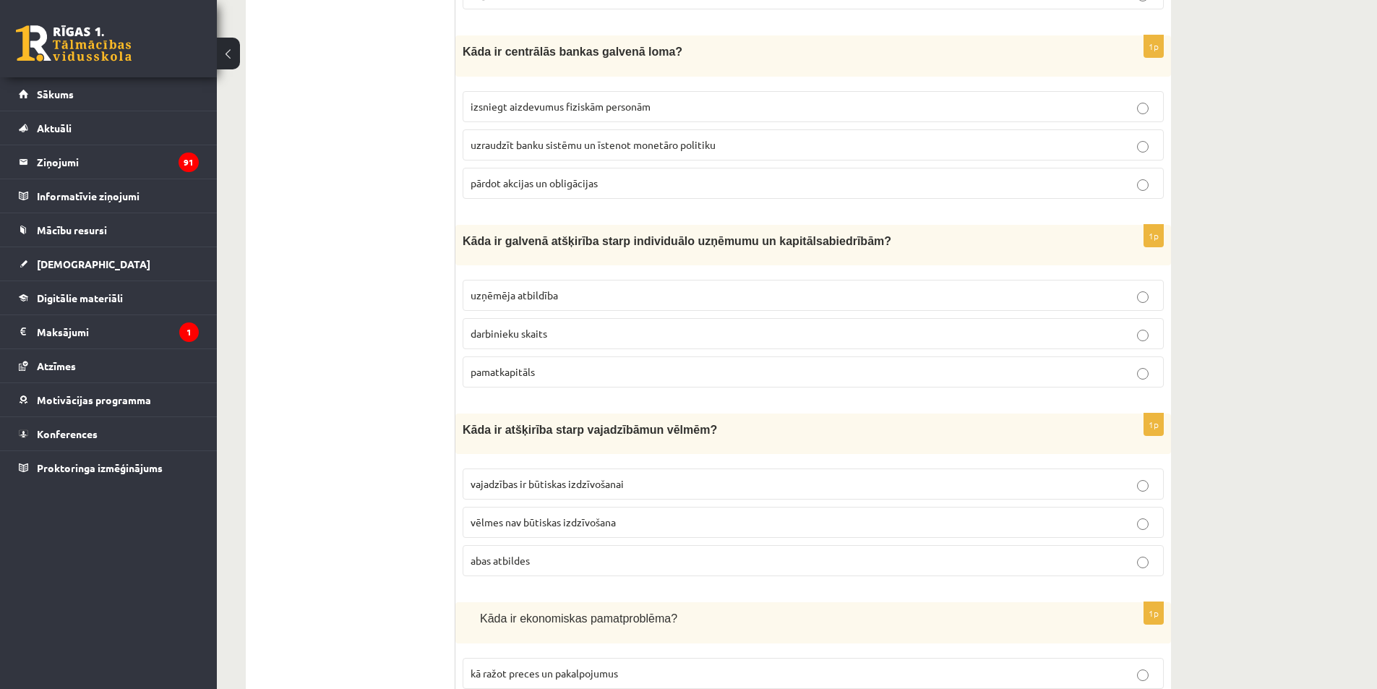
scroll to position [434, 0]
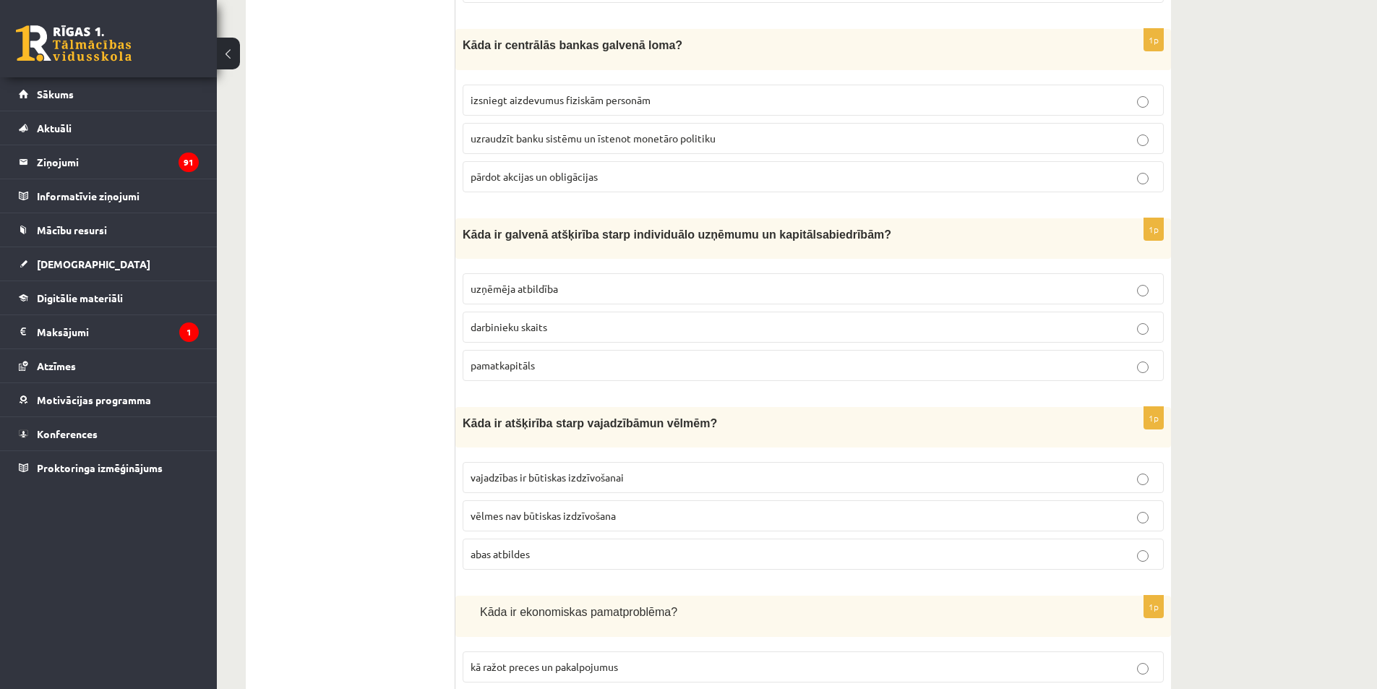
click at [536, 283] on span "uzņēmēja atbildība" at bounding box center [514, 288] width 87 height 13
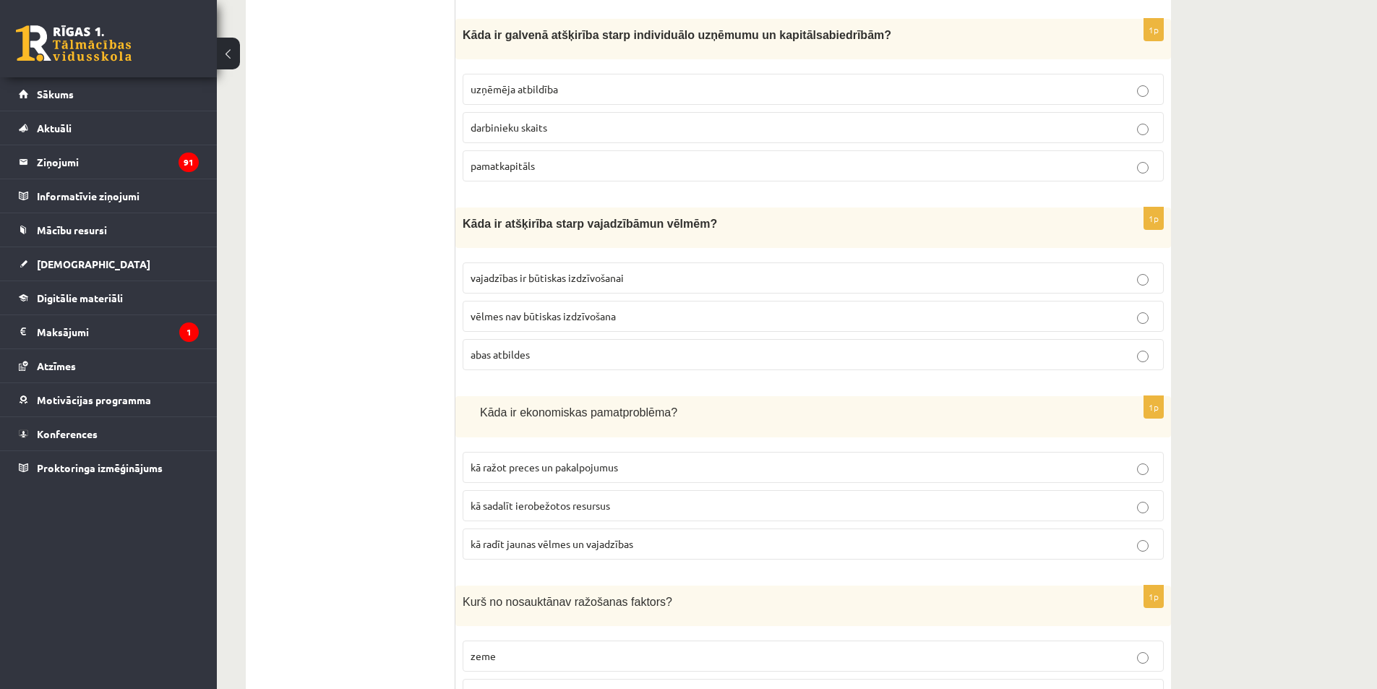
scroll to position [651, 0]
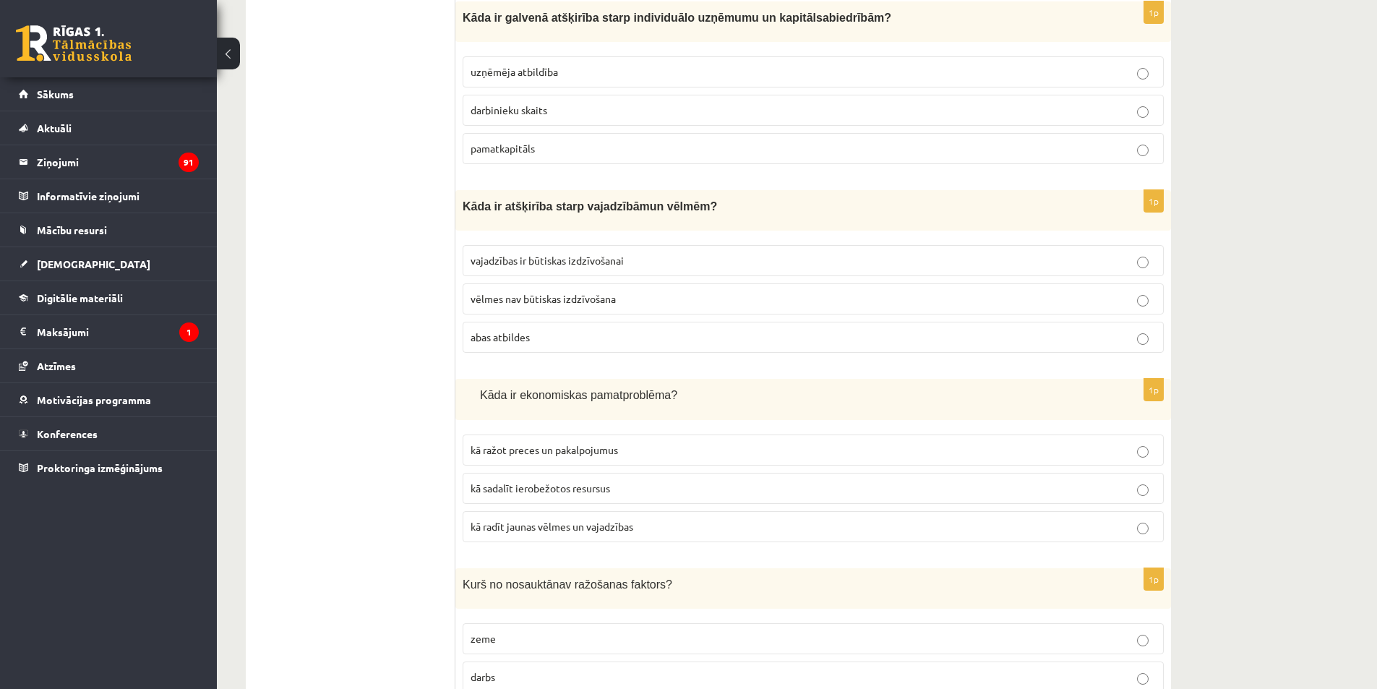
click at [560, 332] on p "abas atbildes" at bounding box center [813, 337] width 685 height 15
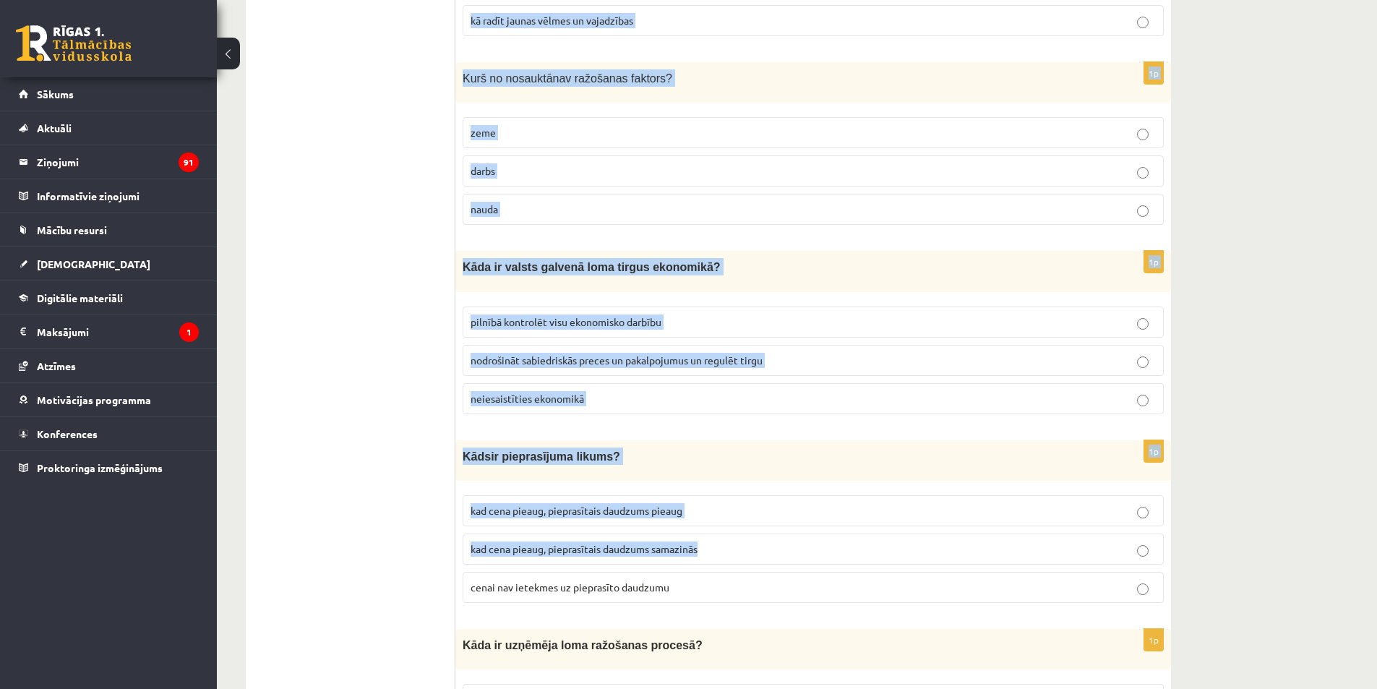
scroll to position [1229, 0]
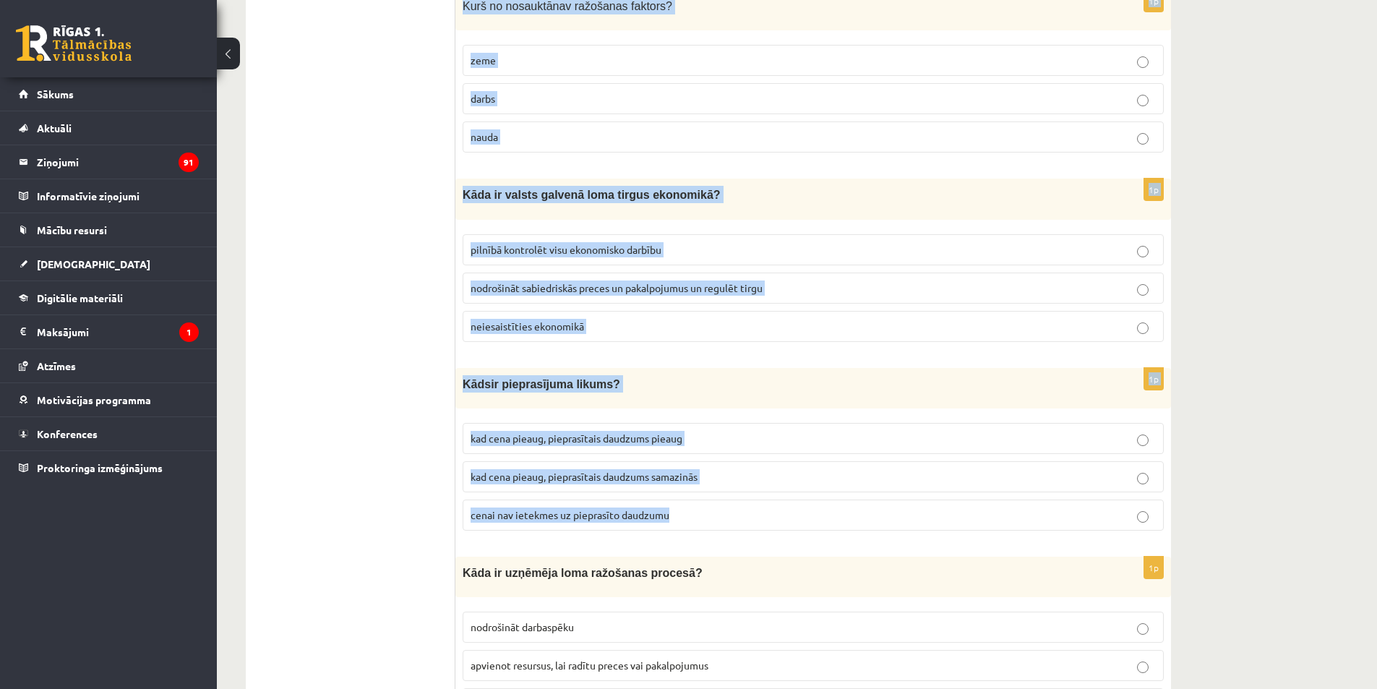
drag, startPoint x: 476, startPoint y: 246, endPoint x: 742, endPoint y: 520, distance: 381.8
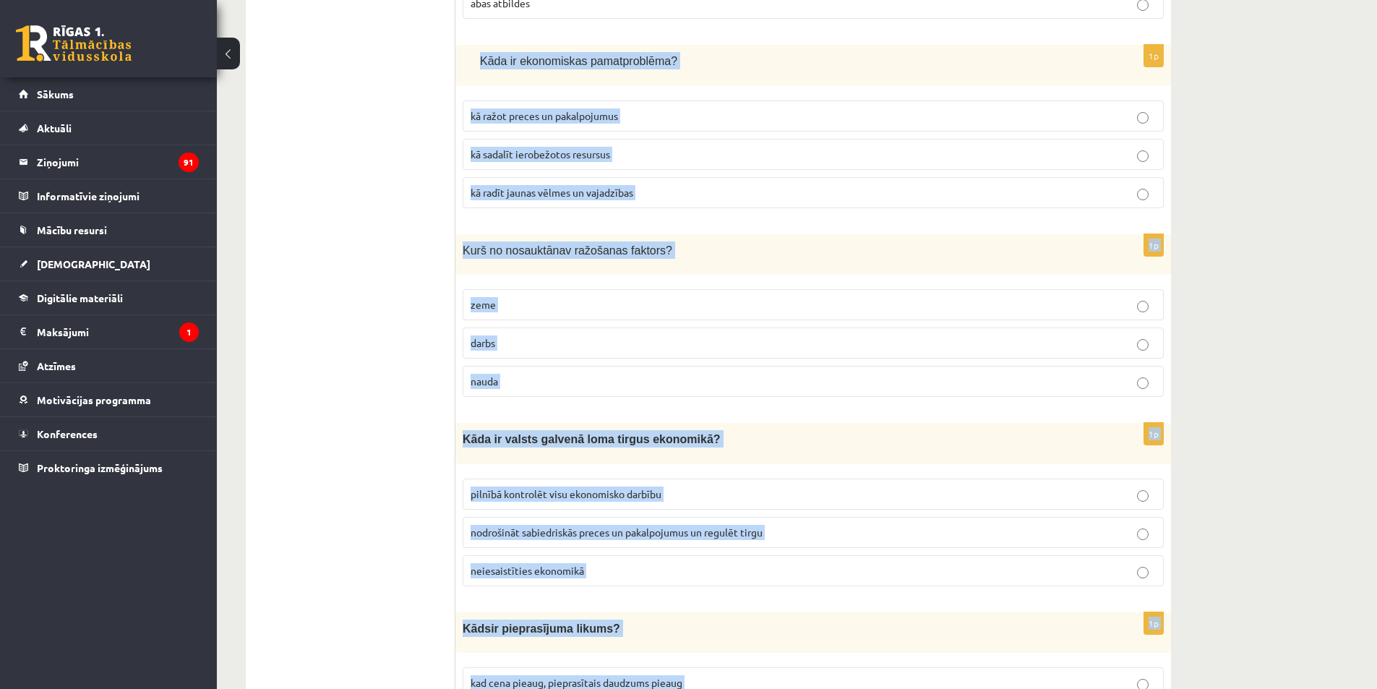
scroll to position [1012, 0]
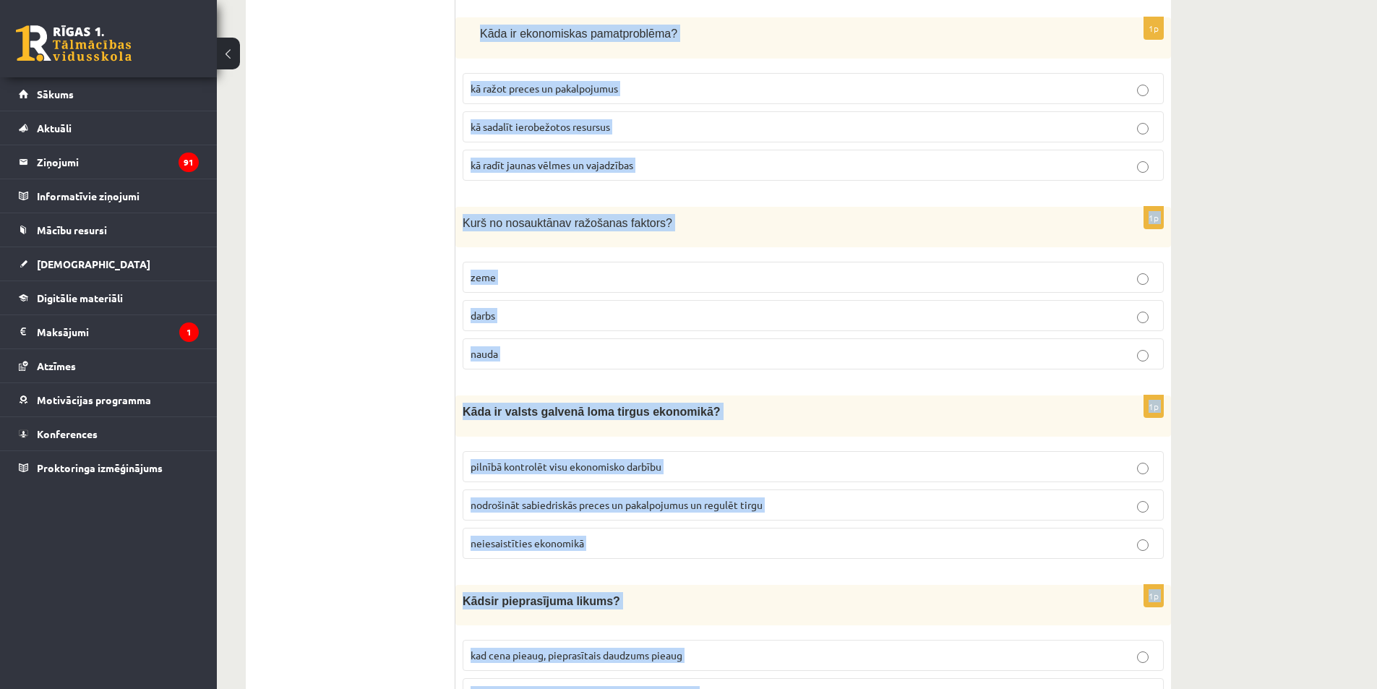
copy form "Kāda ir ekonomisk as pamatproblēma ? kā ražot preces un pakalpojumus kā sadalīt…"
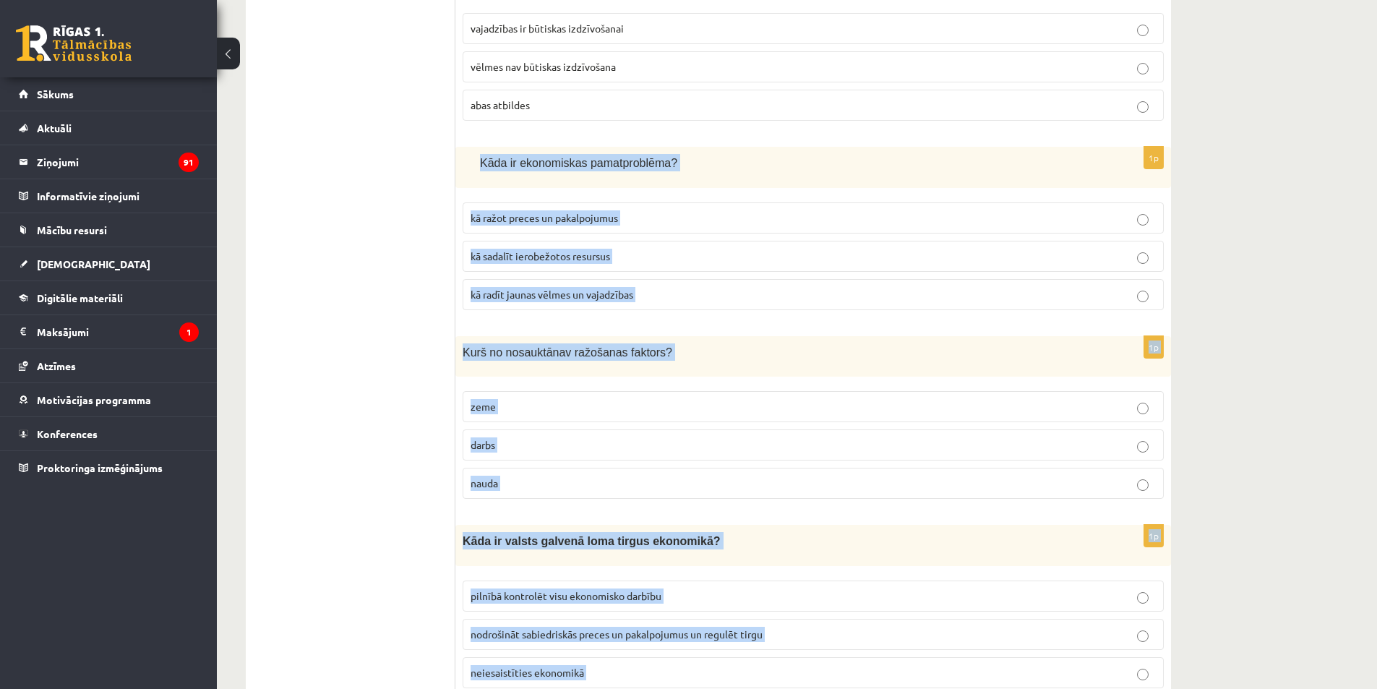
scroll to position [867, 0]
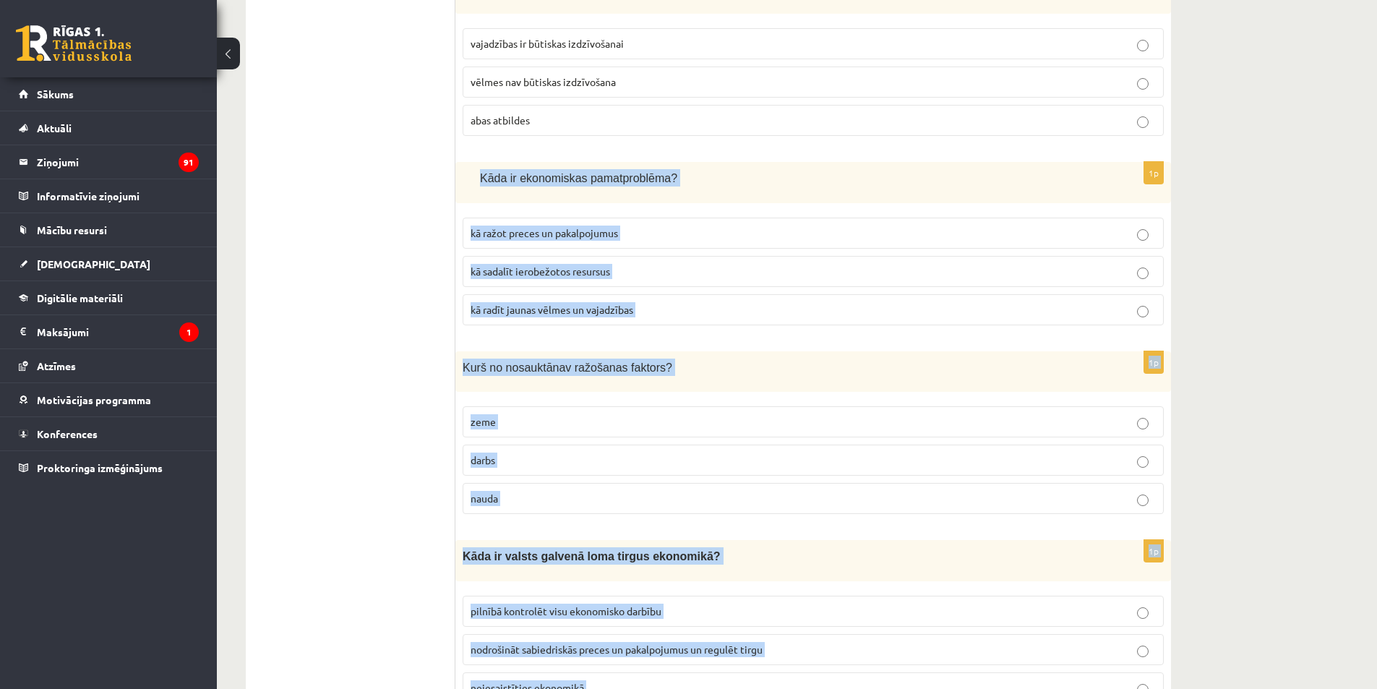
click at [517, 280] on label "kā sadalīt ierobežotos resursus" at bounding box center [813, 271] width 701 height 31
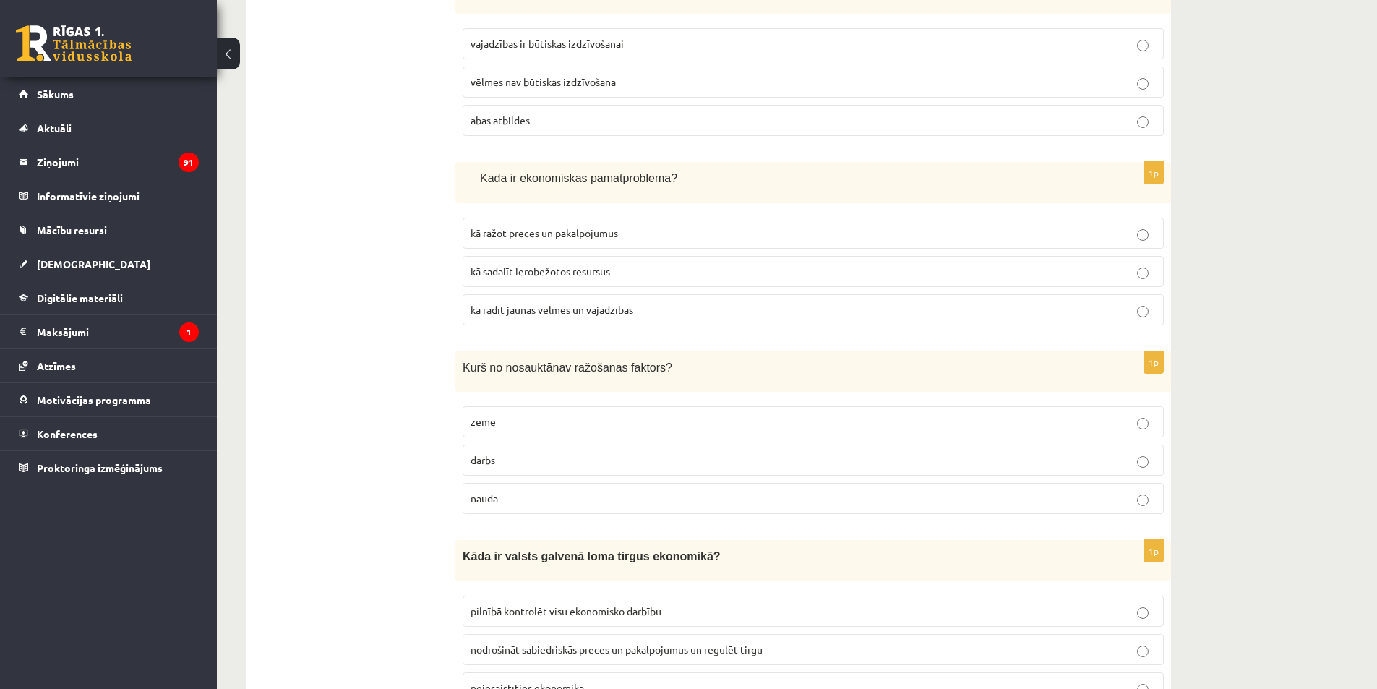
click at [525, 491] on p "nauda" at bounding box center [813, 498] width 685 height 15
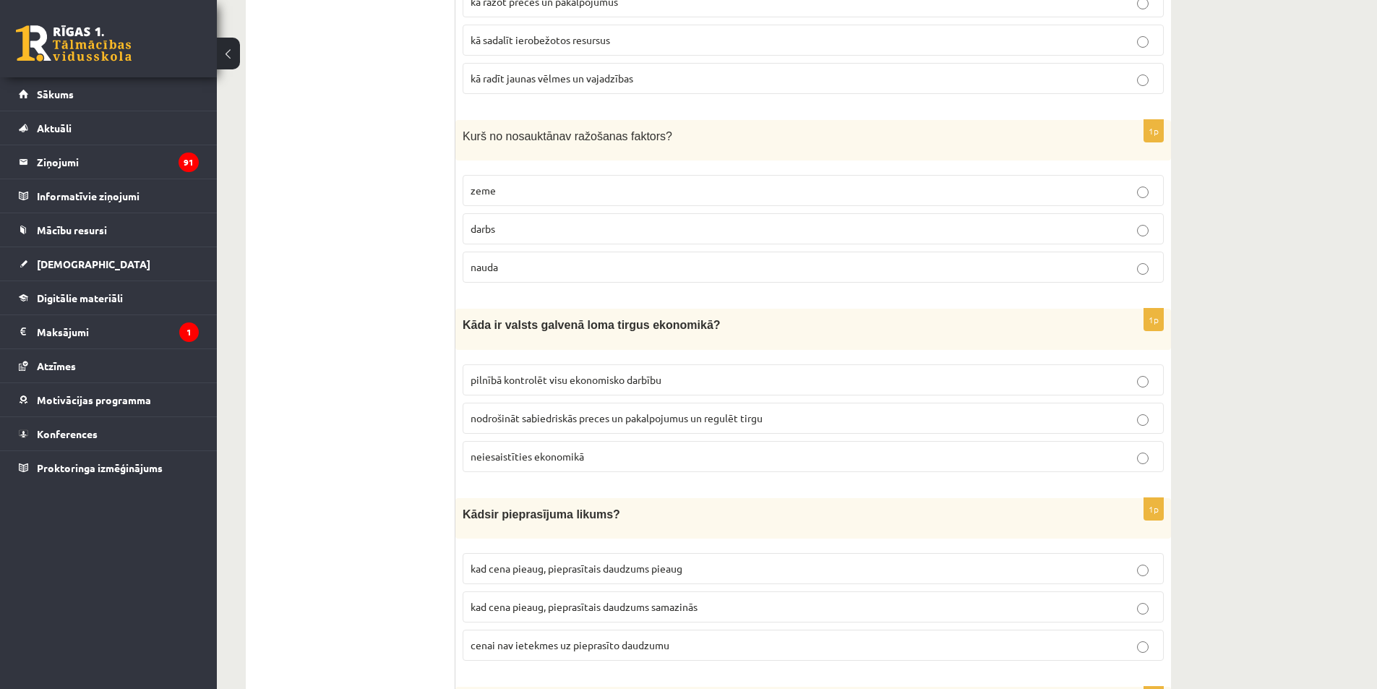
scroll to position [1156, 0]
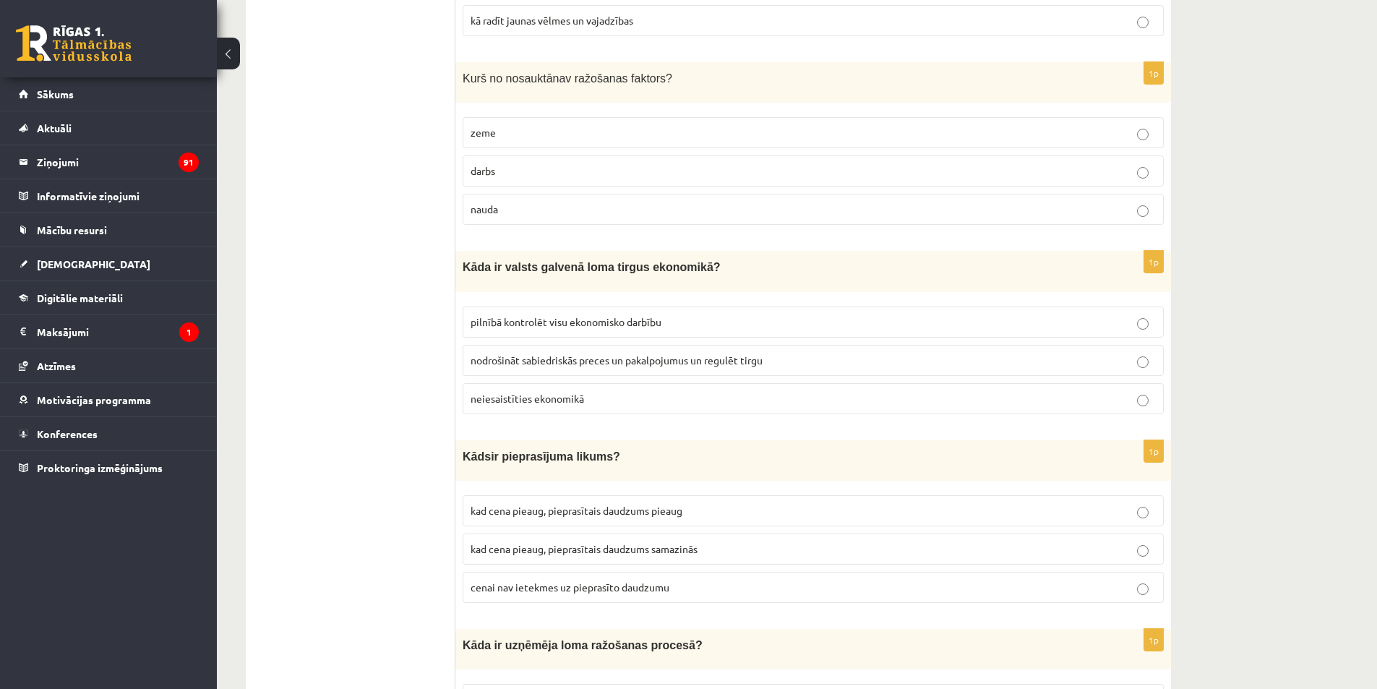
click at [524, 353] on span "nodrošināt sabiedriskās preces un pakalpojumus un regulēt tirgu" at bounding box center [617, 359] width 292 height 13
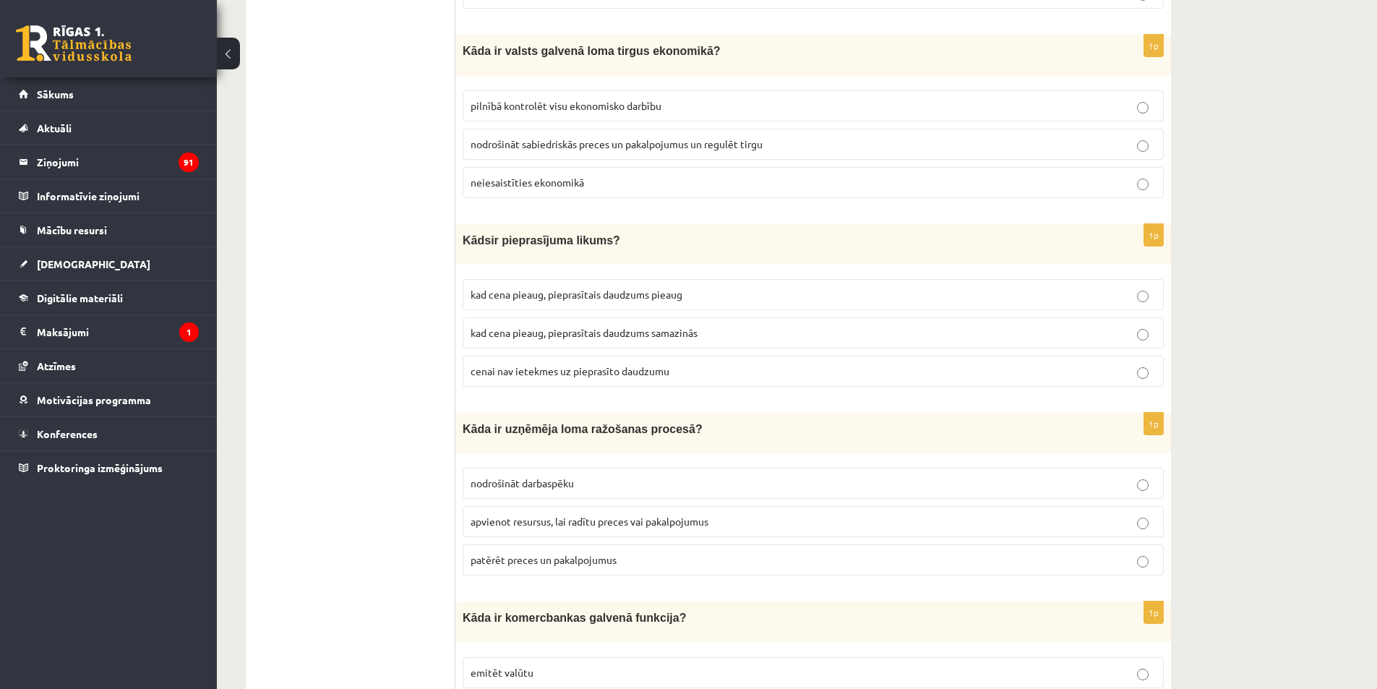
scroll to position [1373, 0]
click at [525, 329] on span "kad cena pieaug, pieprasītais daudzums samazinās" at bounding box center [584, 331] width 227 height 13
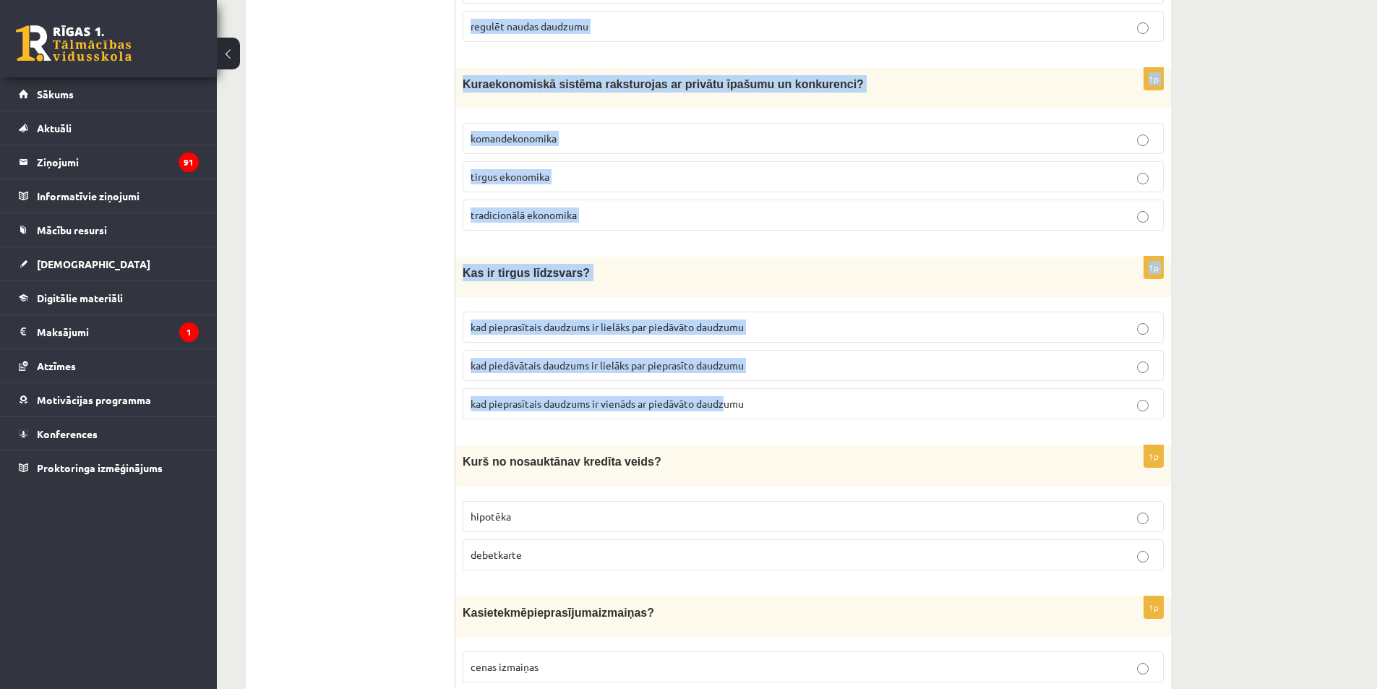
scroll to position [2096, 0]
drag, startPoint x: 460, startPoint y: 124, endPoint x: 761, endPoint y: 390, distance: 402.0
copy form "Kāda ir uzņēmēja loma ražošanas procesā? nodrošināt darbaspēku apvienot resursu…"
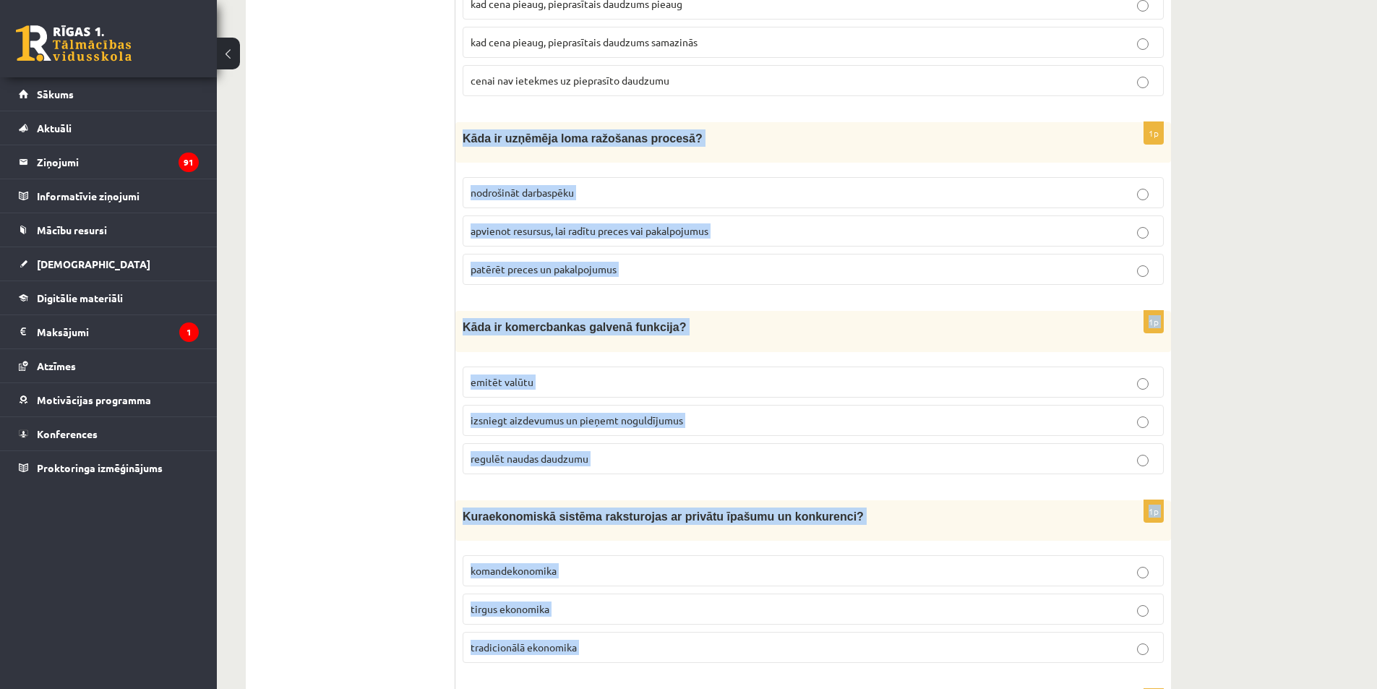
scroll to position [1662, 0]
click at [492, 225] on span "apvienot resursus, lai radītu preces vai pakalpojumus" at bounding box center [590, 231] width 238 height 13
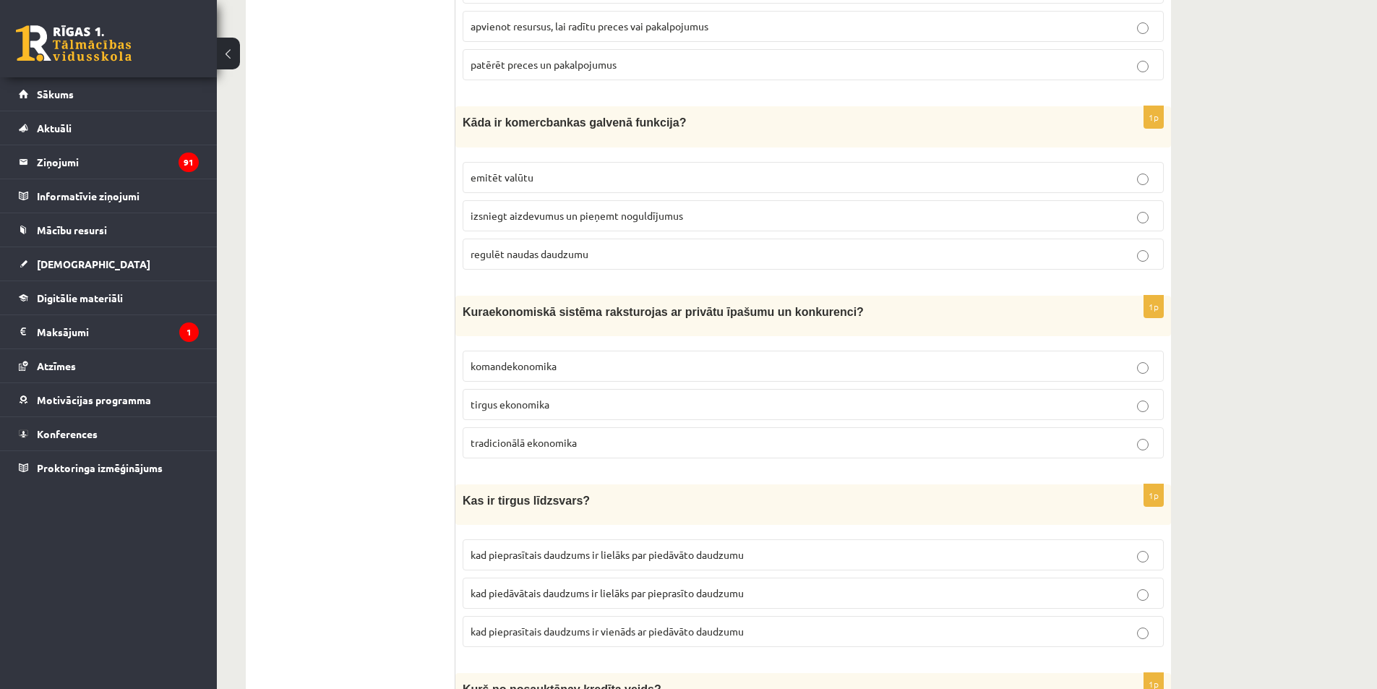
scroll to position [1879, 0]
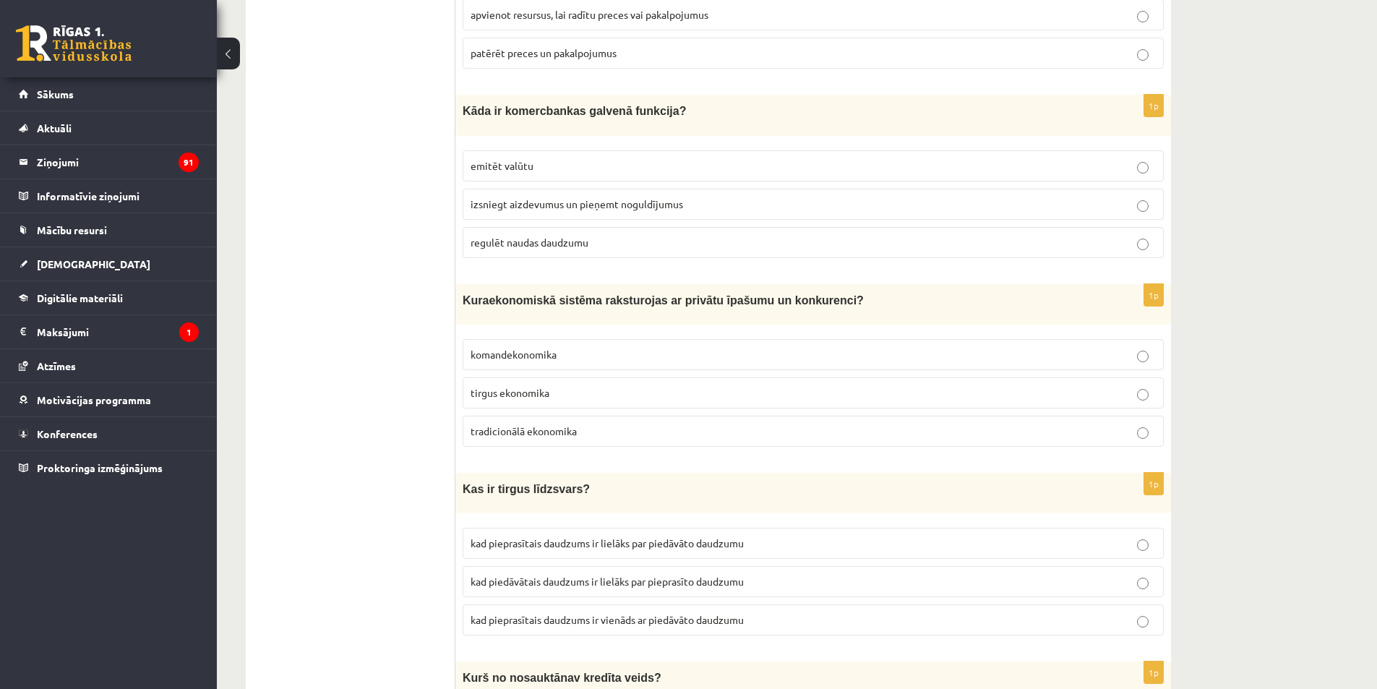
click at [518, 197] on span "izsniegt aizdevumus un pieņemt noguldījumus" at bounding box center [577, 203] width 213 height 13
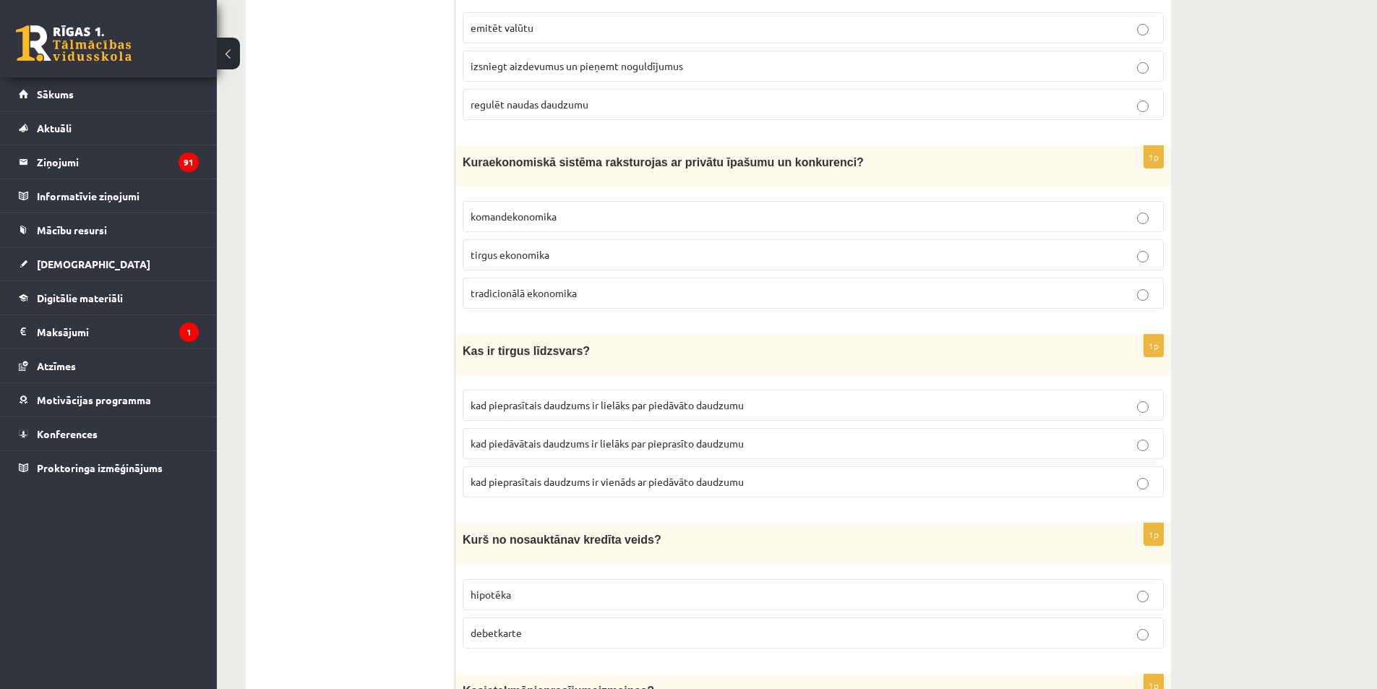
scroll to position [2024, 0]
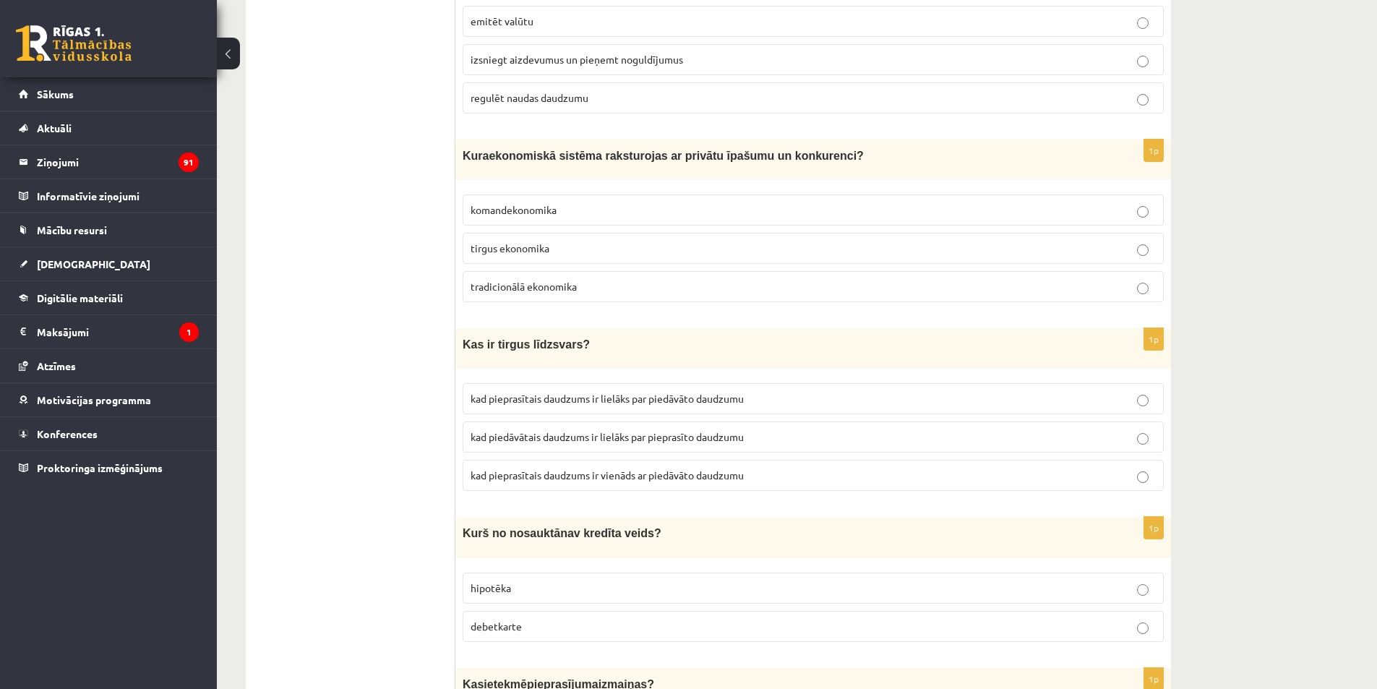
click at [510, 249] on label "tirgus ekonomika" at bounding box center [813, 248] width 701 height 31
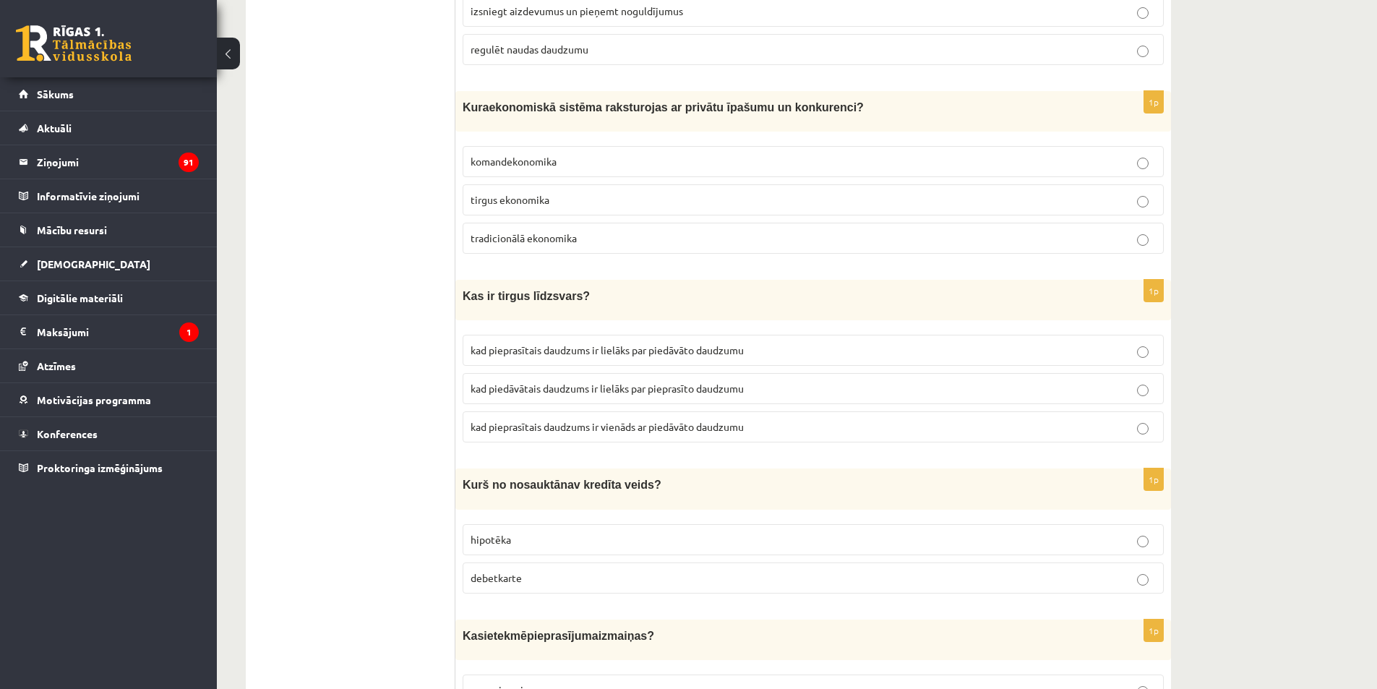
scroll to position [2241, 0]
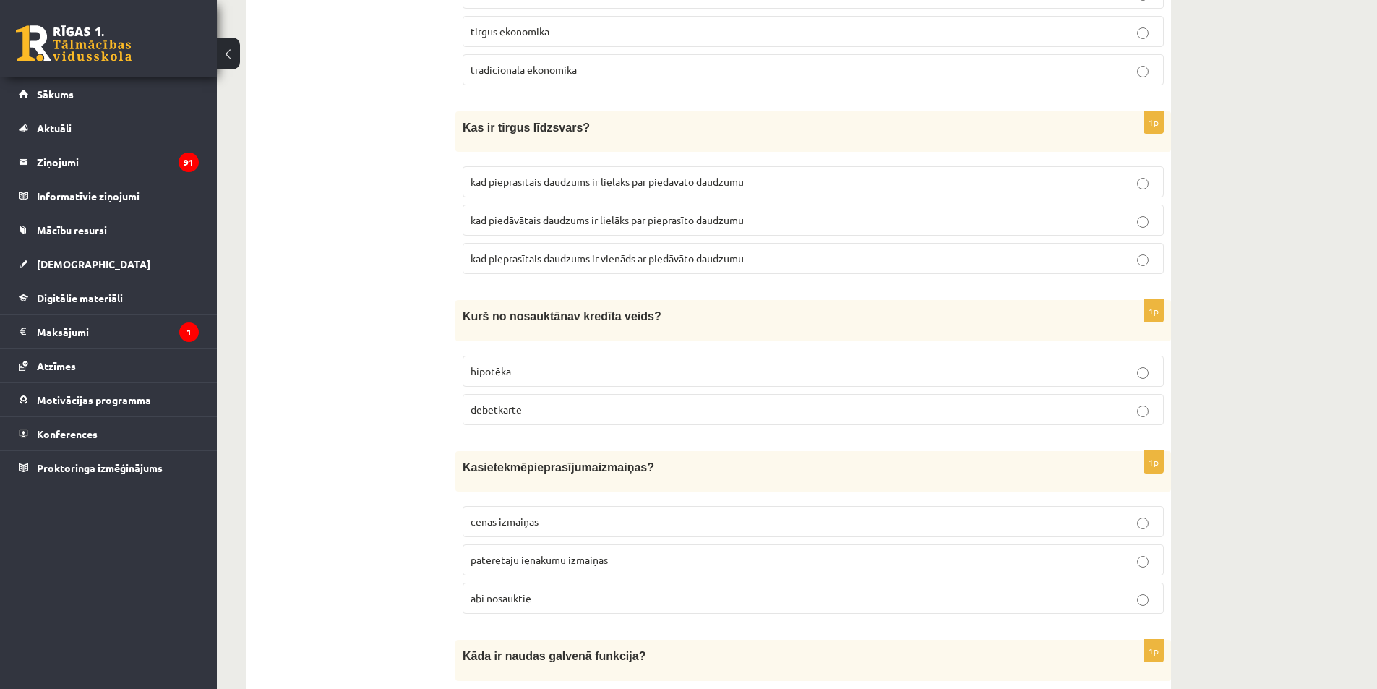
click at [549, 275] on div "1p Kas ir tirgus līdzsvars? kad pieprasītais daudzums ir lielāks par piedāvāto …" at bounding box center [813, 198] width 716 height 174
click at [578, 243] on label "kad pieprasītais daudzums ir vienāds ar piedāvāto daudzumu" at bounding box center [813, 258] width 701 height 31
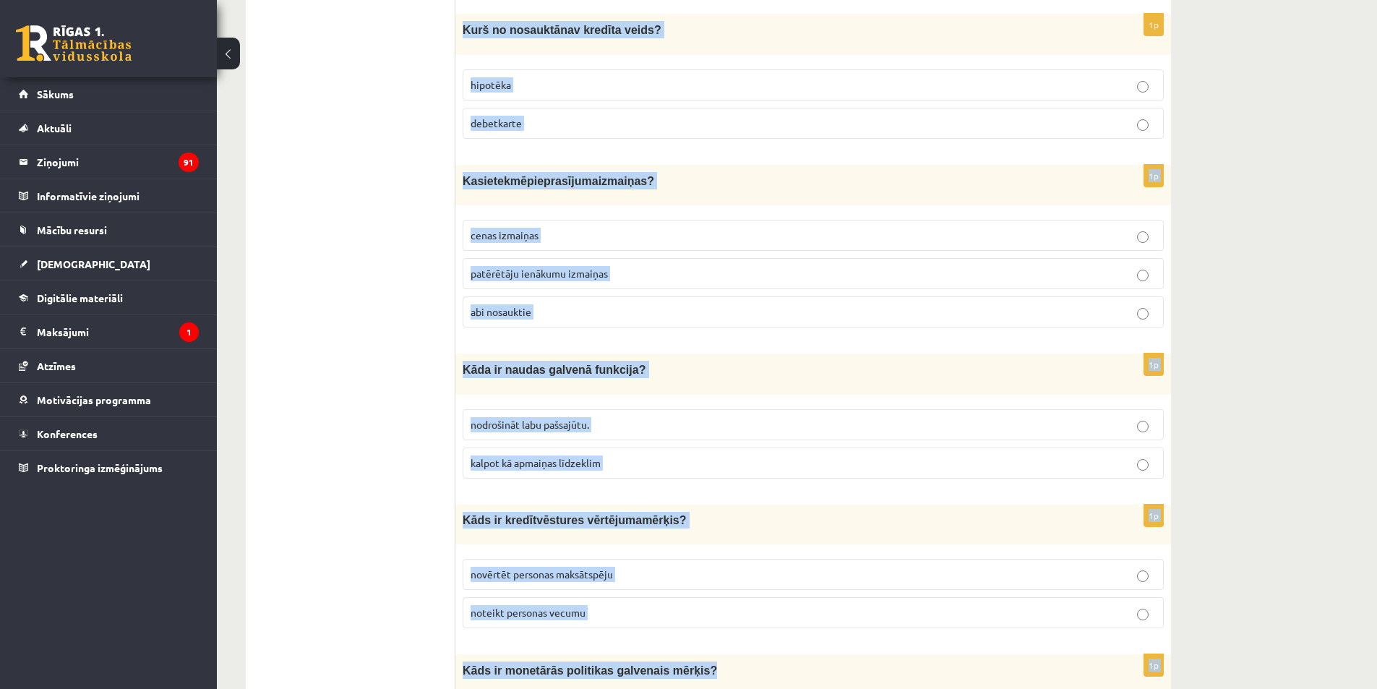
scroll to position [2530, 0]
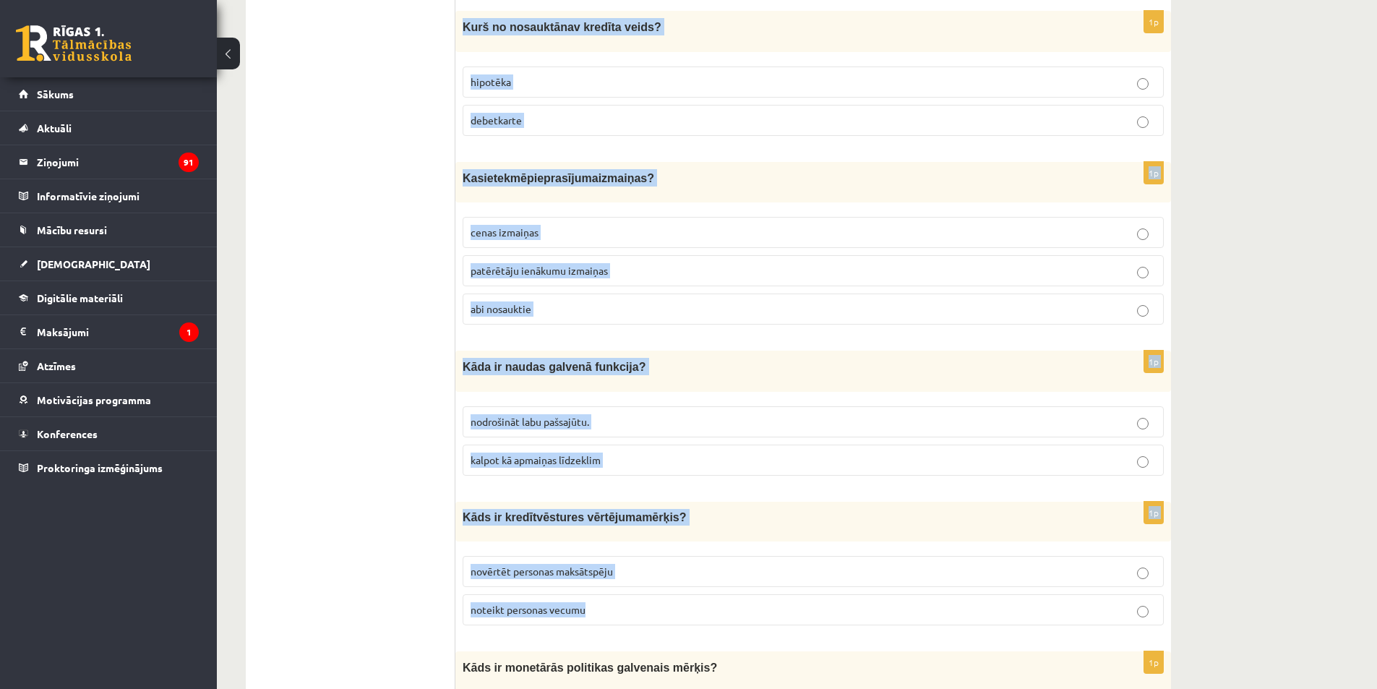
drag, startPoint x: 463, startPoint y: 77, endPoint x: 896, endPoint y: 590, distance: 671.0
click at [896, 590] on form "1p Kas ir monopols? tirgus ar daudziem pircējiem un pārdevējiem tirgus ar tikai…" at bounding box center [813, 438] width 687 height 5417
copy form "K urš no nosauktā nav kredīta veids? hipotēka debetkarte 1p Kas ietekmē piepras…"
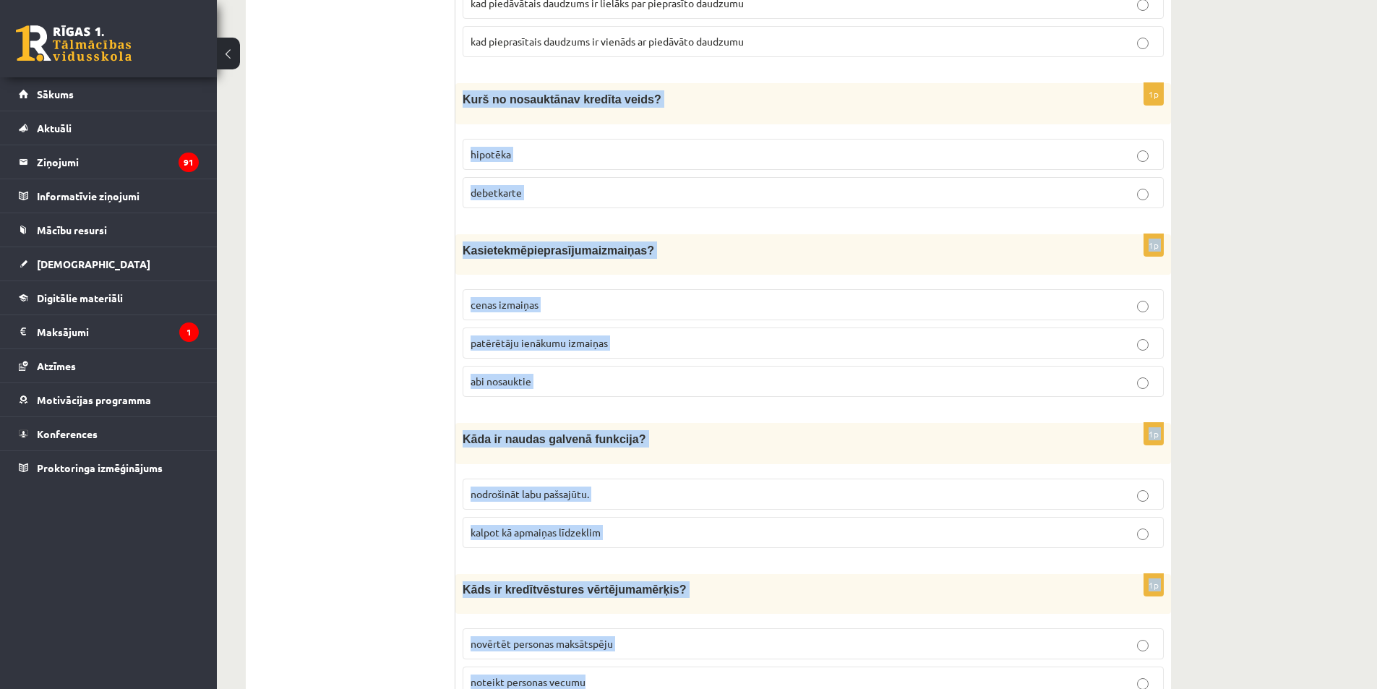
click at [510, 192] on label "debetkarte" at bounding box center [813, 192] width 701 height 31
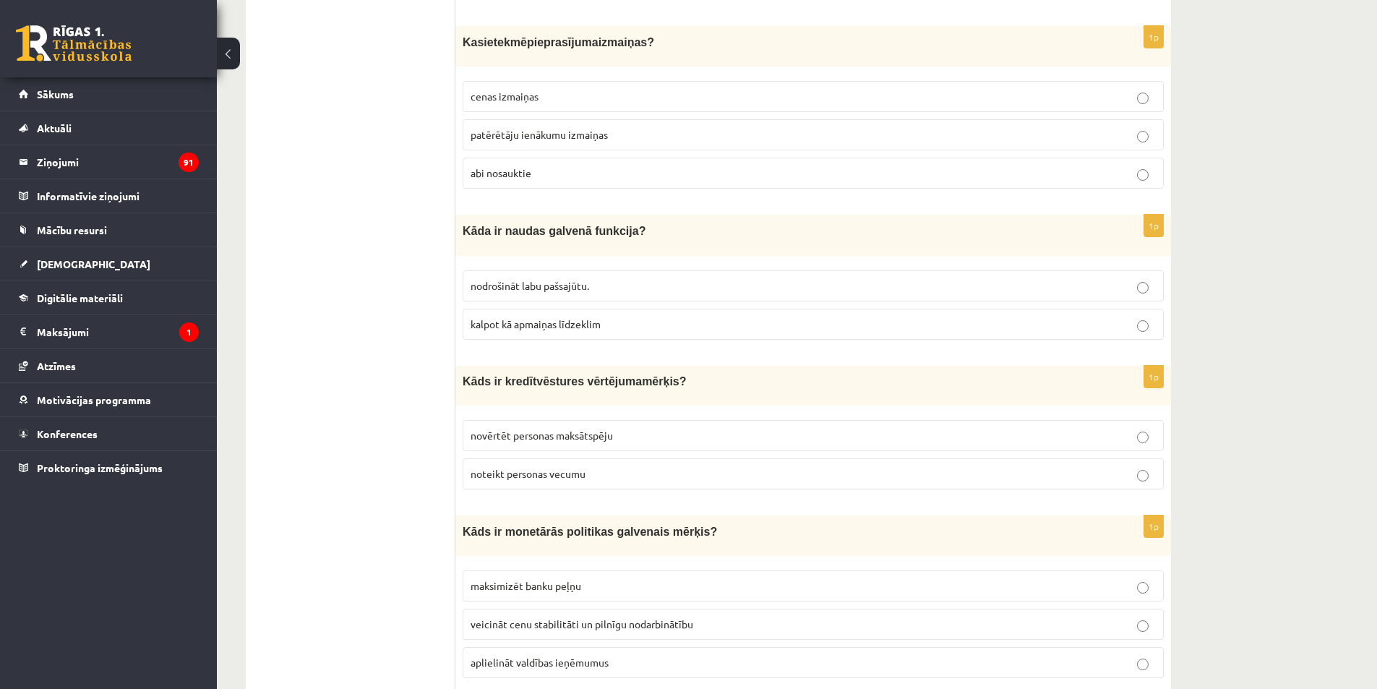
scroll to position [2674, 0]
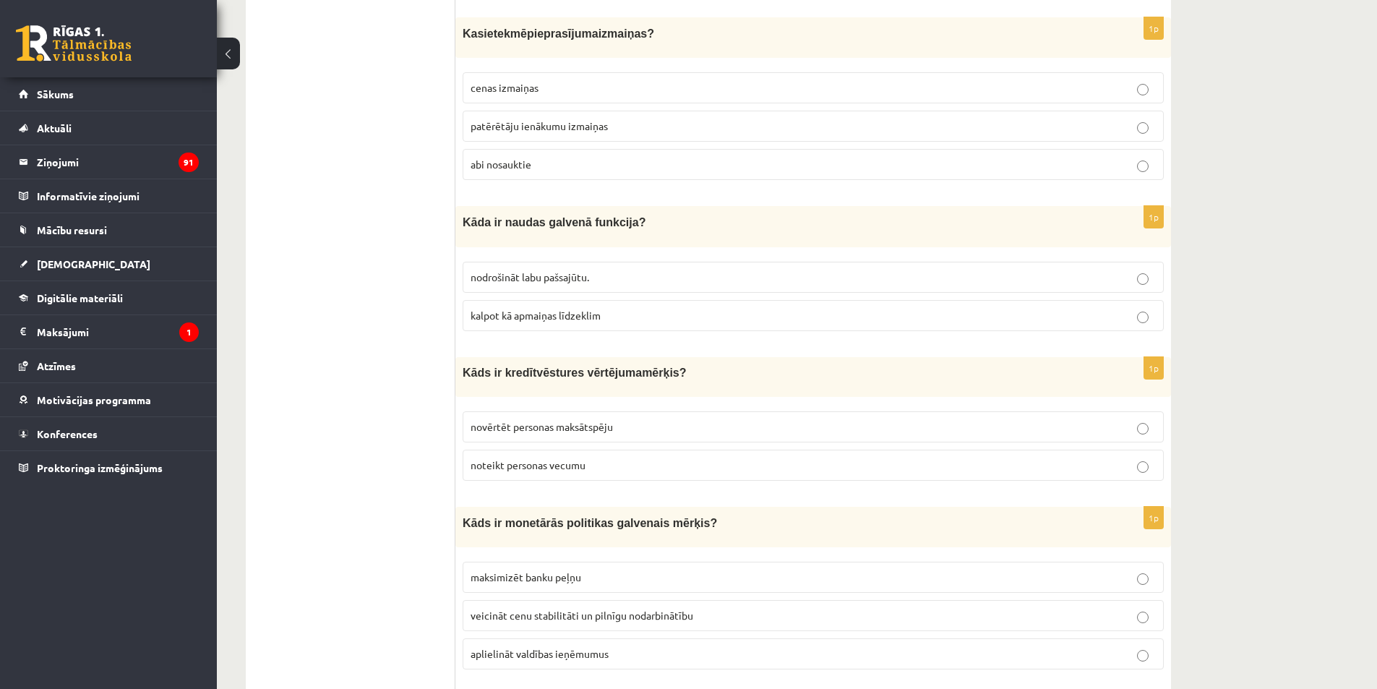
click at [519, 158] on span "abi nosauktie" at bounding box center [501, 164] width 61 height 13
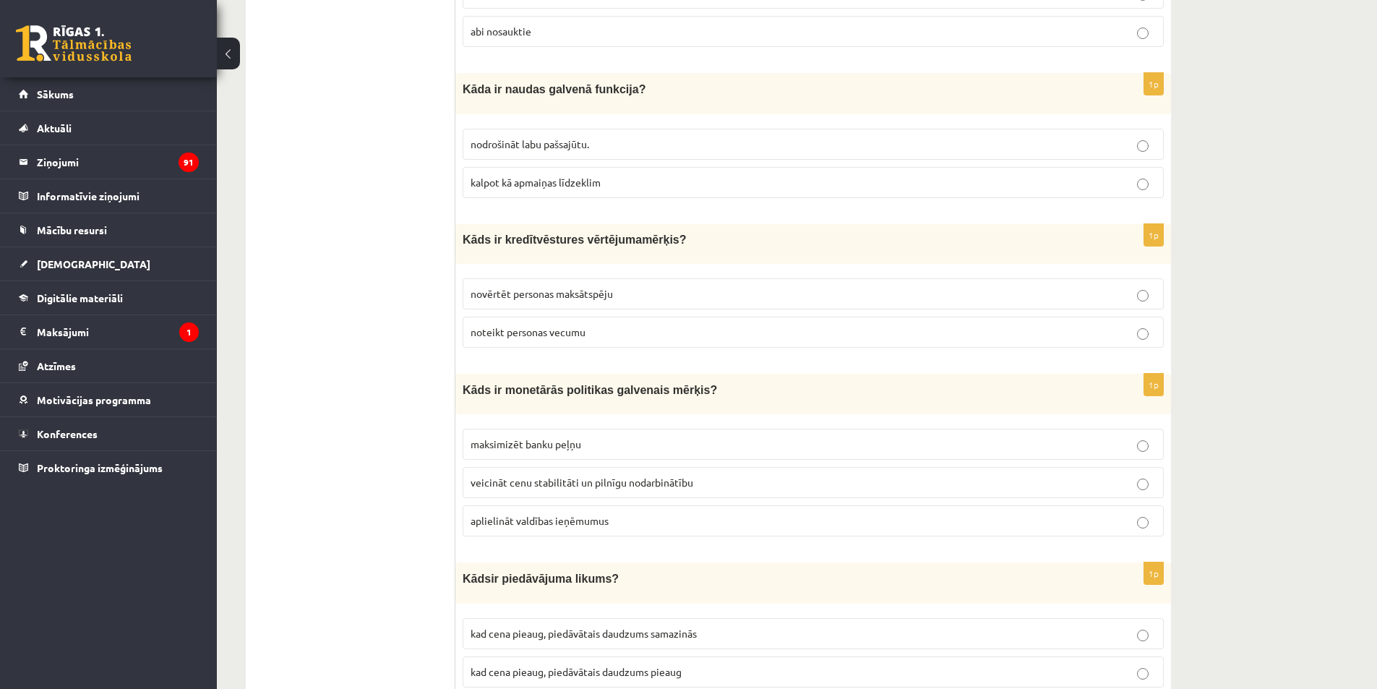
scroll to position [2819, 0]
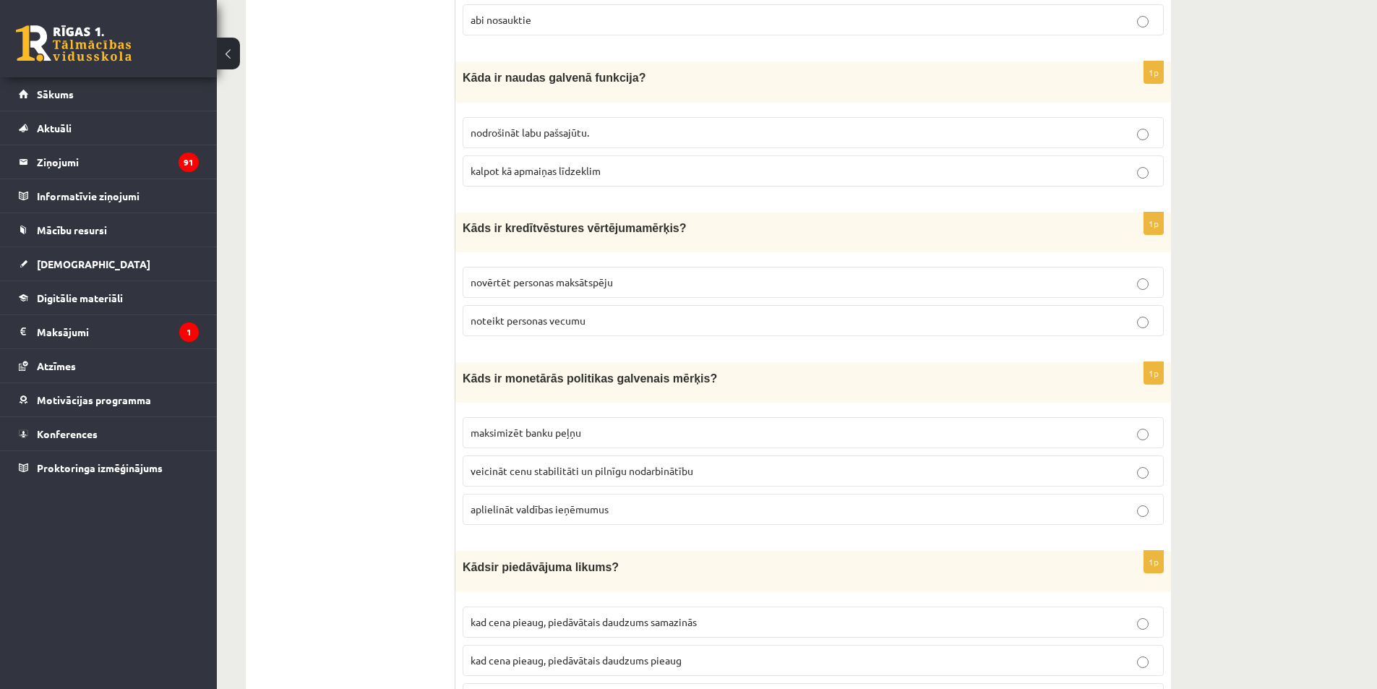
click at [512, 164] on span "kalpot kā apmaiņas līdzeklim" at bounding box center [536, 170] width 130 height 13
click at [489, 281] on label "novērtēt personas maksātspēju" at bounding box center [813, 282] width 701 height 31
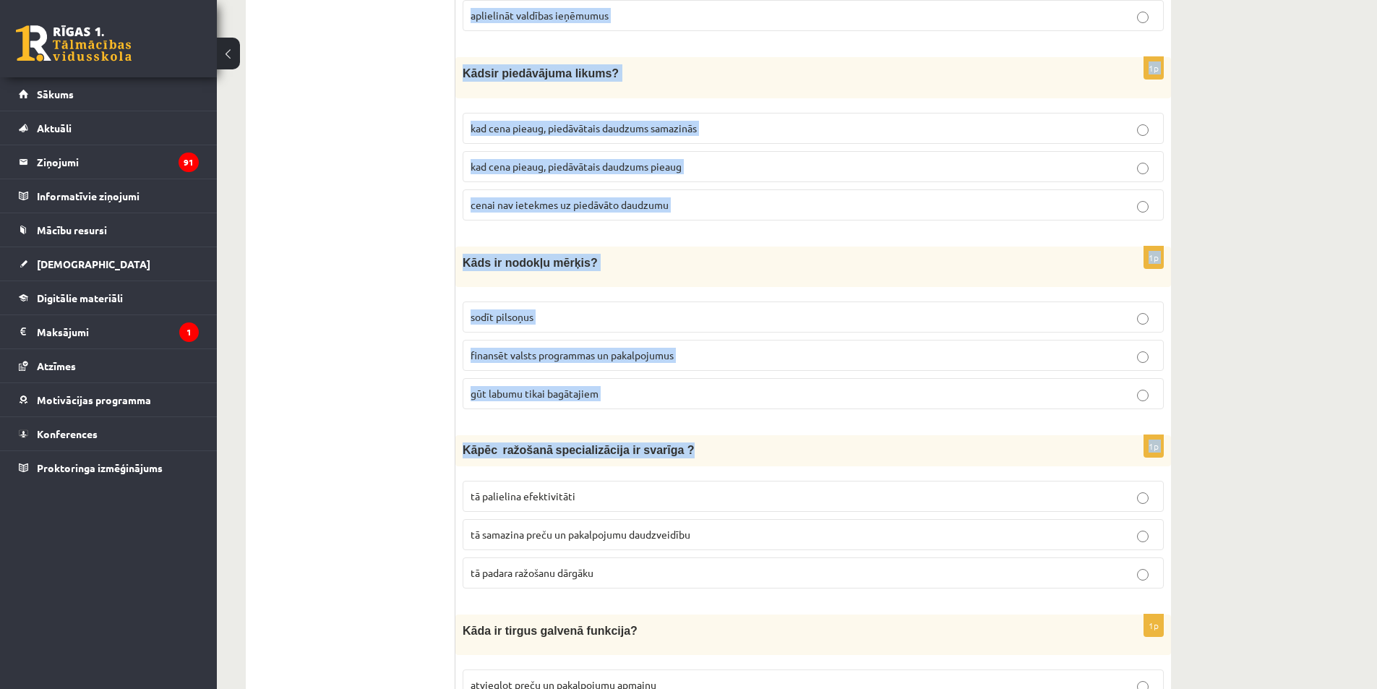
scroll to position [3325, 0]
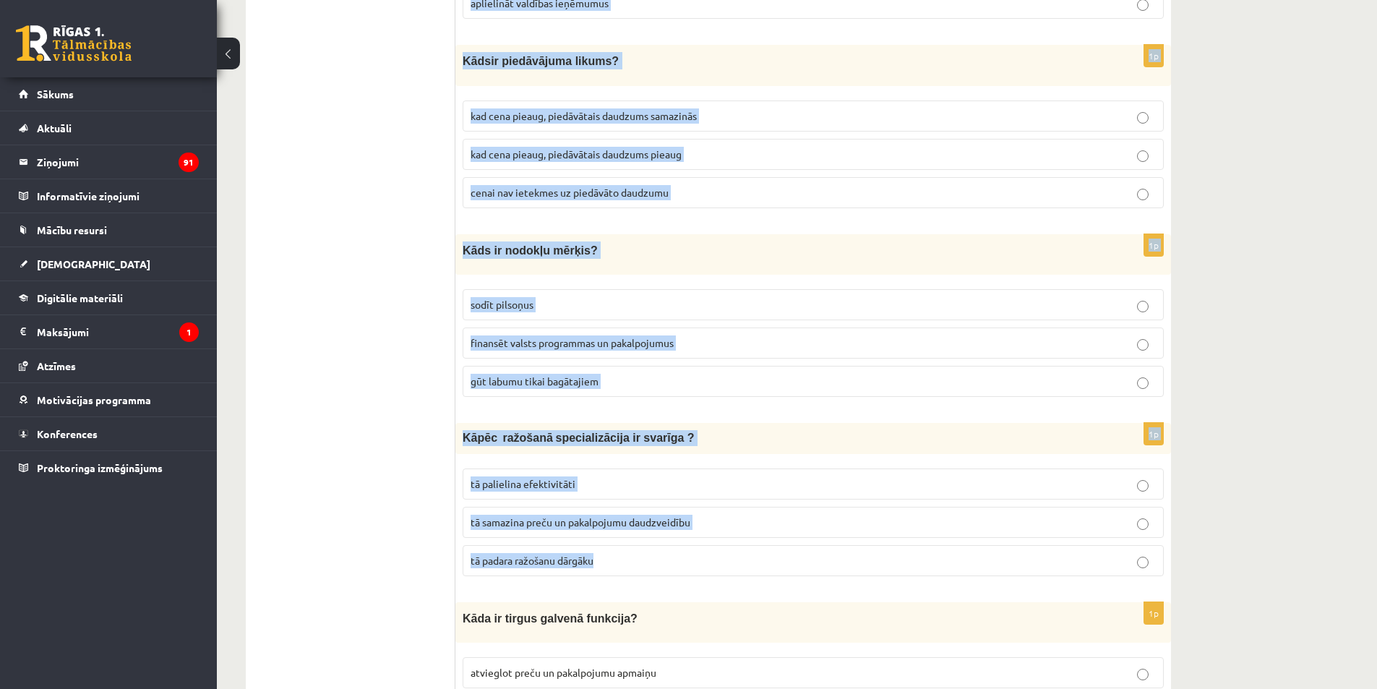
drag, startPoint x: 458, startPoint y: 140, endPoint x: 803, endPoint y: 557, distance: 541.6
copy form "Kāds ir monetārās politikas galvenais mērķis? maksimizēt banku peļņu veicināt c…"
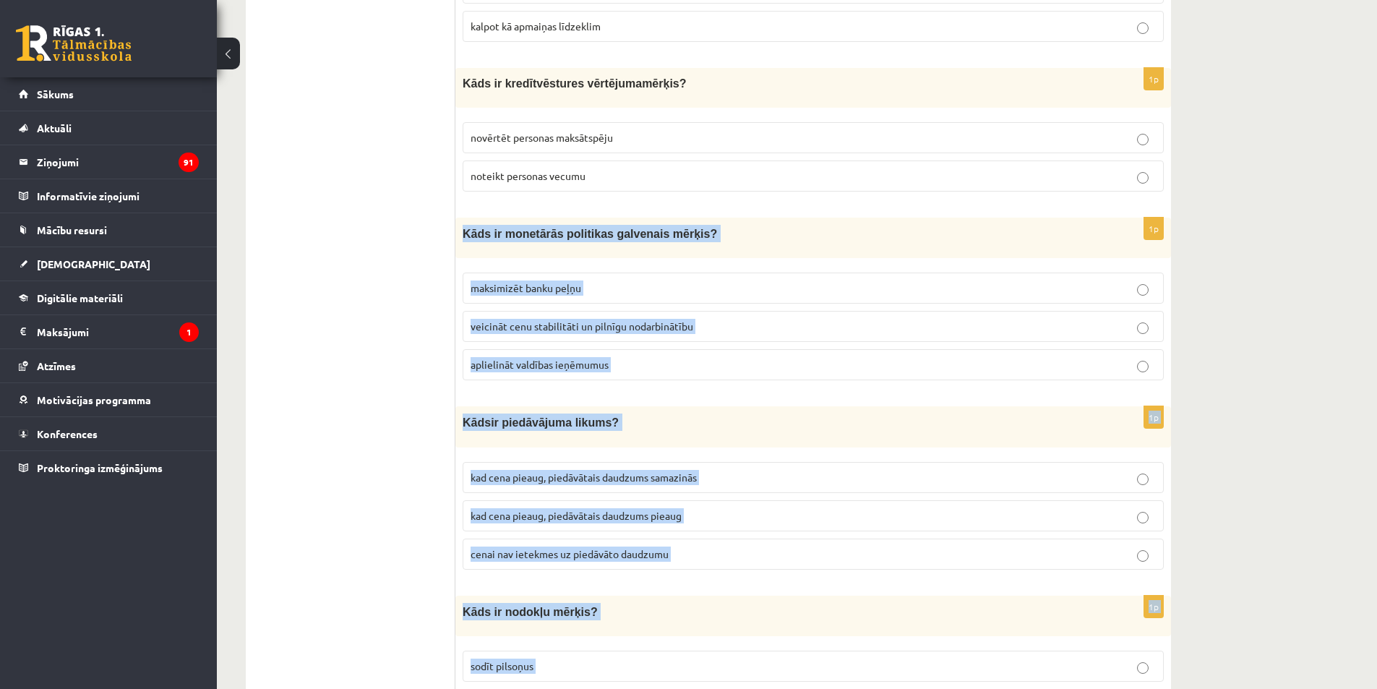
click at [492, 319] on span "veicināt cenu stabilitāti un pilnīgu nodarbinātību" at bounding box center [582, 325] width 223 height 13
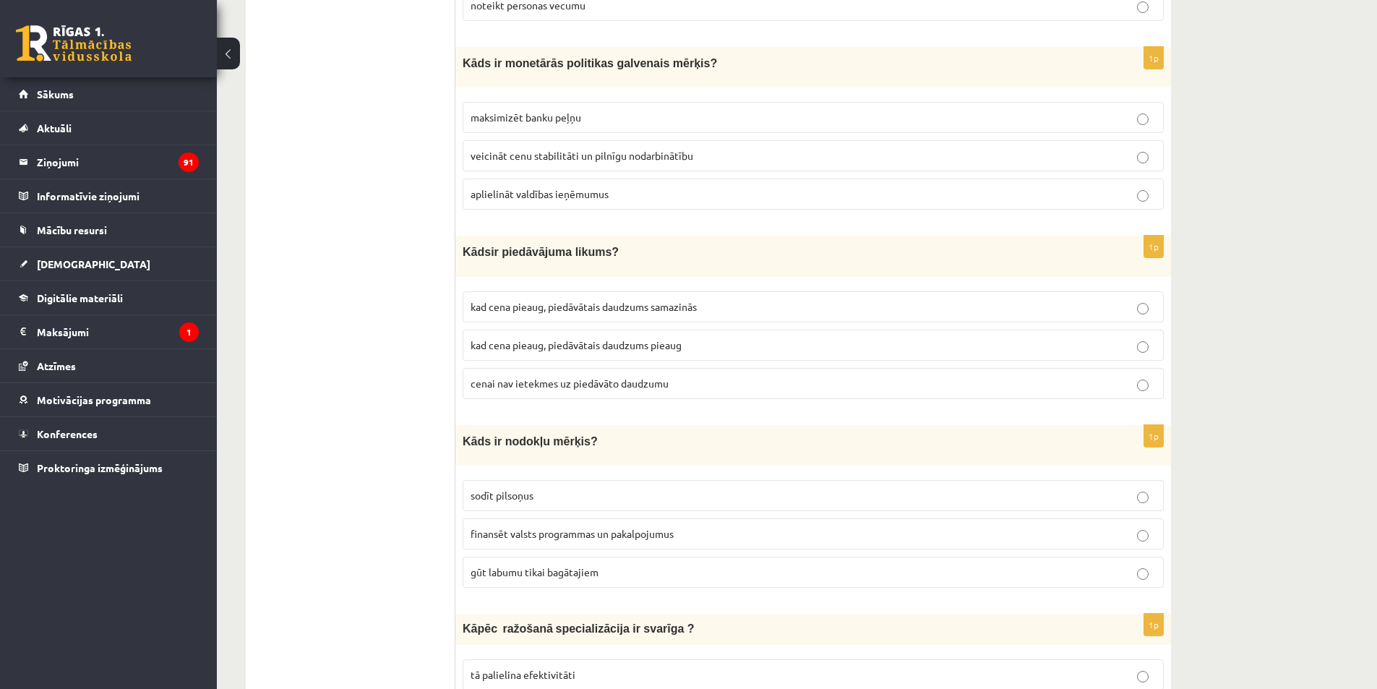
scroll to position [3180, 0]
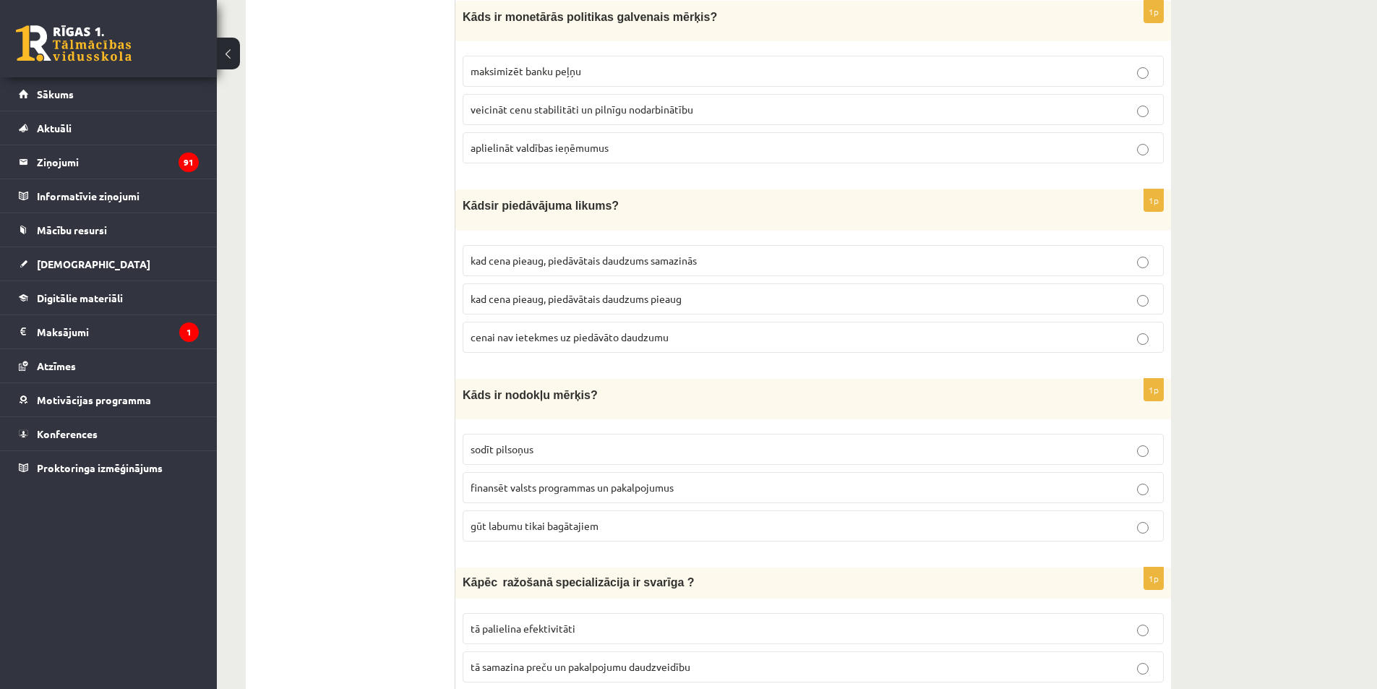
click at [601, 292] on span "kad cena pieaug, piedāvātais daudzums pieaug" at bounding box center [576, 298] width 211 height 13
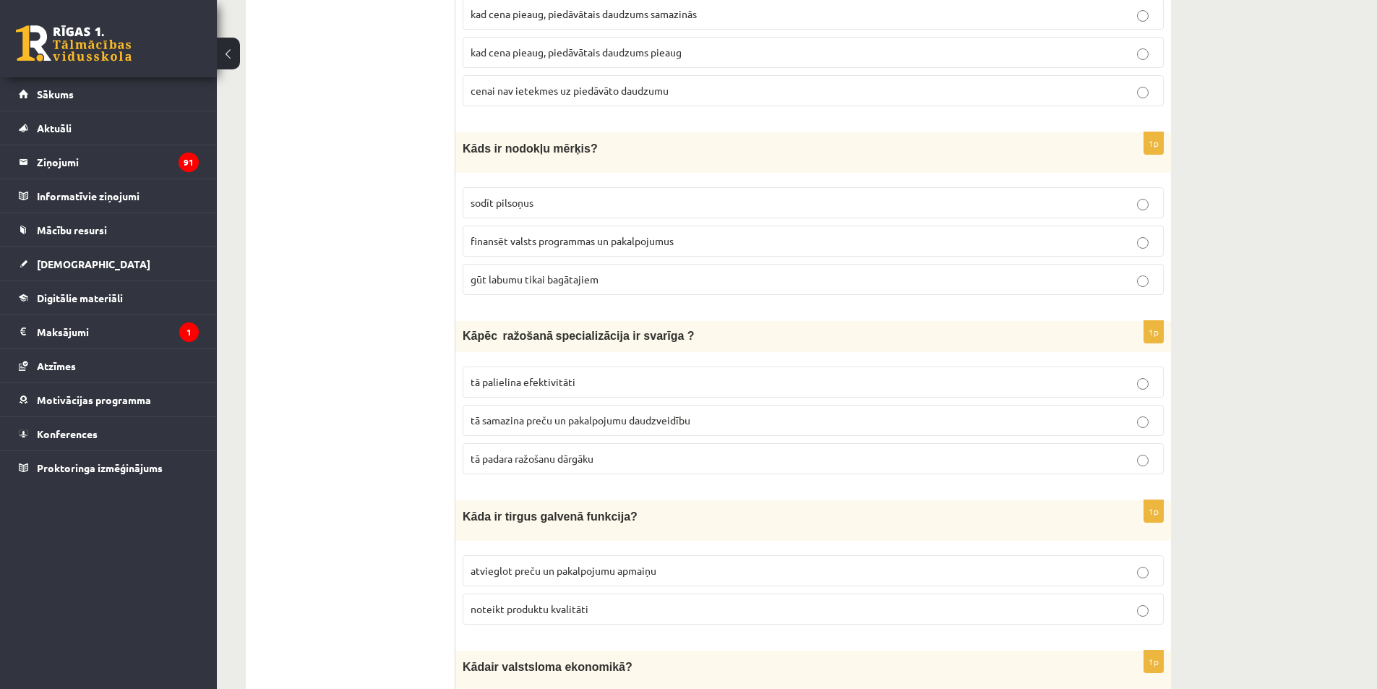
scroll to position [3469, 0]
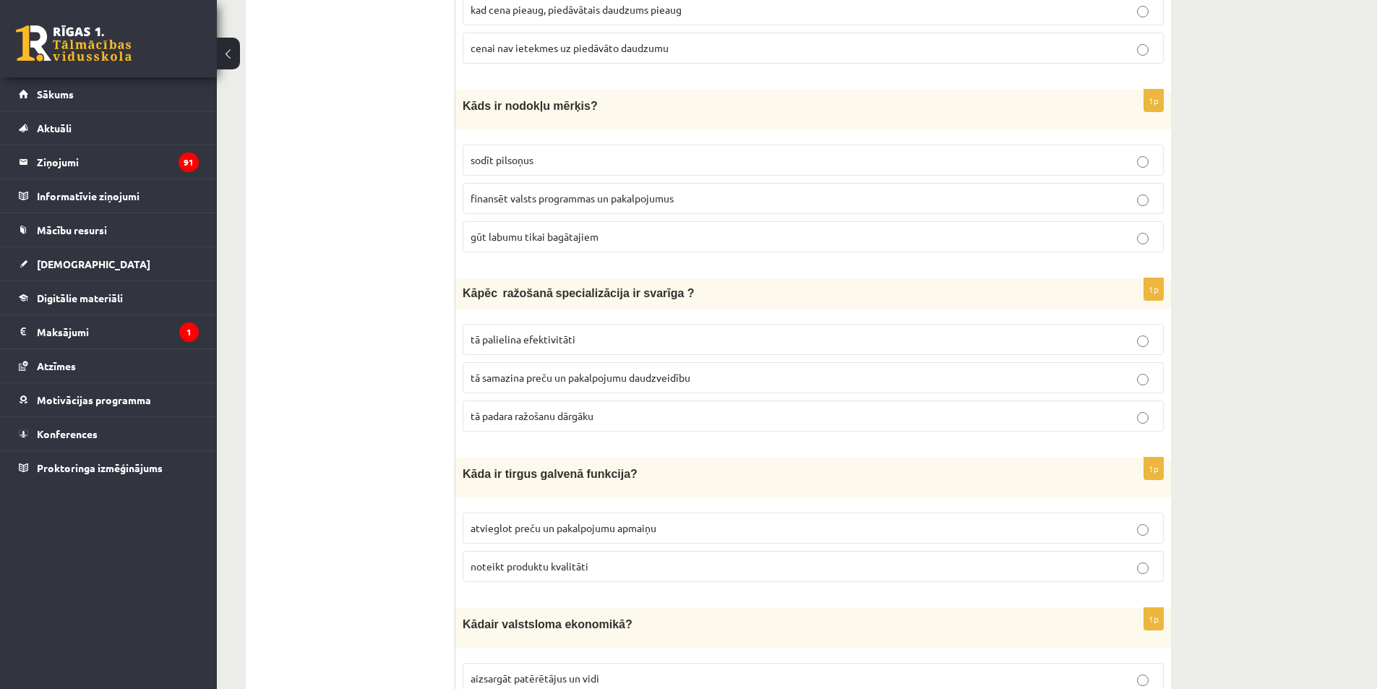
click at [513, 183] on label "finansēt valsts programmas un pakalpojumus" at bounding box center [813, 198] width 701 height 31
drag, startPoint x: 541, startPoint y: 323, endPoint x: 534, endPoint y: 326, distance: 7.8
click at [538, 332] on span "tā palielina efektivitāti" at bounding box center [523, 338] width 105 height 13
click at [531, 334] on p "tā palielina efektivitāti" at bounding box center [813, 339] width 685 height 15
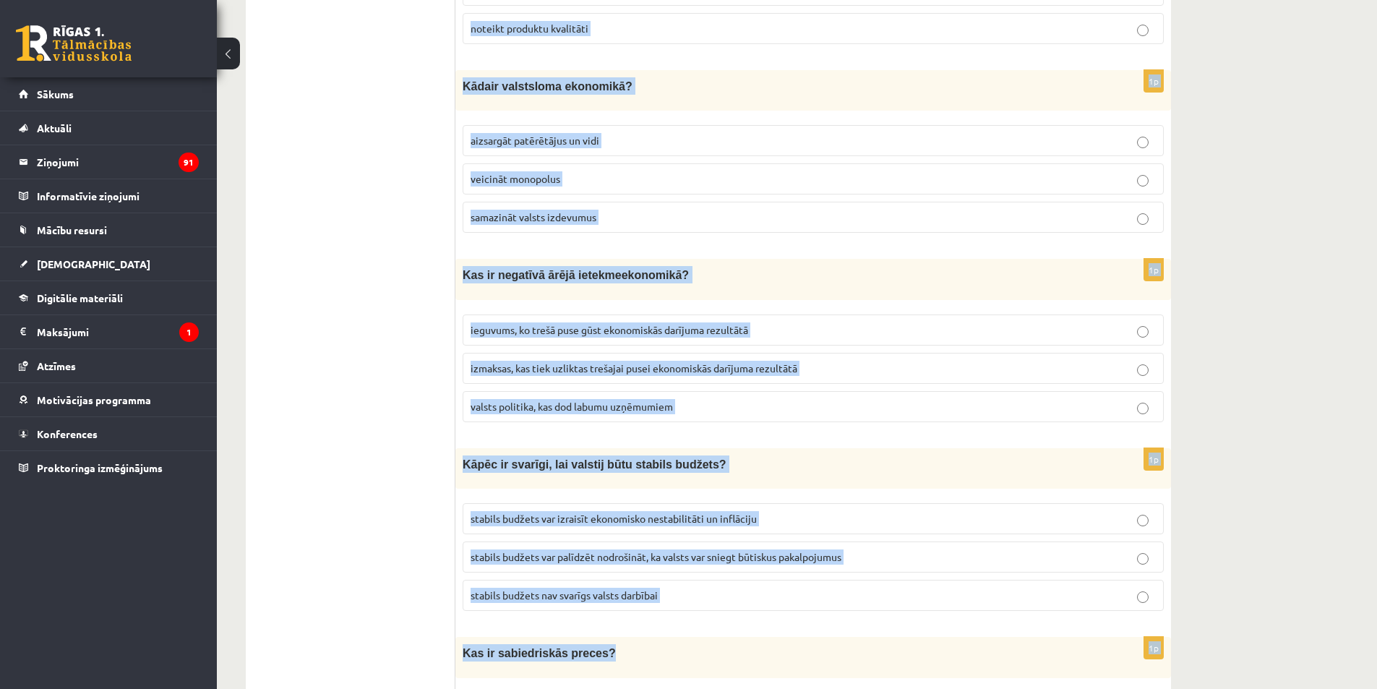
scroll to position [4048, 0]
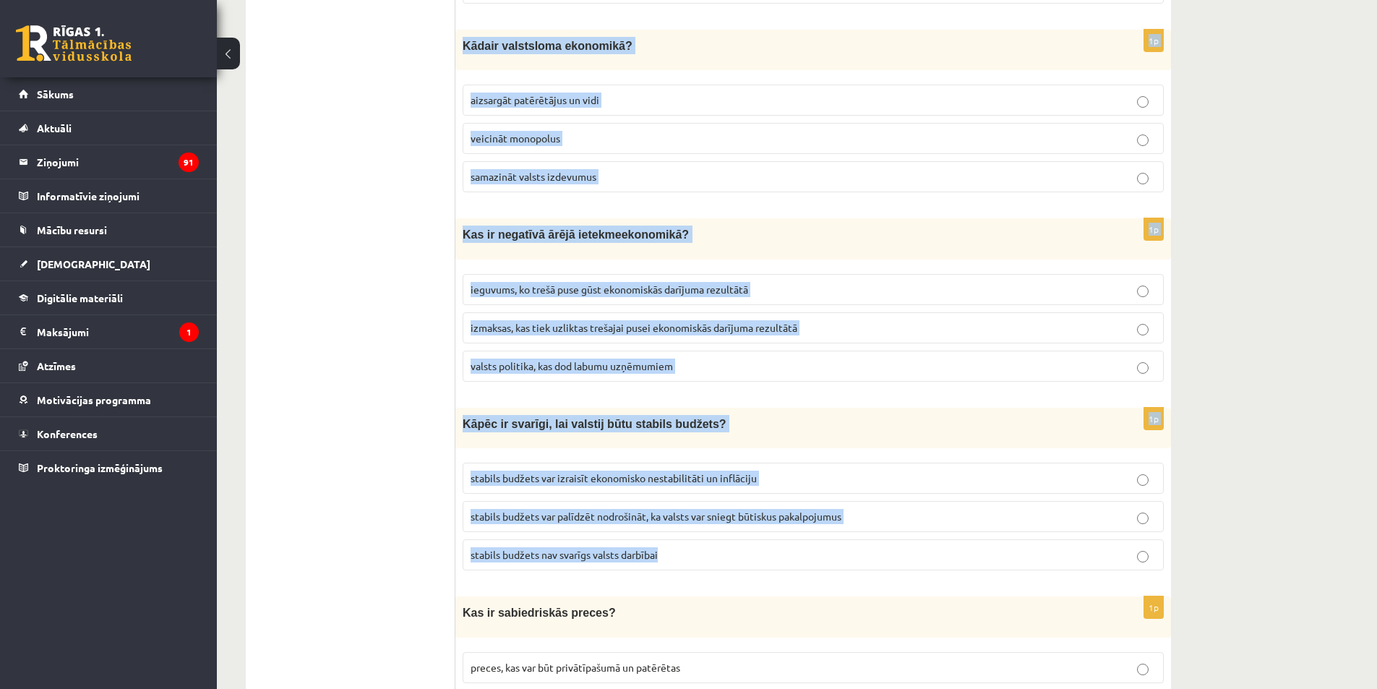
drag, startPoint x: 460, startPoint y: 245, endPoint x: 825, endPoint y: 562, distance: 483.2
copy form "Kāda ir tirgus galvenā funkcija? atvieglot preču un pakalpojumu apmaiņu noteikt…"
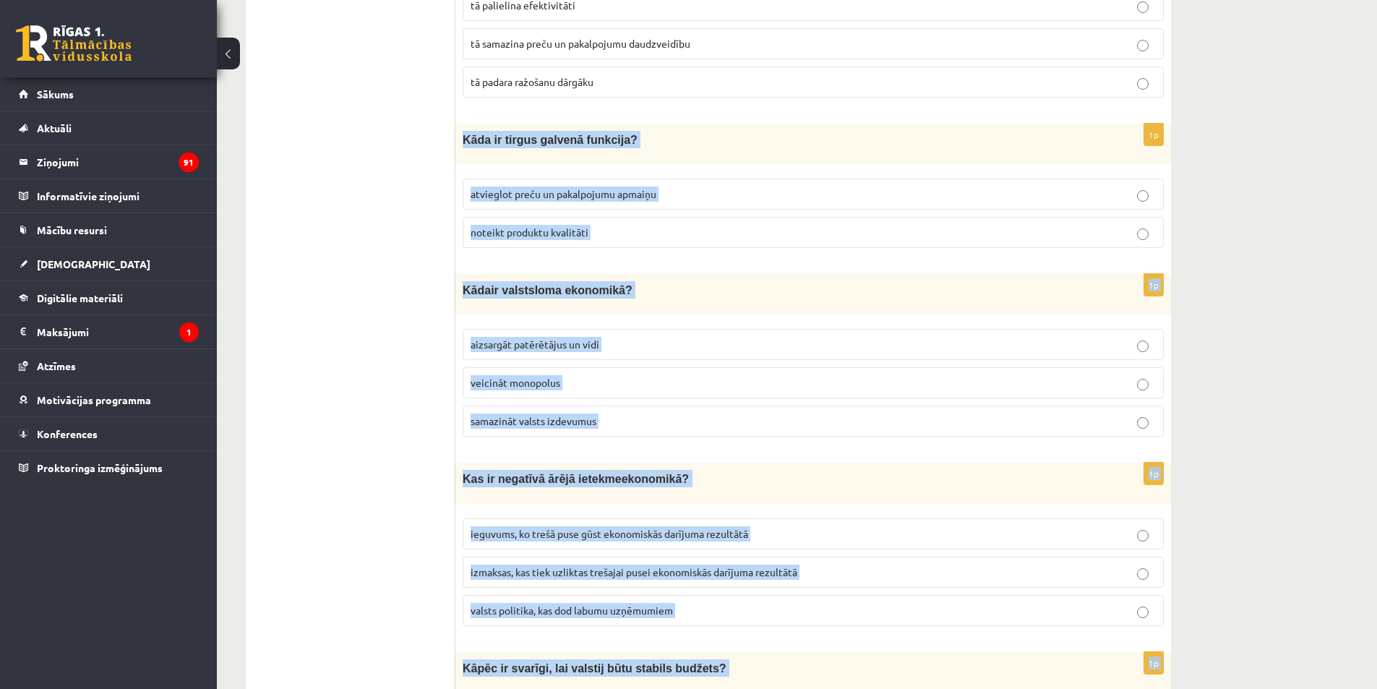
scroll to position [3759, 0]
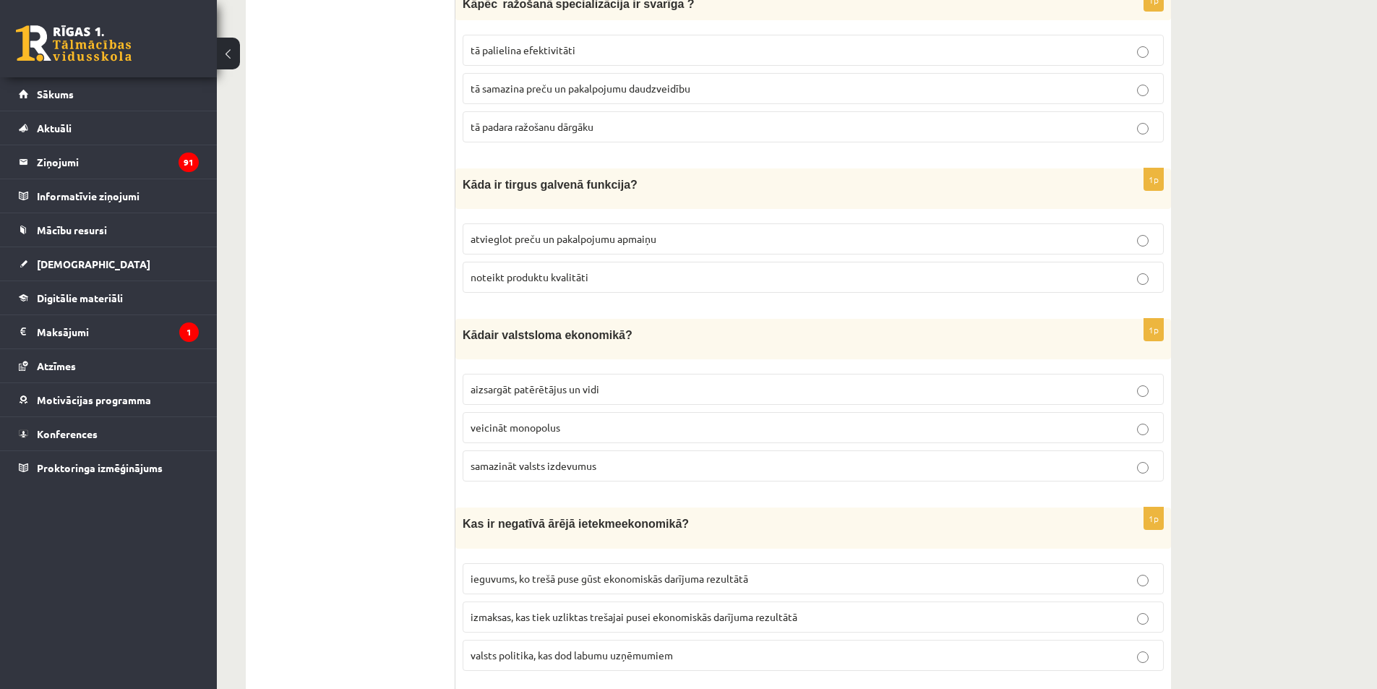
click at [565, 232] on span "atvieglot preču un pakalpojumu apmaiņu" at bounding box center [564, 238] width 186 height 13
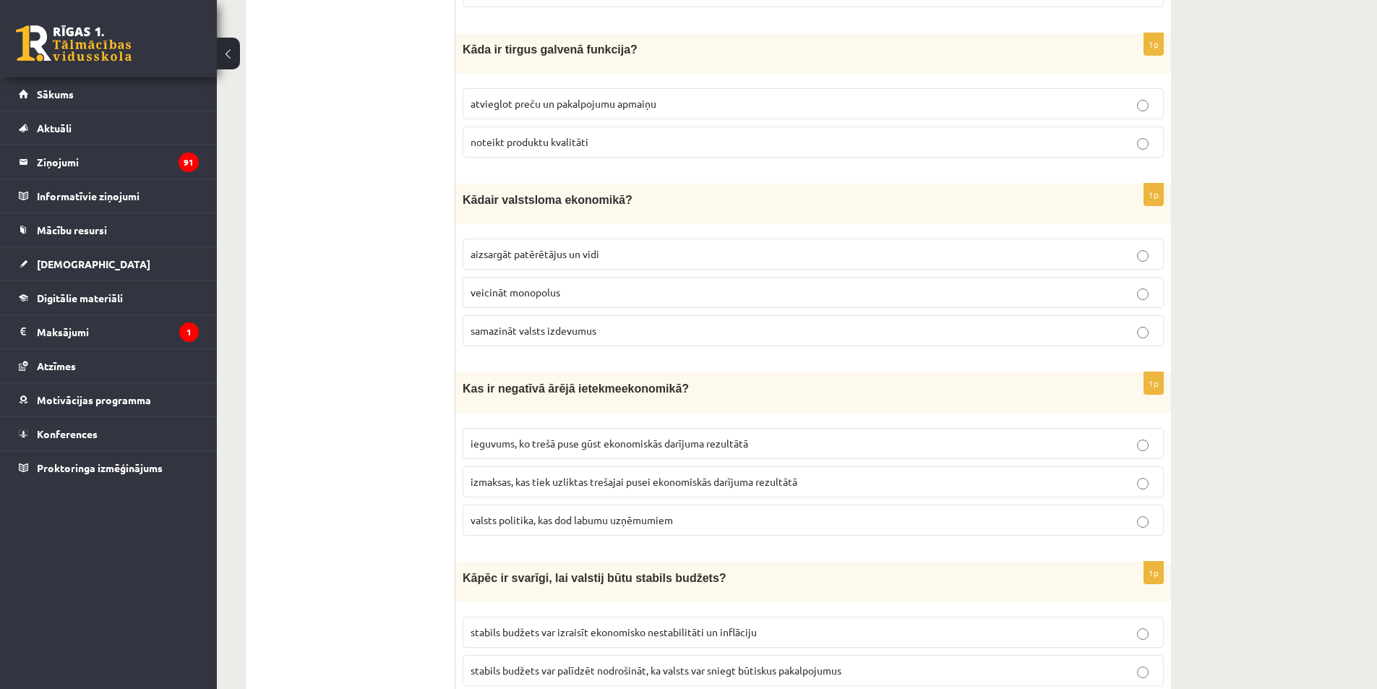
scroll to position [3903, 0]
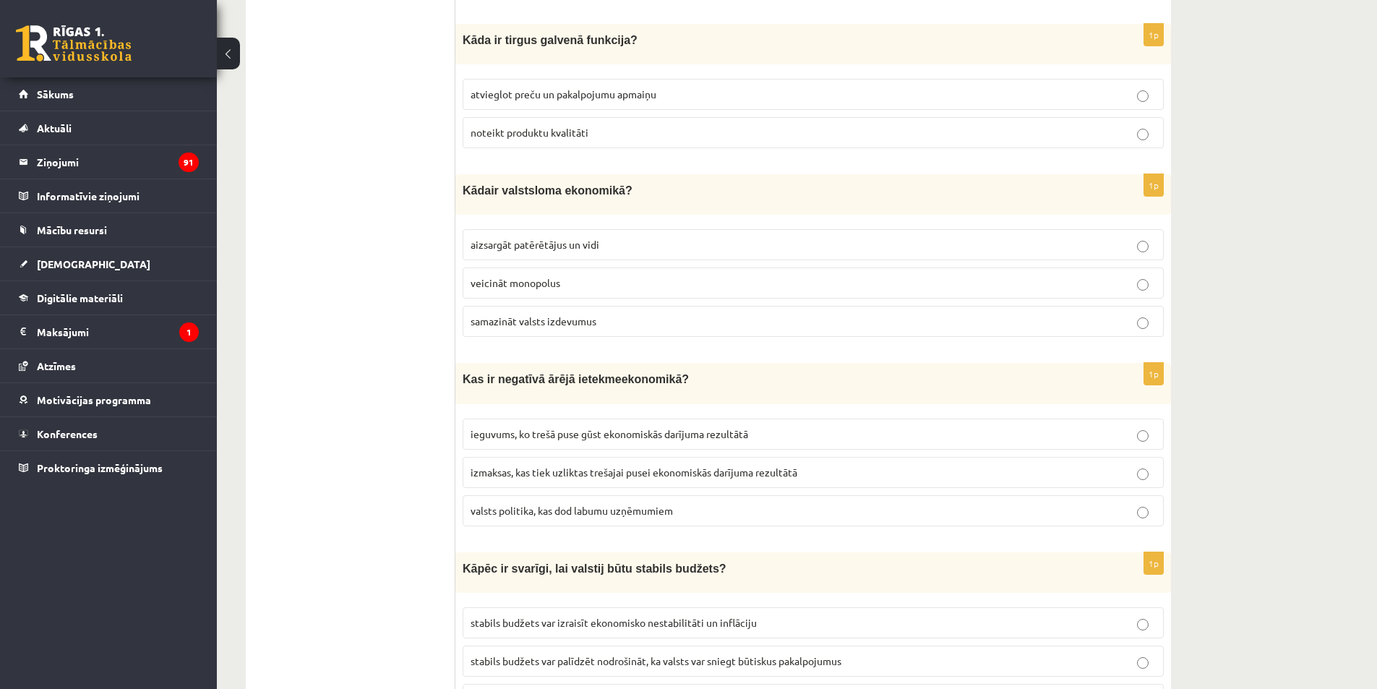
click at [607, 237] on p "aizsargāt patērētājus un vidi" at bounding box center [813, 244] width 685 height 15
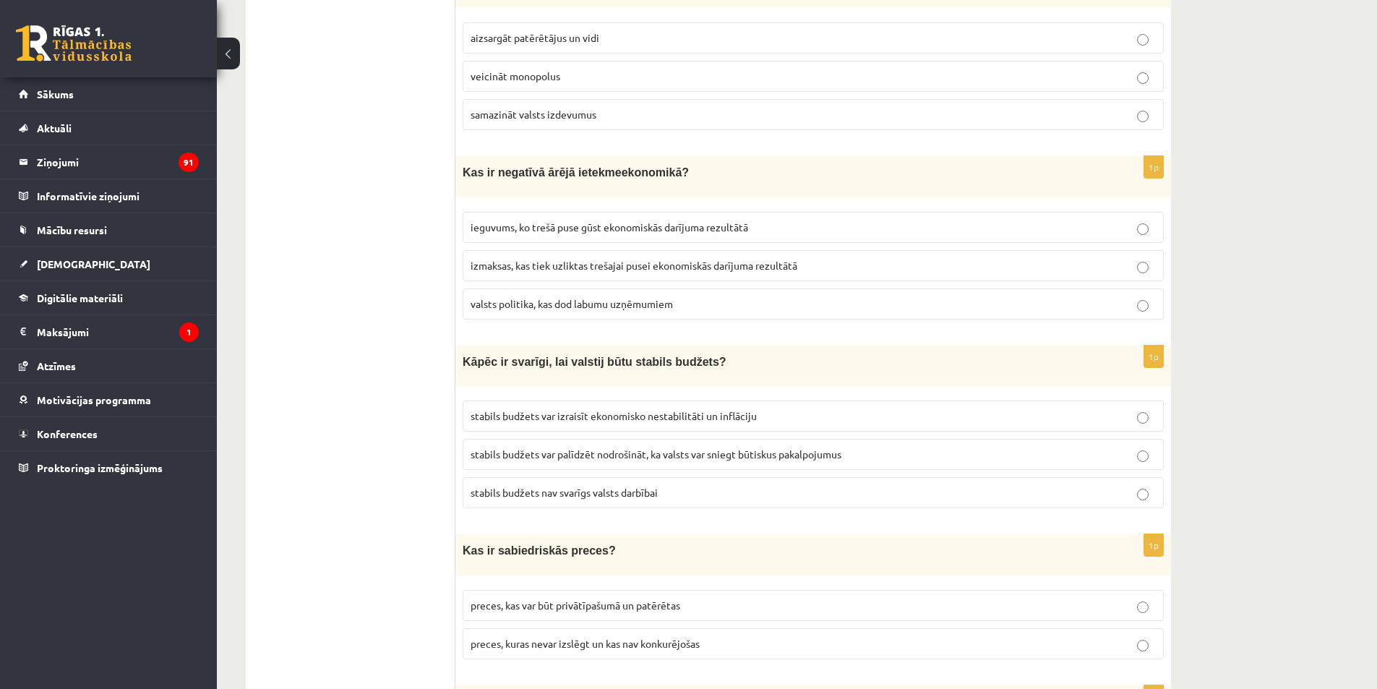
scroll to position [4120, 0]
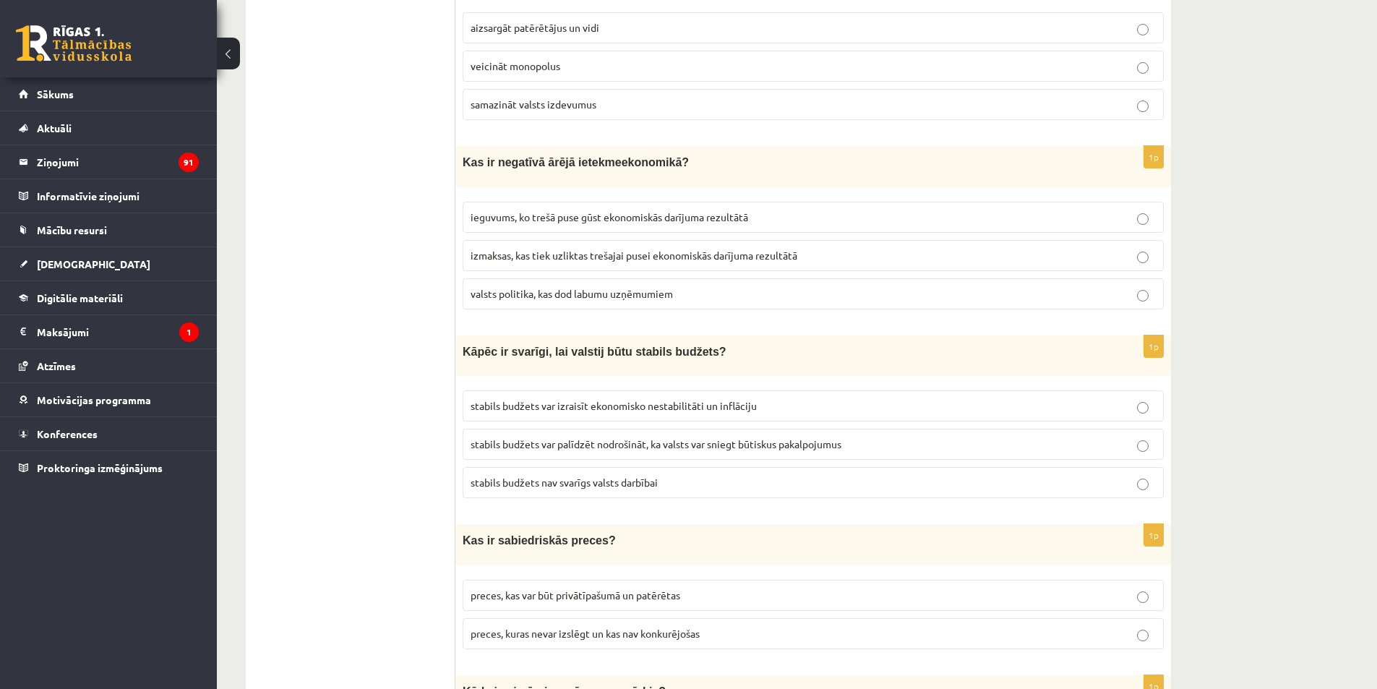
click at [575, 248] on p "izmaksas, kas tiek uzliktas trešajai pusei ekonomiskās darījuma rezultātā" at bounding box center [813, 255] width 685 height 15
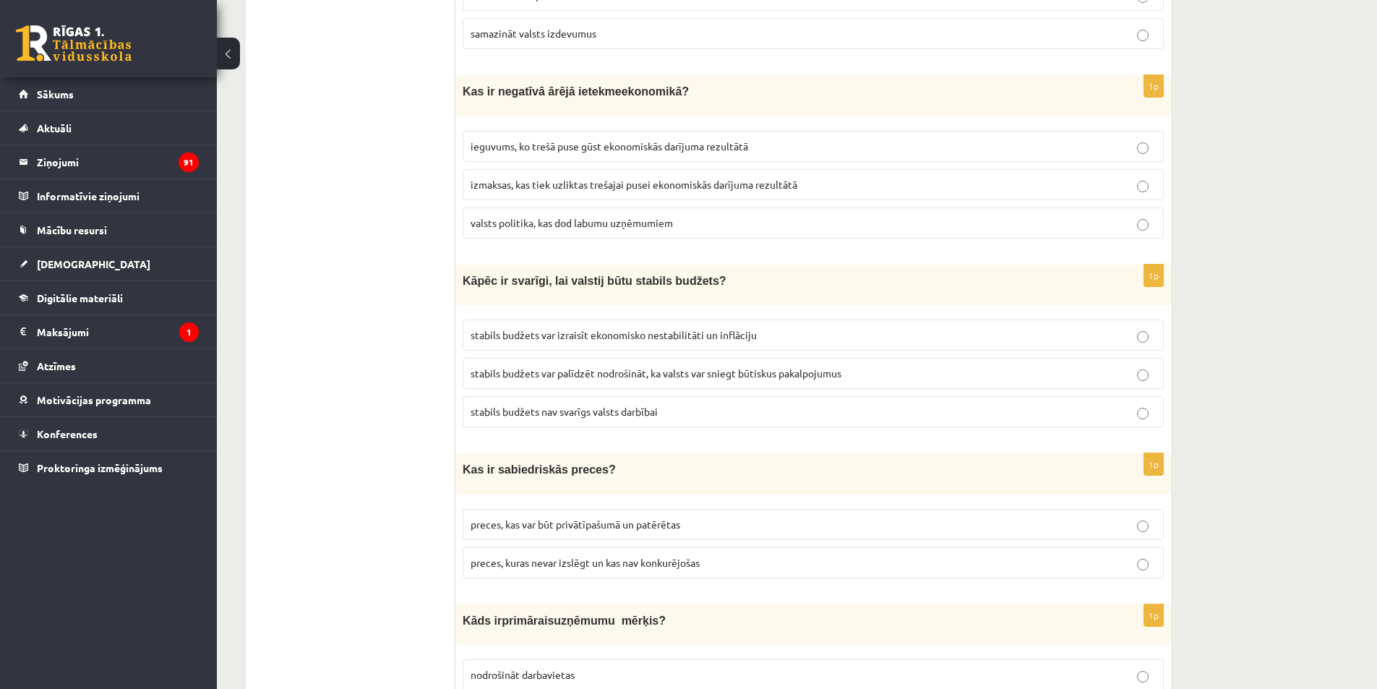
scroll to position [4192, 0]
click at [578, 356] on label "stabils budžets var palīdzēt nodrošināt, ka valsts var sniegt būtiskus pakalpoj…" at bounding box center [813, 371] width 701 height 31
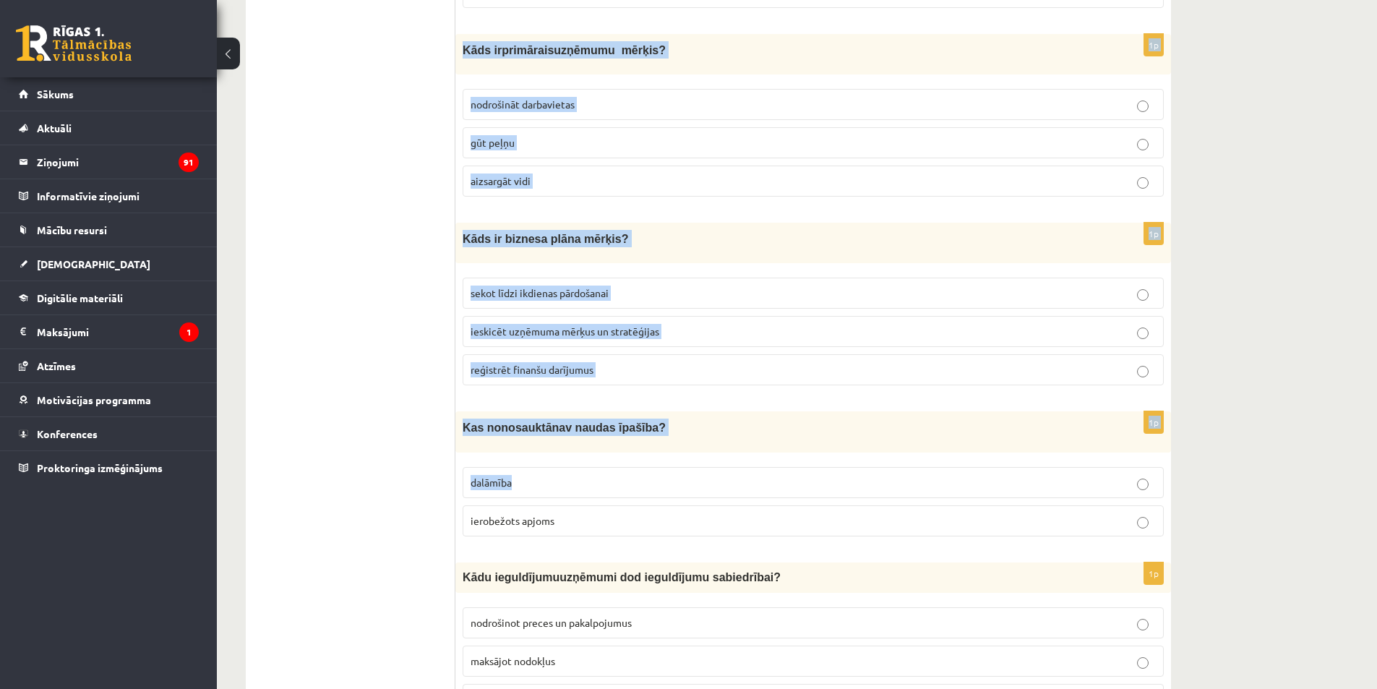
scroll to position [4770, 0]
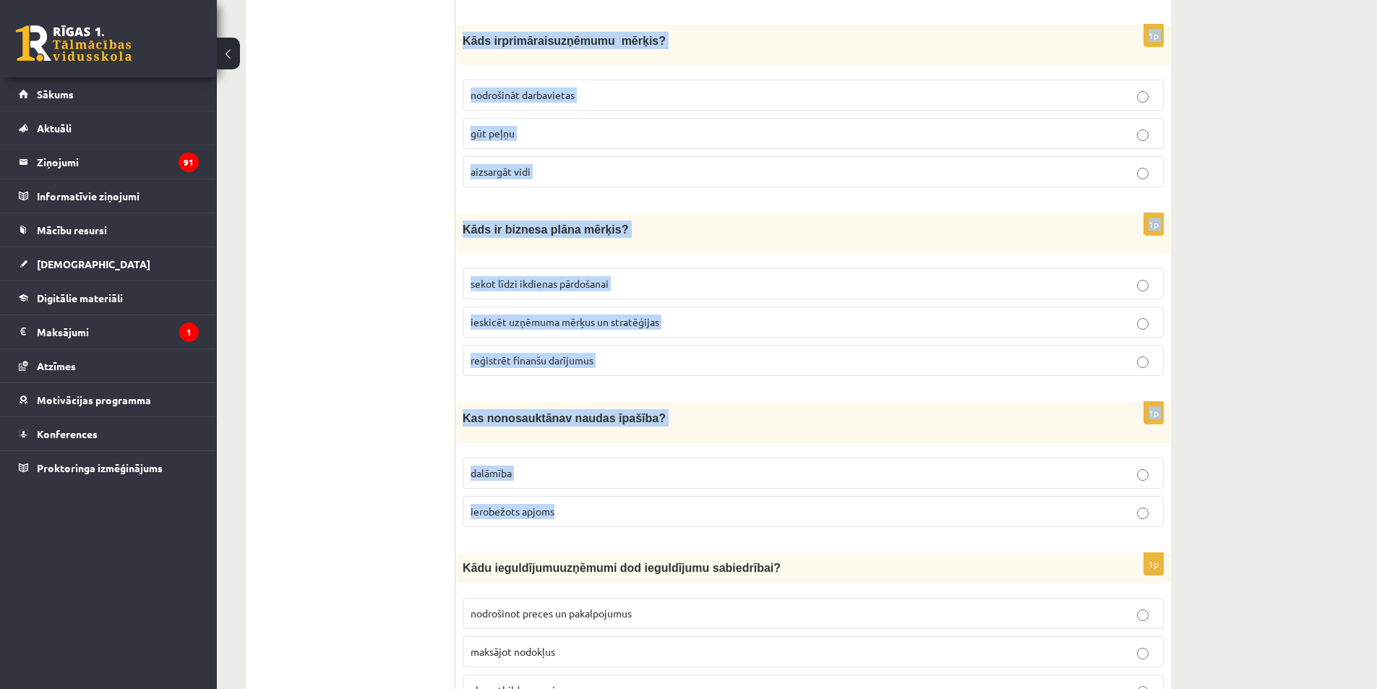
drag, startPoint x: 463, startPoint y: 228, endPoint x: 737, endPoint y: 485, distance: 375.3
copy form "Kas ir sabiedriskās preces? preces, kas var būt privātīpašumā un patērētas prec…"
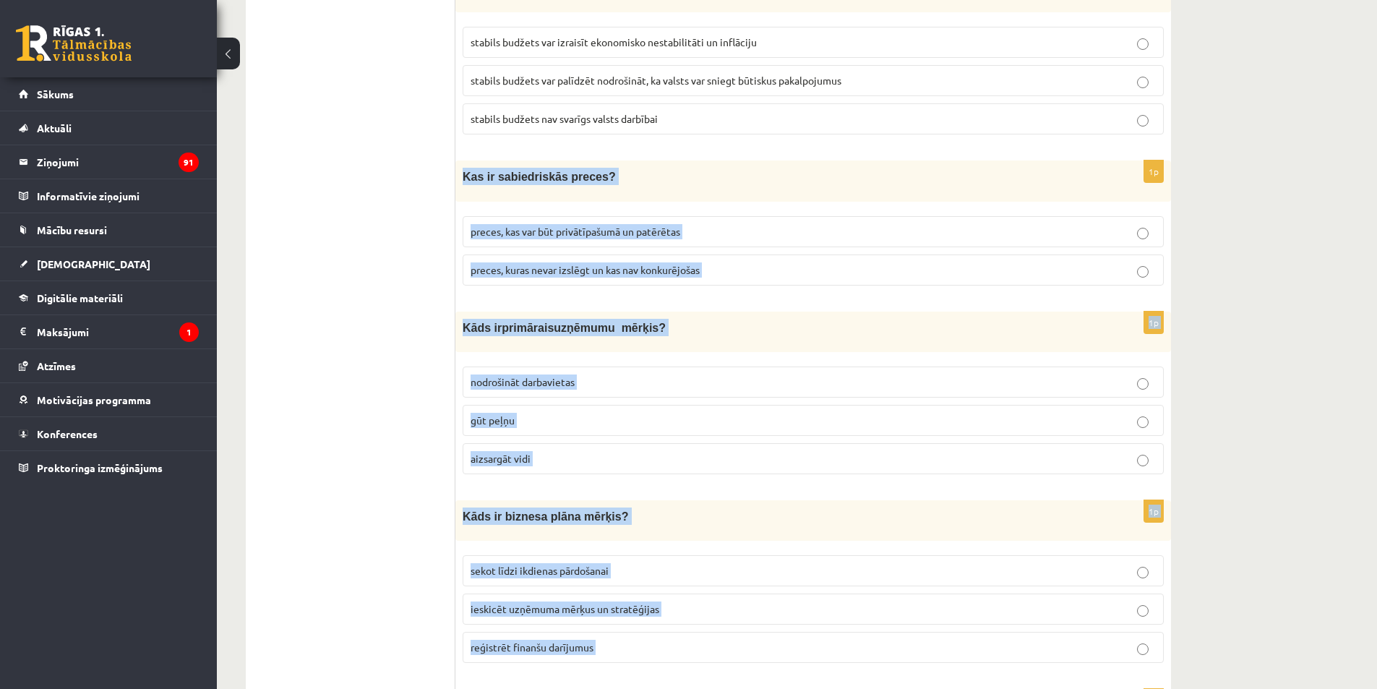
scroll to position [4481, 0]
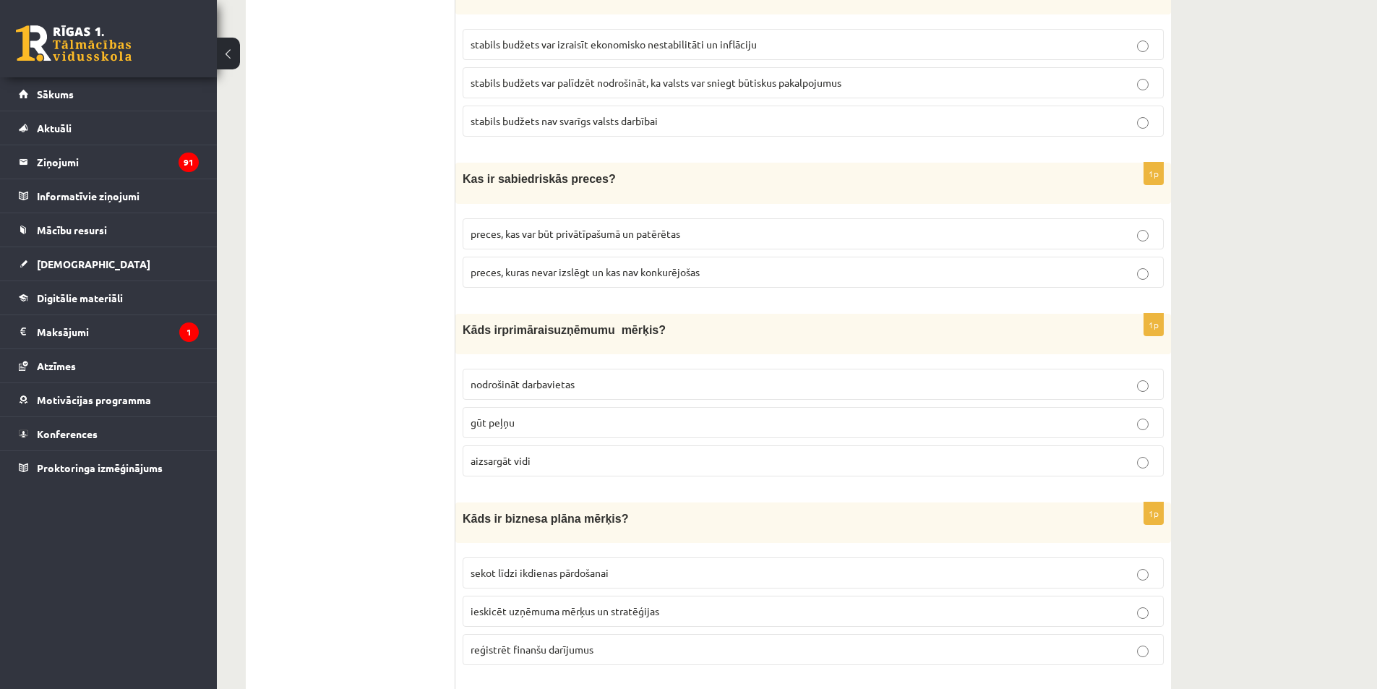
click at [593, 265] on p "preces, kuras nevar izslēgt un kas nav konkurējošas" at bounding box center [813, 272] width 685 height 15
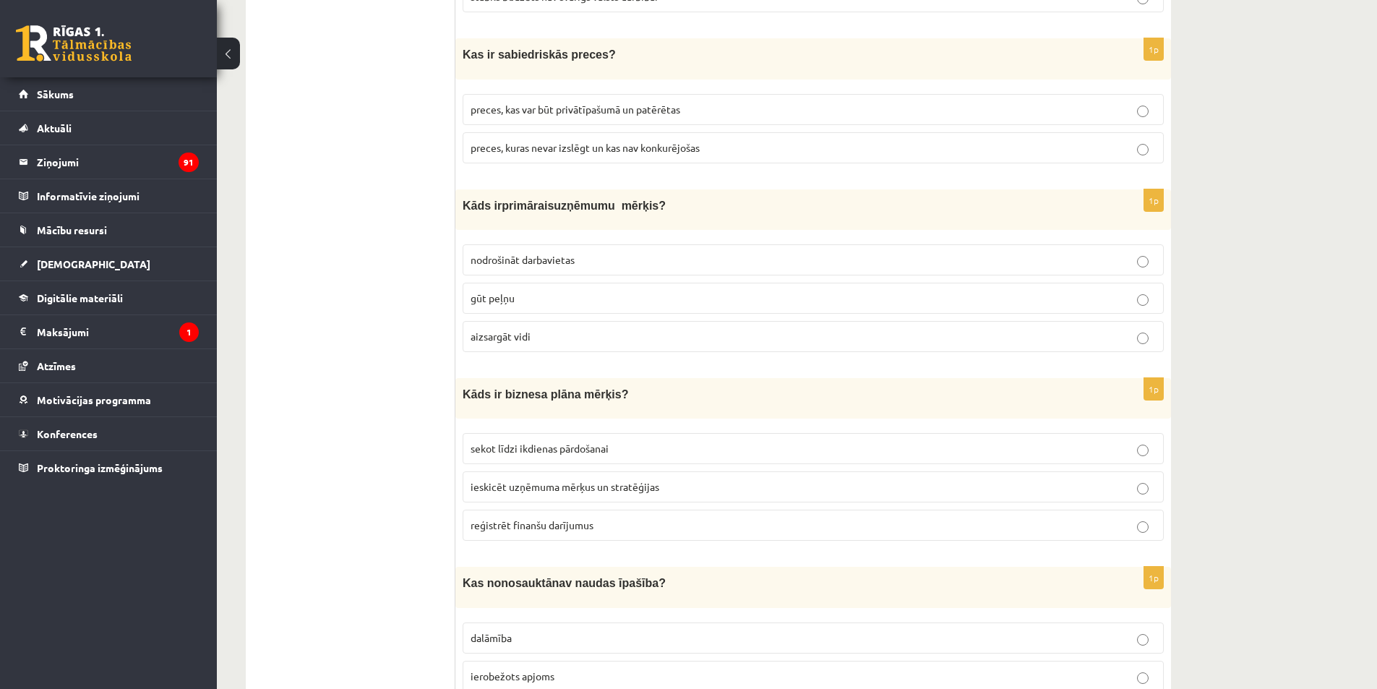
scroll to position [4626, 0]
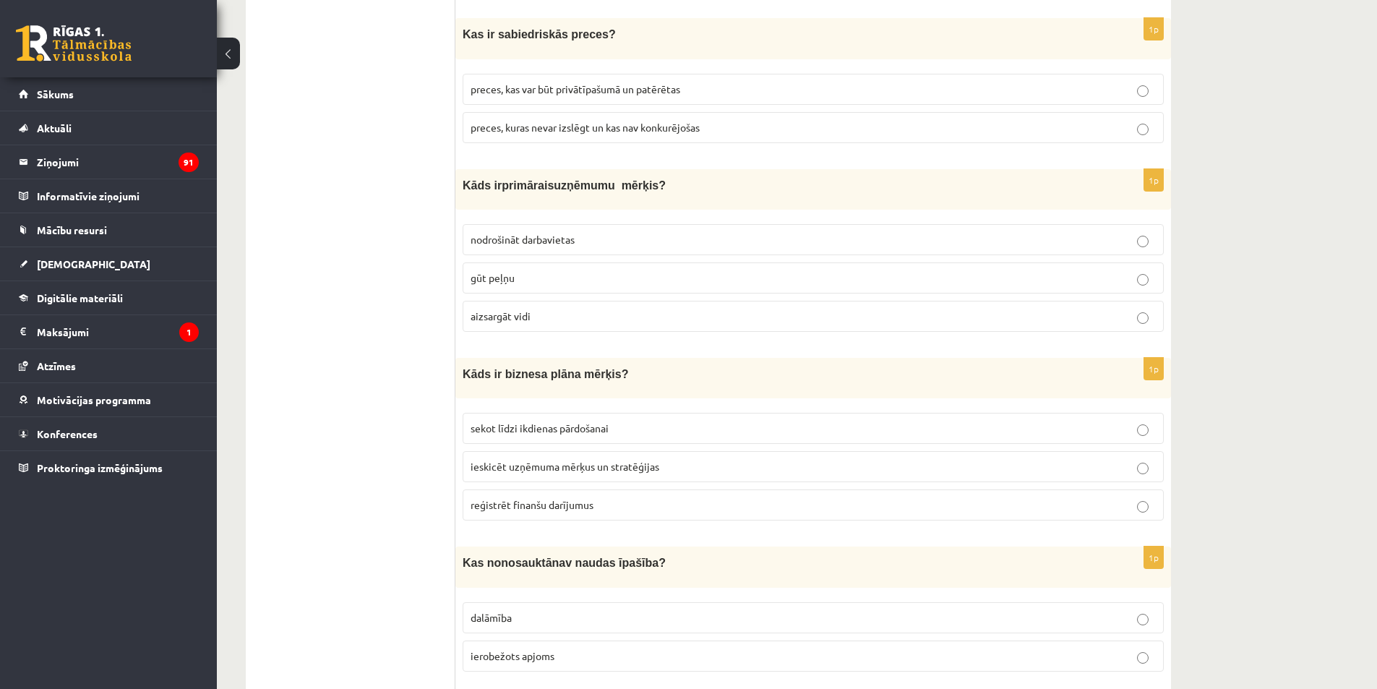
click at [484, 271] on span "gūt peļņu" at bounding box center [493, 277] width 44 height 13
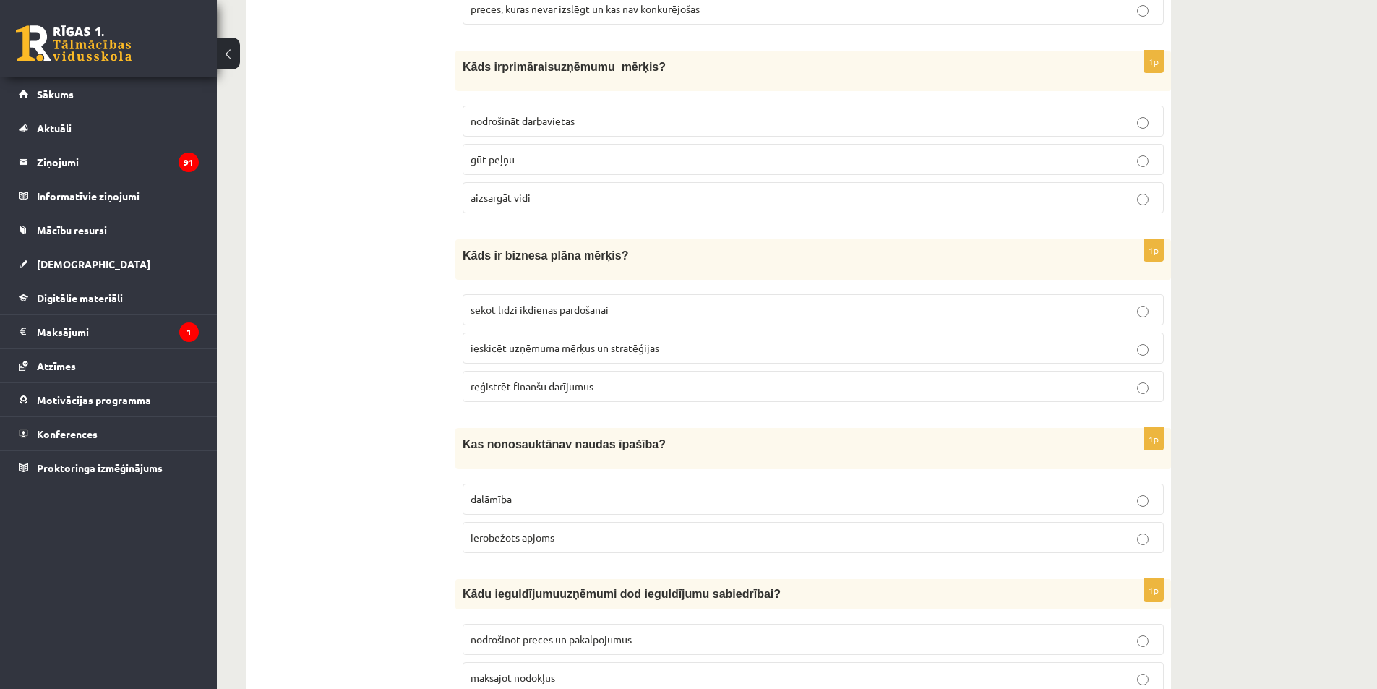
scroll to position [4770, 0]
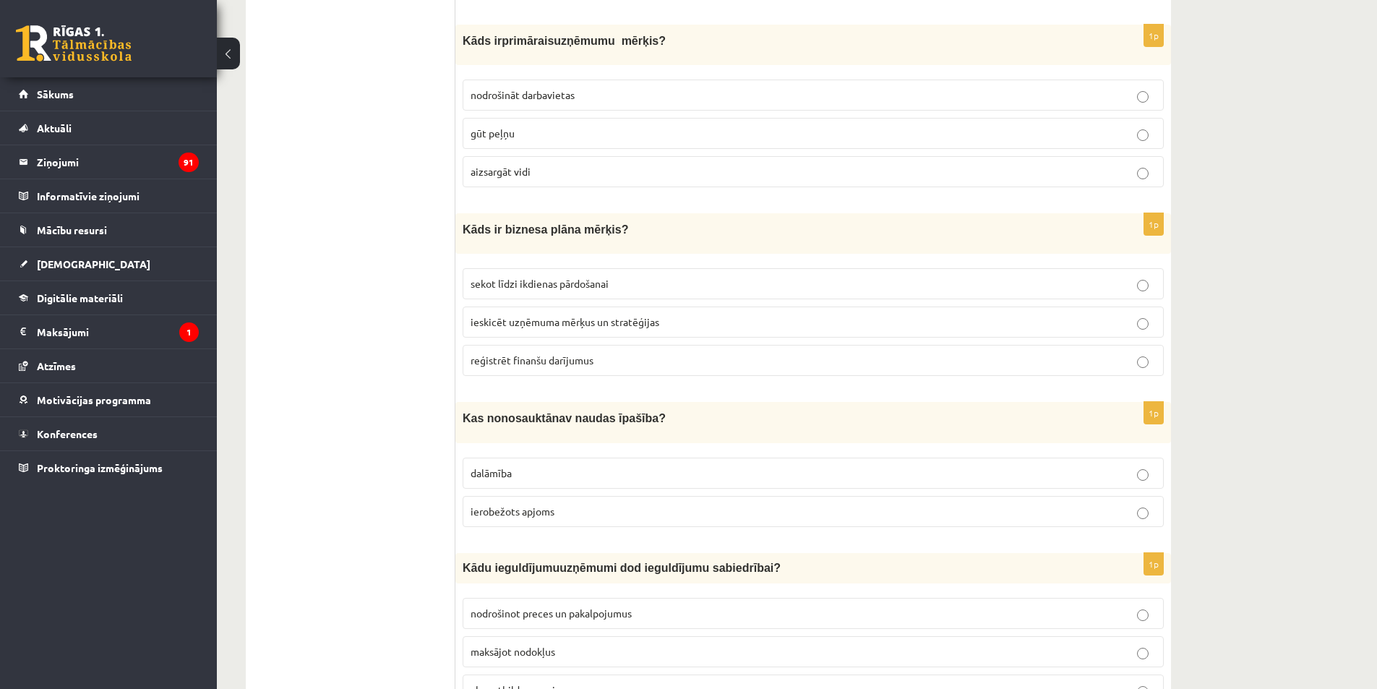
click at [517, 319] on label "ieskicēt uzņēmuma mērķus un stratēģijas" at bounding box center [813, 321] width 701 height 31
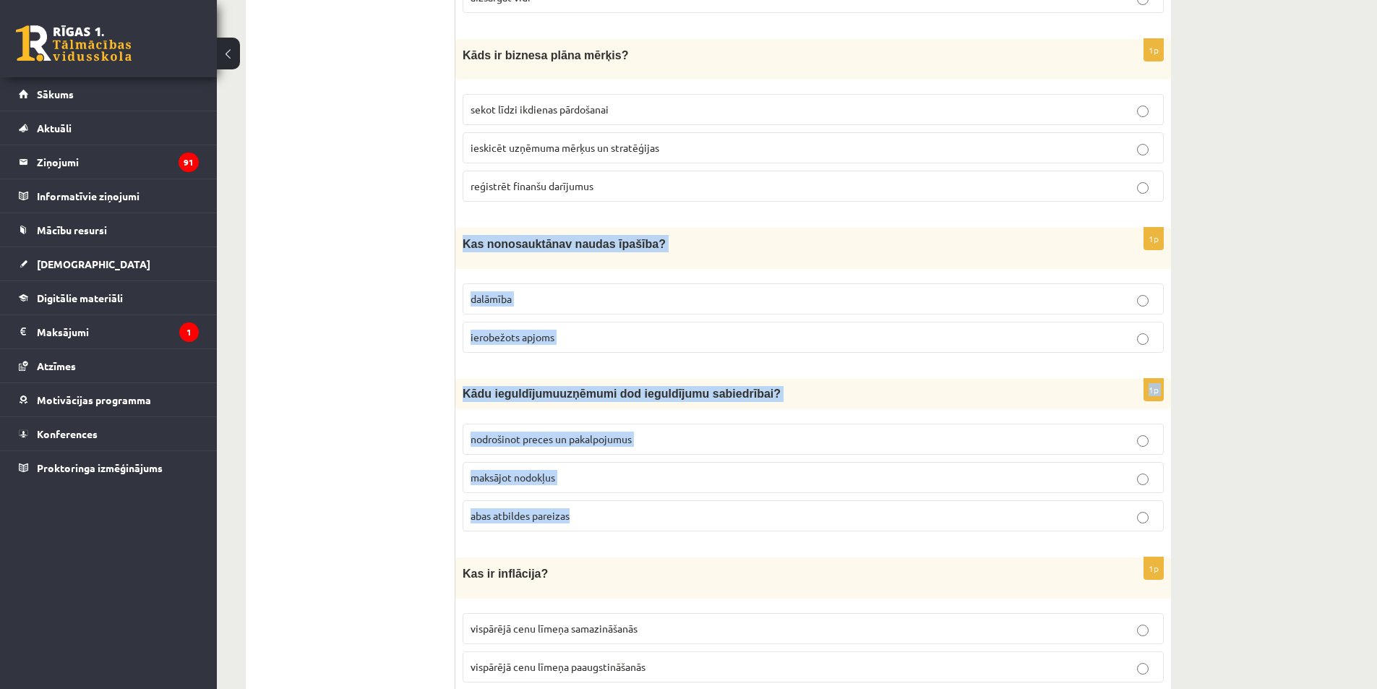
scroll to position [5013, 0]
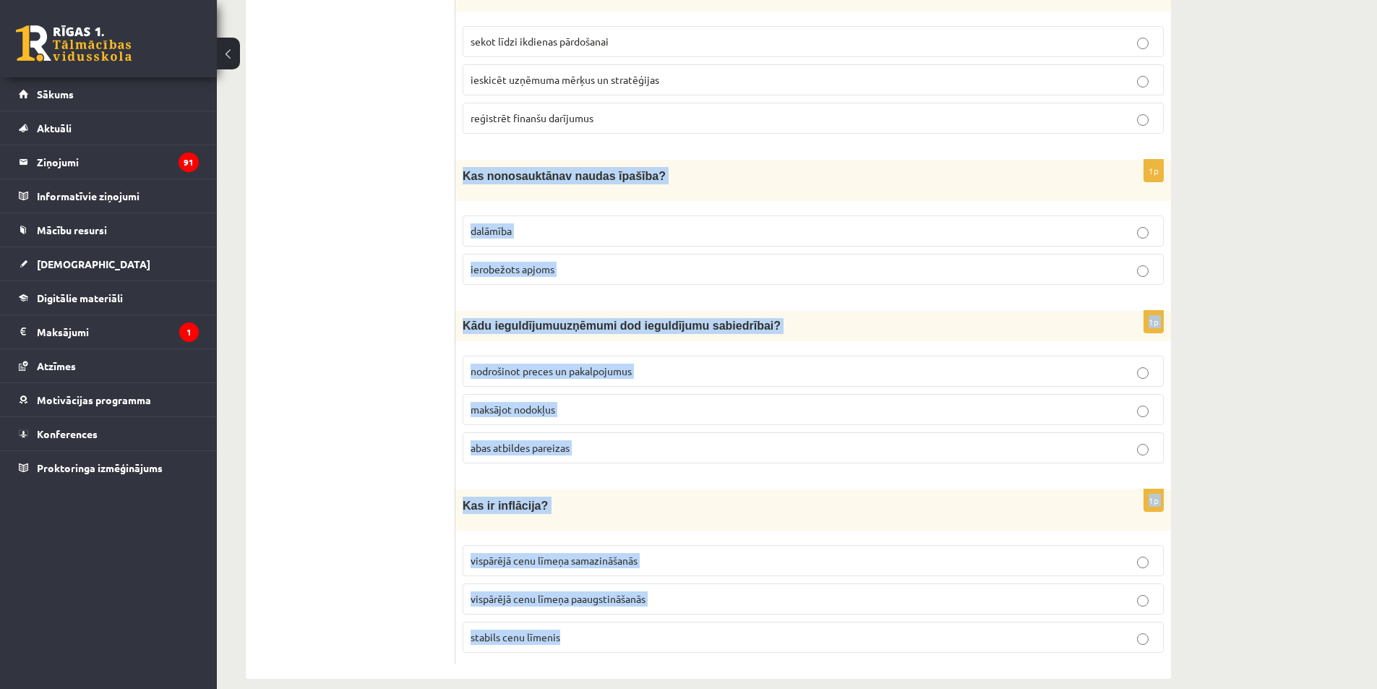
drag, startPoint x: 460, startPoint y: 247, endPoint x: 896, endPoint y: 629, distance: 579.3
copy form "Kas no nosauktā nav naudas īpašība? dalāmība ierobežots apjoms 1p K ādu ieguldī…"
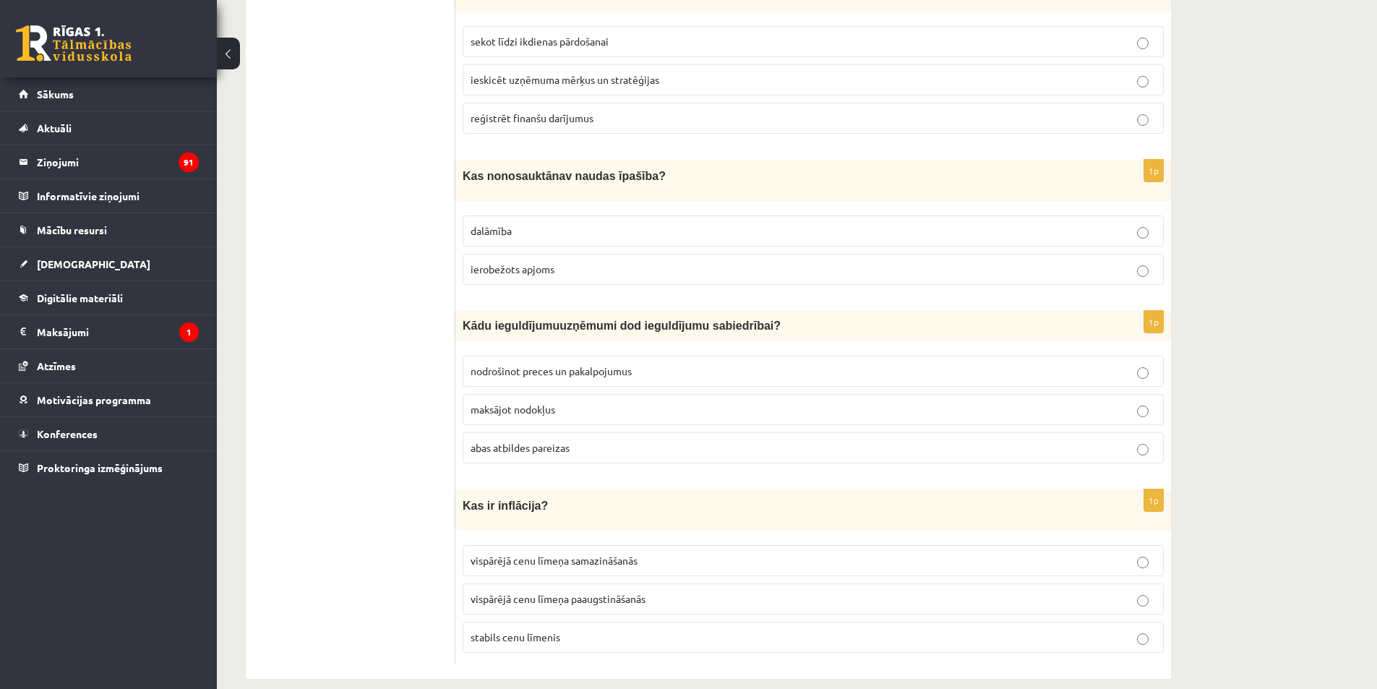
click at [687, 262] on p "ierobežots apjoms" at bounding box center [813, 269] width 685 height 15
click at [486, 438] on label "abas atbildes pareizas" at bounding box center [813, 447] width 701 height 31
click at [538, 591] on p "vispārējā cenu līmeņa paaugstināšanās" at bounding box center [813, 598] width 685 height 15
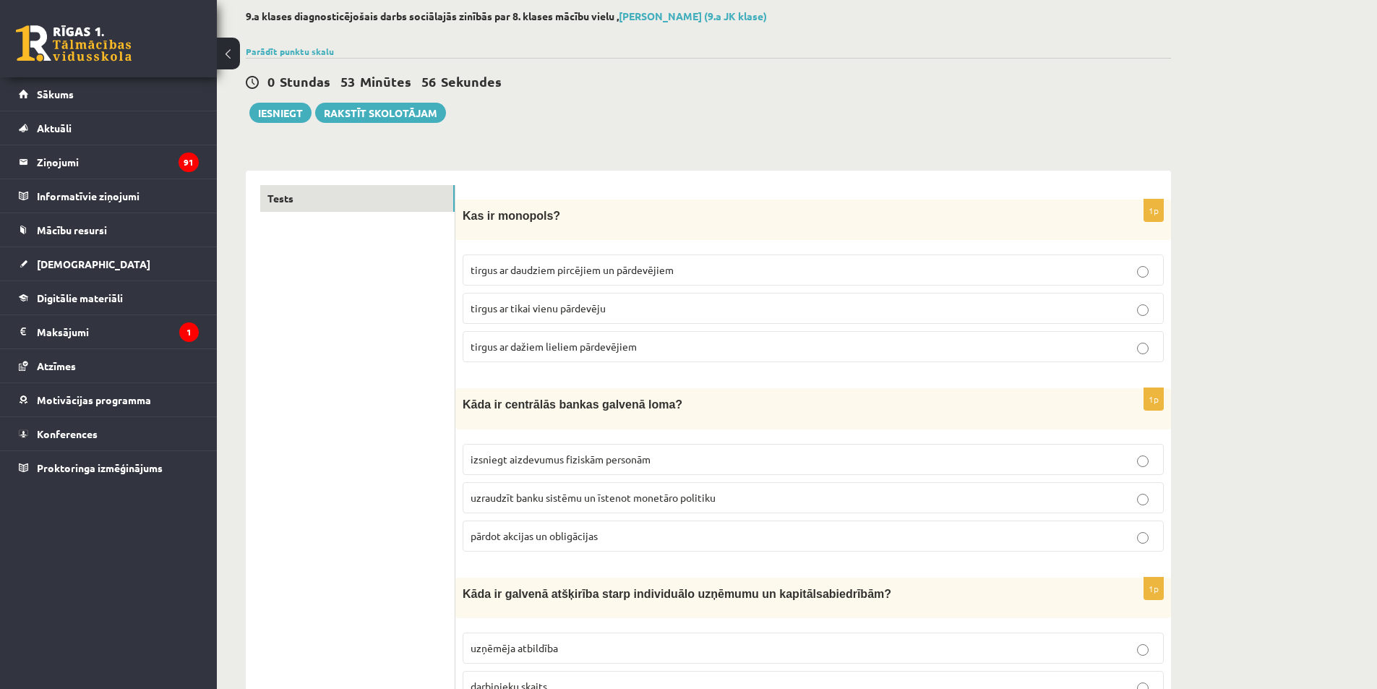
scroll to position [0, 0]
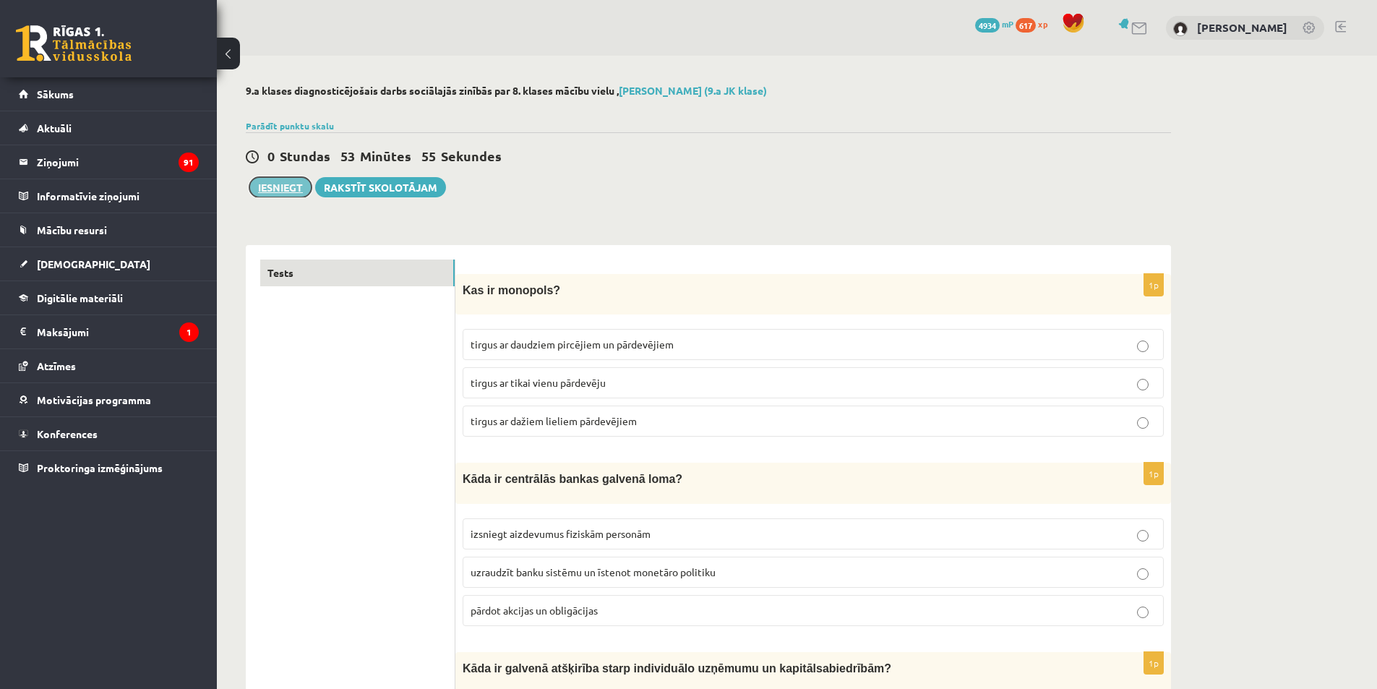
click at [270, 186] on button "Iesniegt" at bounding box center [280, 187] width 62 height 20
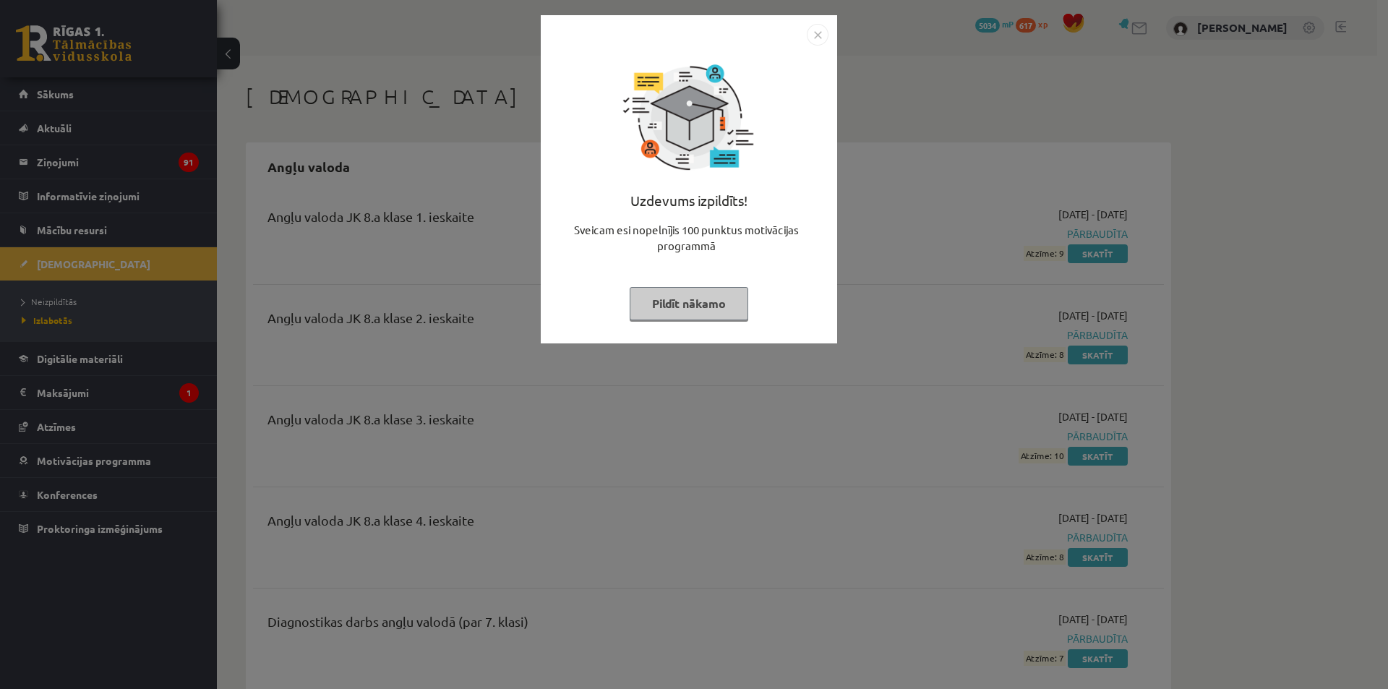
click at [688, 305] on button "Pildīt nākamo" at bounding box center [689, 303] width 119 height 33
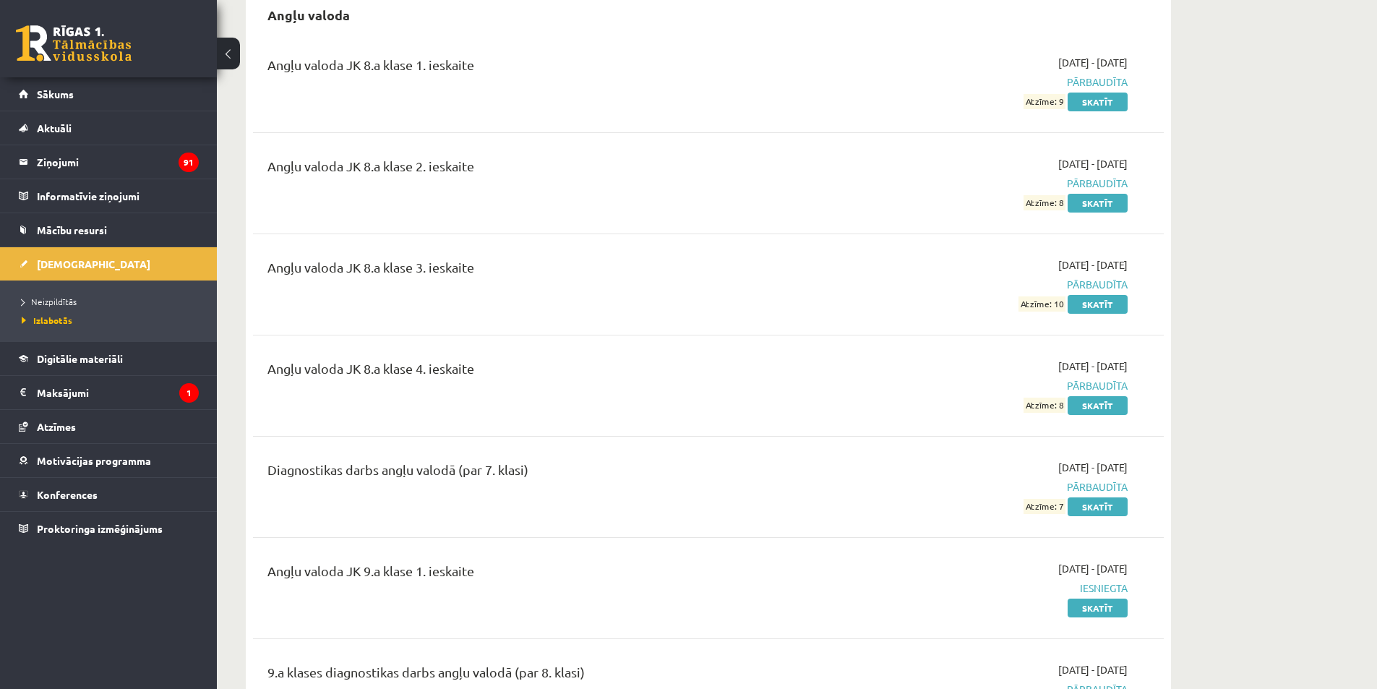
scroll to position [217, 0]
